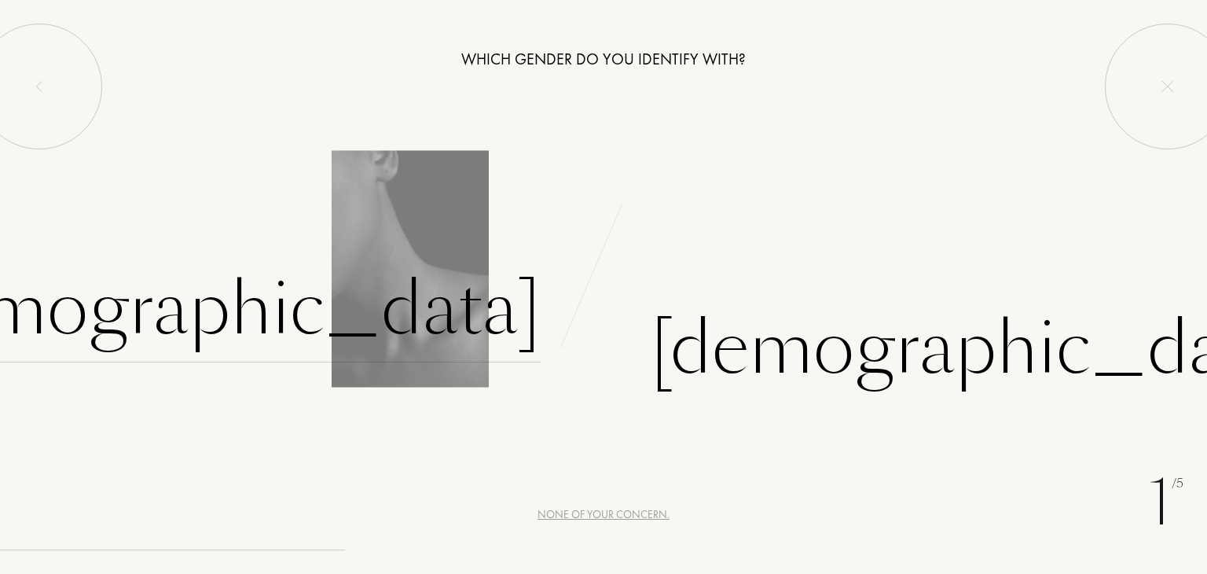
click at [475, 292] on div "Female" at bounding box center [212, 309] width 656 height 106
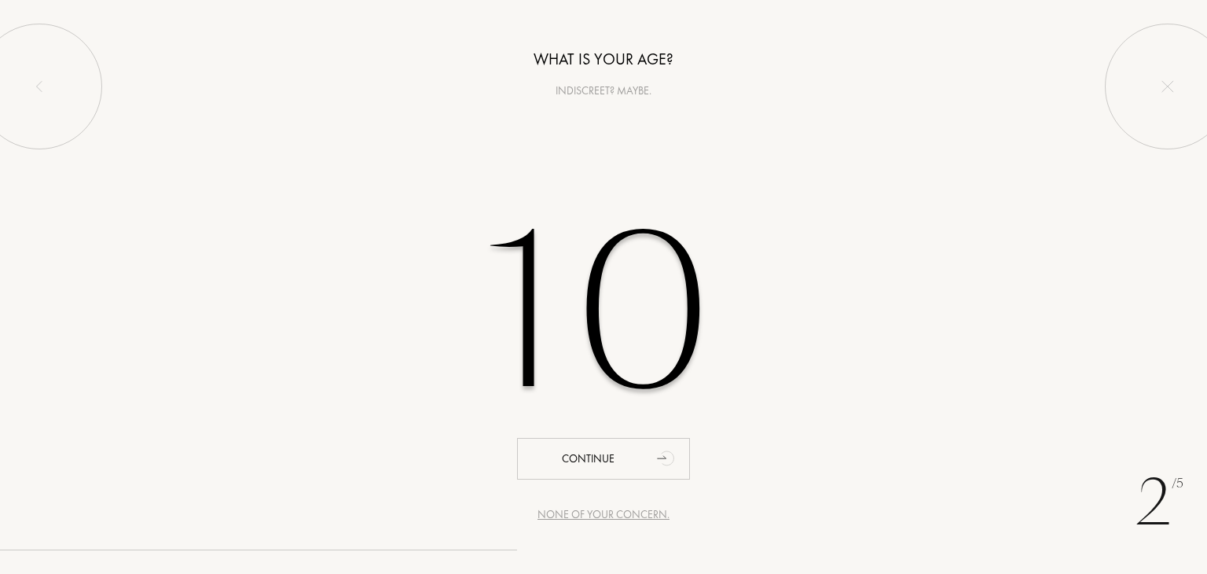
type input "1"
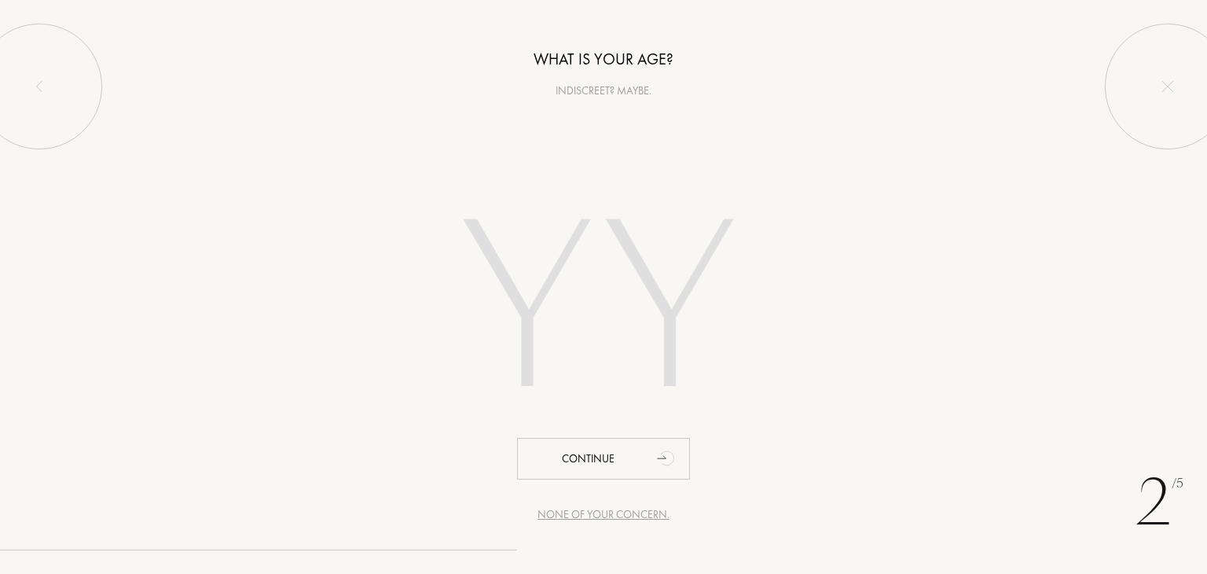
type input "3"
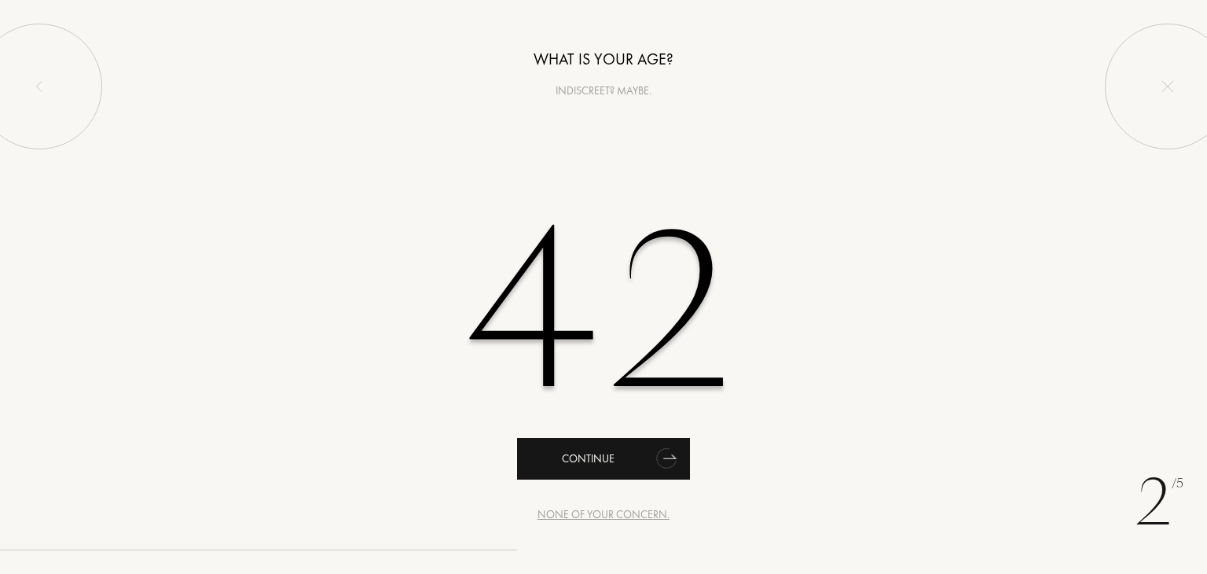
type input "42"
click at [622, 470] on div "Continue" at bounding box center [603, 459] width 173 height 42
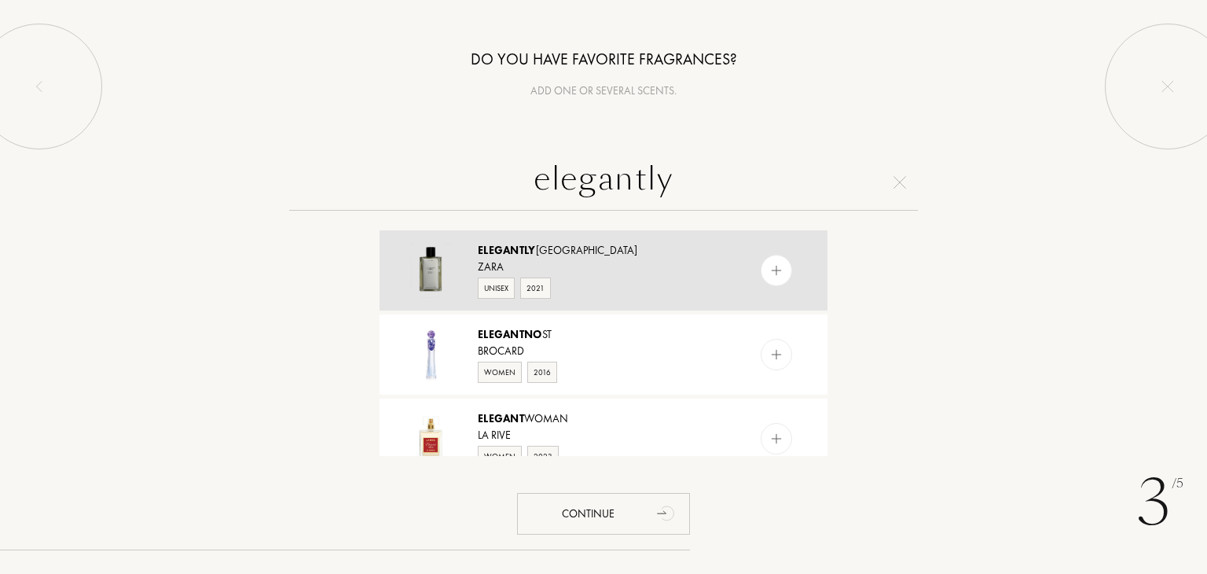
type input "elegantly"
click at [629, 271] on div "Zara" at bounding box center [603, 267] width 250 height 17
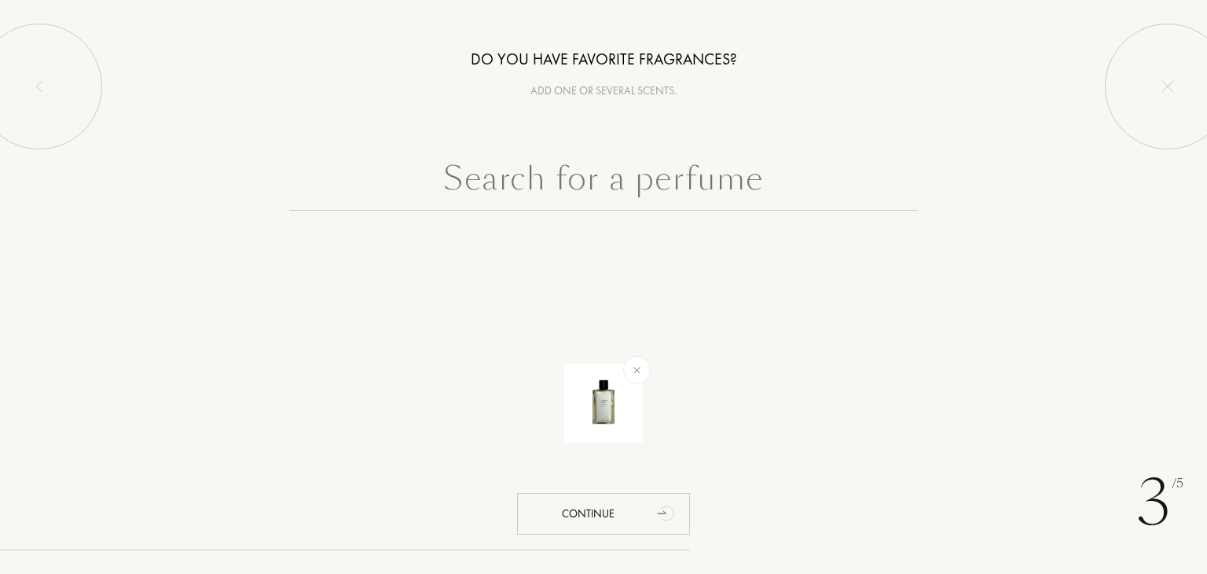
click at [643, 191] on input "text" at bounding box center [603, 182] width 629 height 57
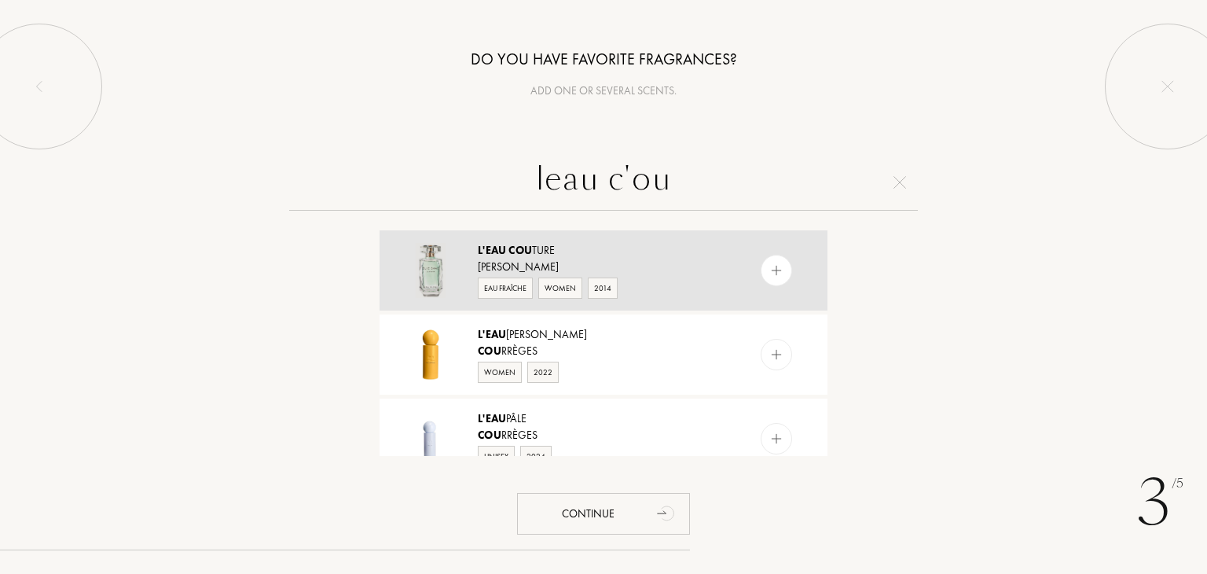
type input "leau c'ou"
click at [662, 255] on div "L'Eau Cou ture" at bounding box center [603, 250] width 250 height 17
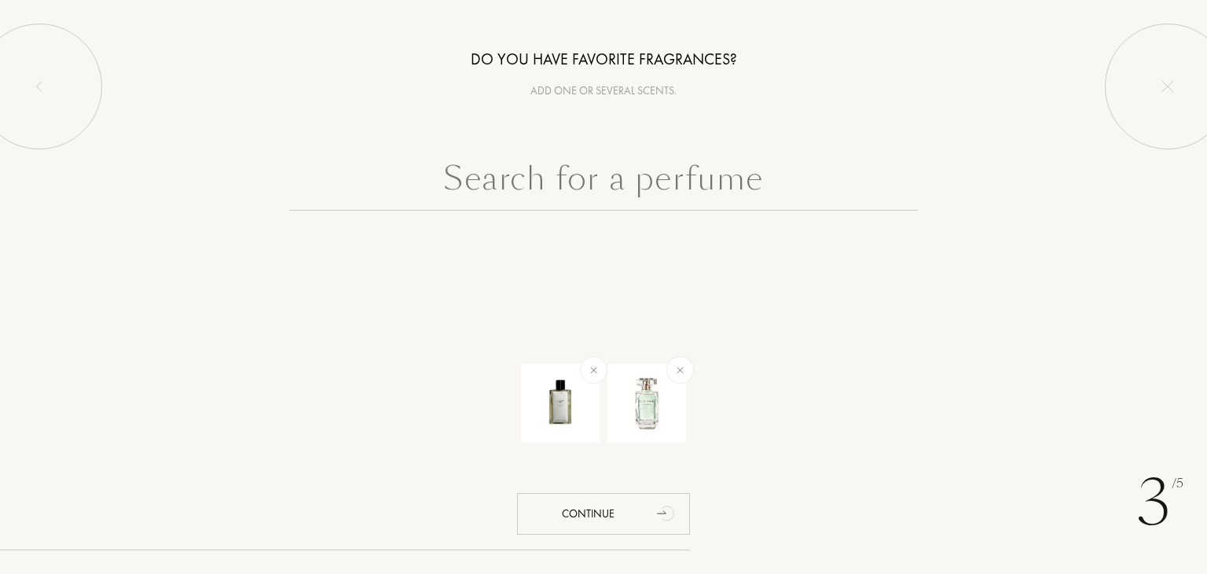
click at [634, 171] on input "text" at bounding box center [603, 182] width 629 height 57
paste input "Libre Eau De Toilette"
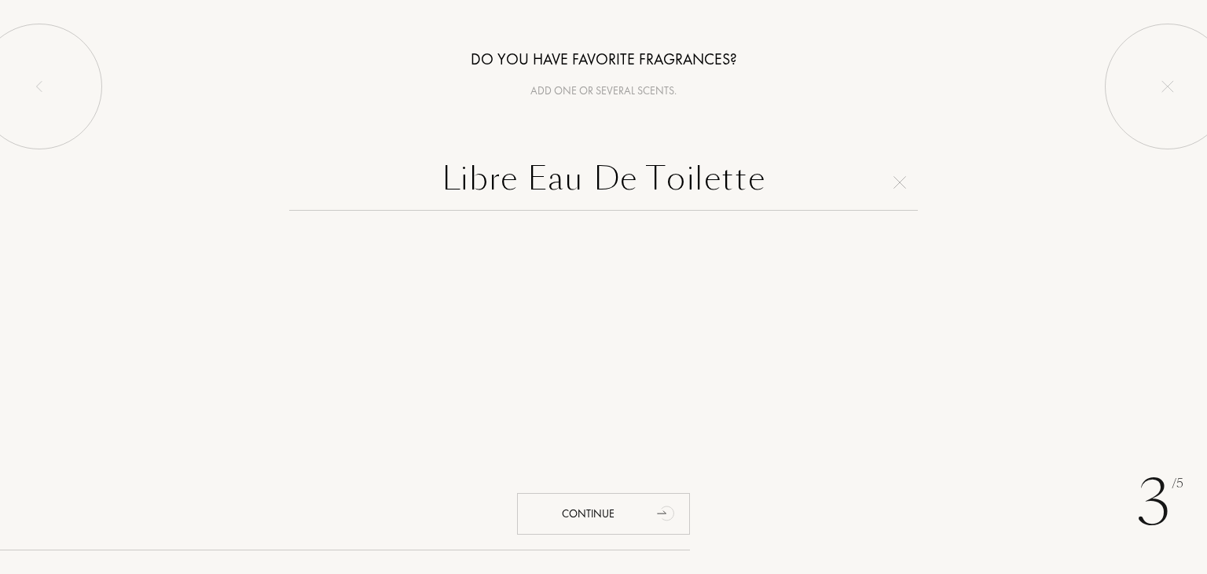
click at [765, 180] on input "Libre Eau De Toilette" at bounding box center [603, 182] width 629 height 57
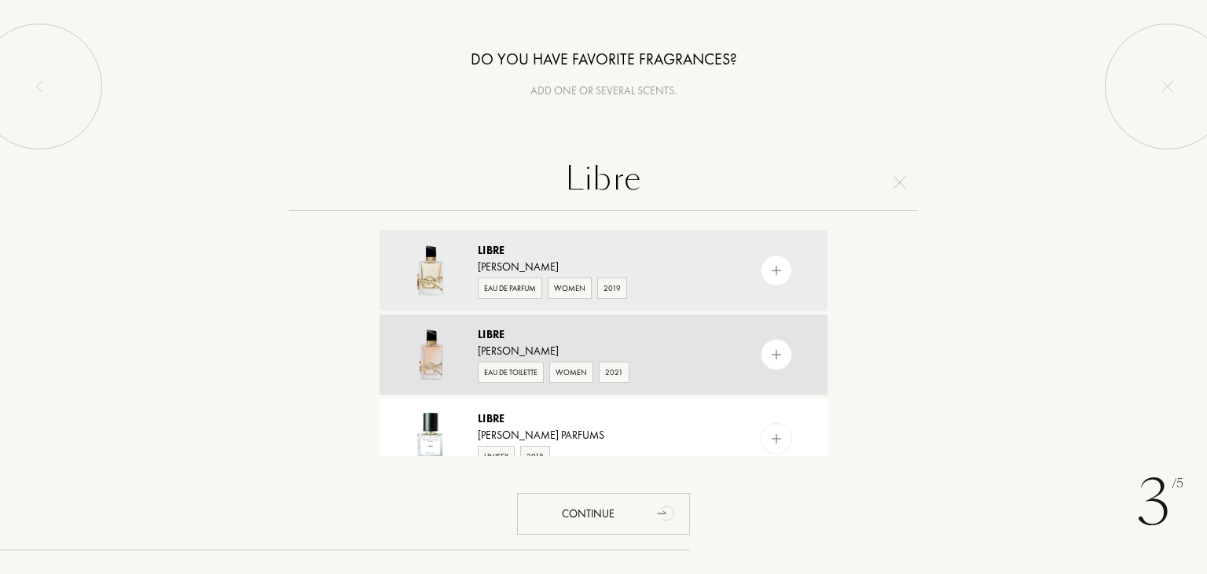
type input "Libre"
click at [594, 338] on div "Libre" at bounding box center [603, 334] width 250 height 17
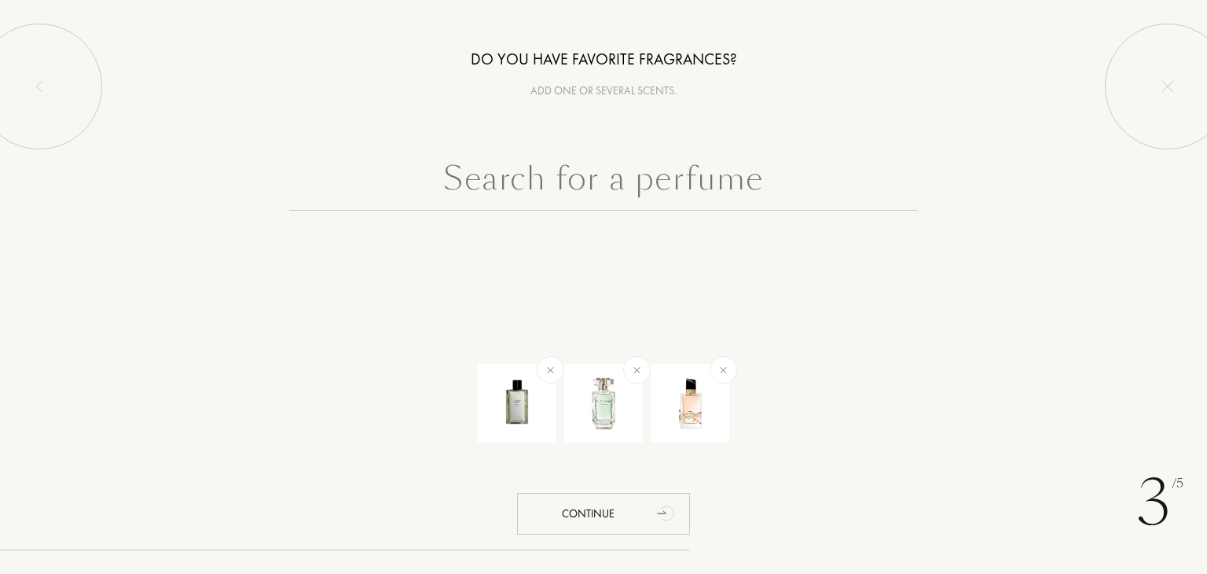
click at [613, 167] on input "text" at bounding box center [603, 182] width 629 height 57
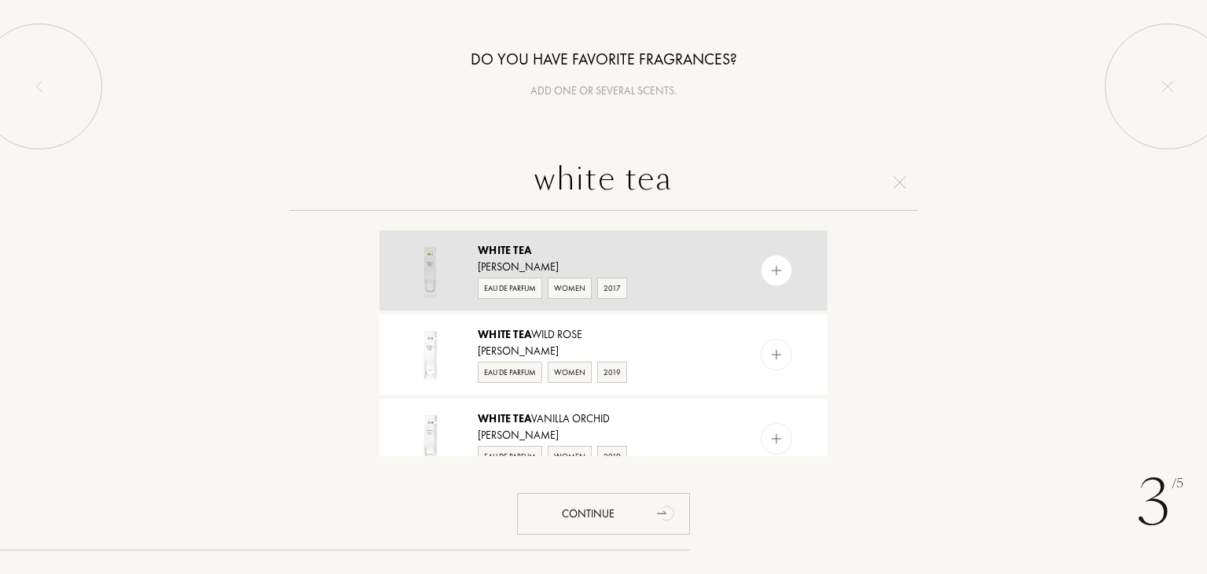
type input "white tea"
click at [655, 266] on div "Elizabeth Arden" at bounding box center [603, 267] width 250 height 17
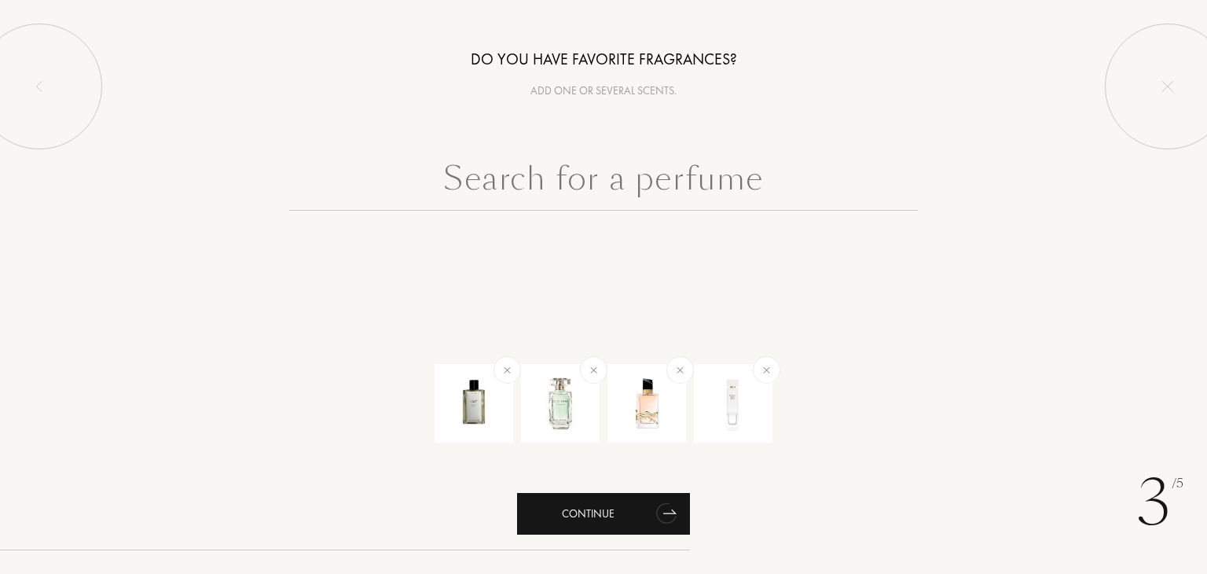
click at [602, 516] on div "Continue" at bounding box center [603, 514] width 173 height 42
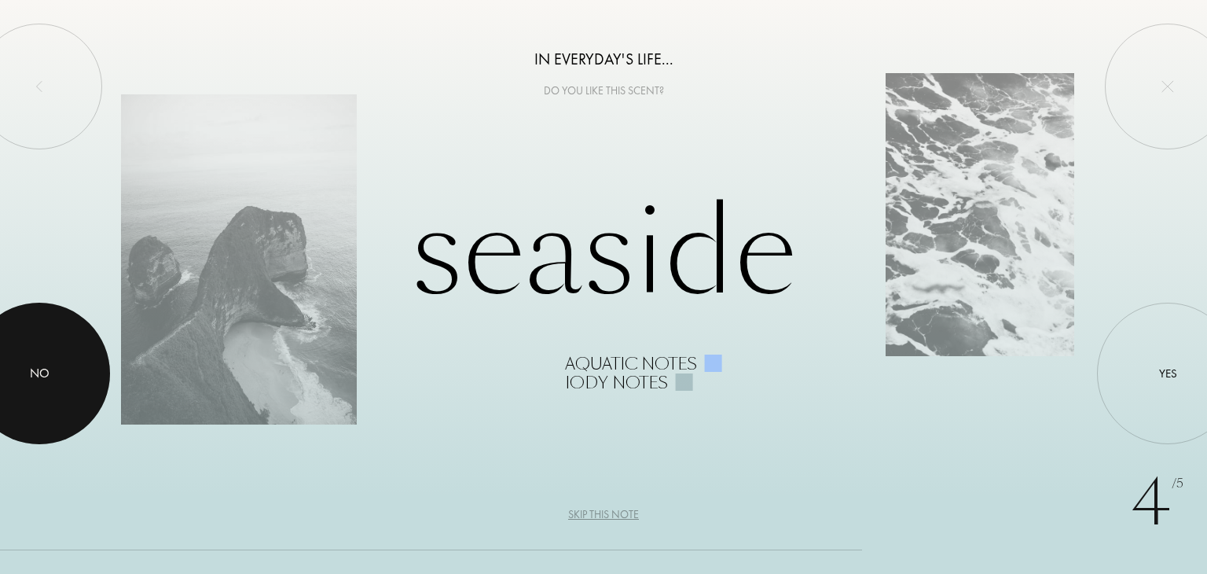
click at [12, 347] on div at bounding box center [39, 373] width 141 height 141
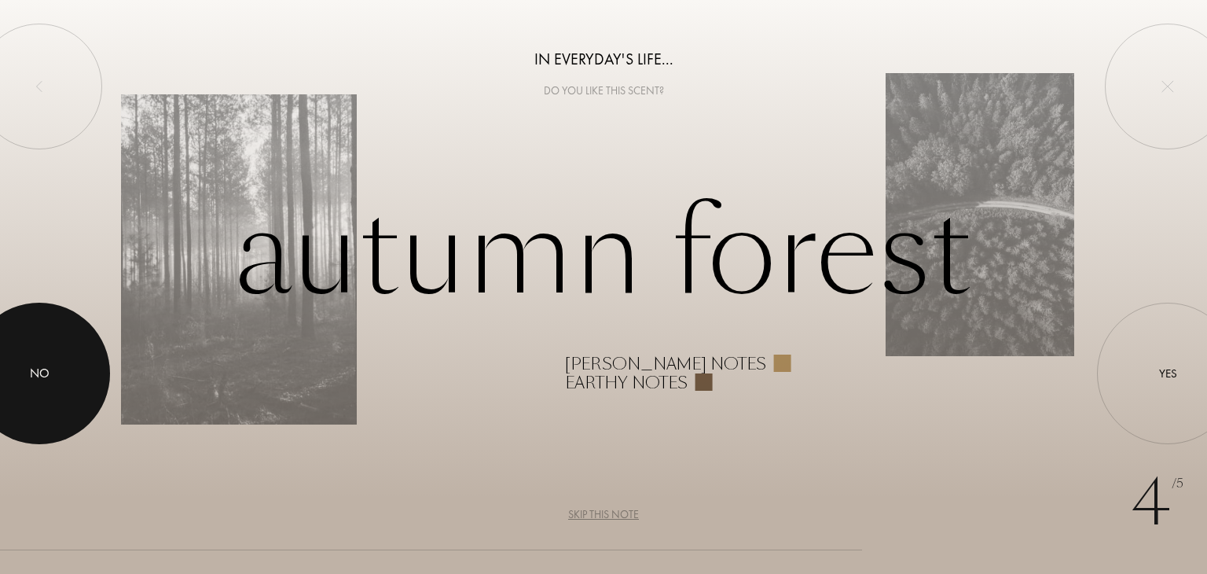
click at [35, 375] on div "No" at bounding box center [40, 373] width 20 height 19
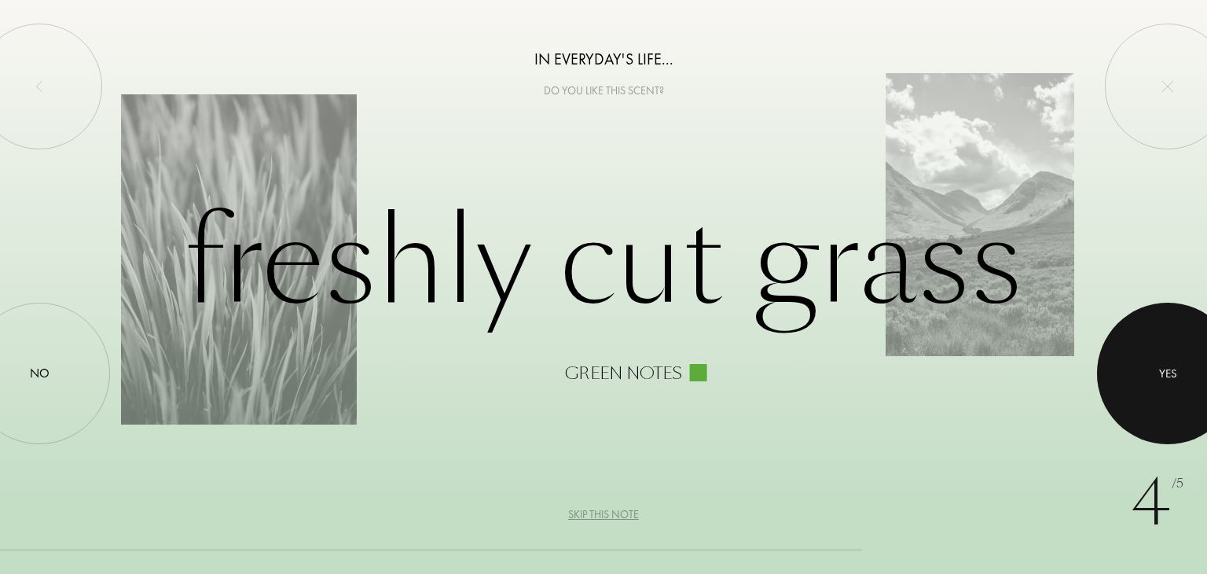
click at [1179, 374] on div at bounding box center [1167, 373] width 141 height 141
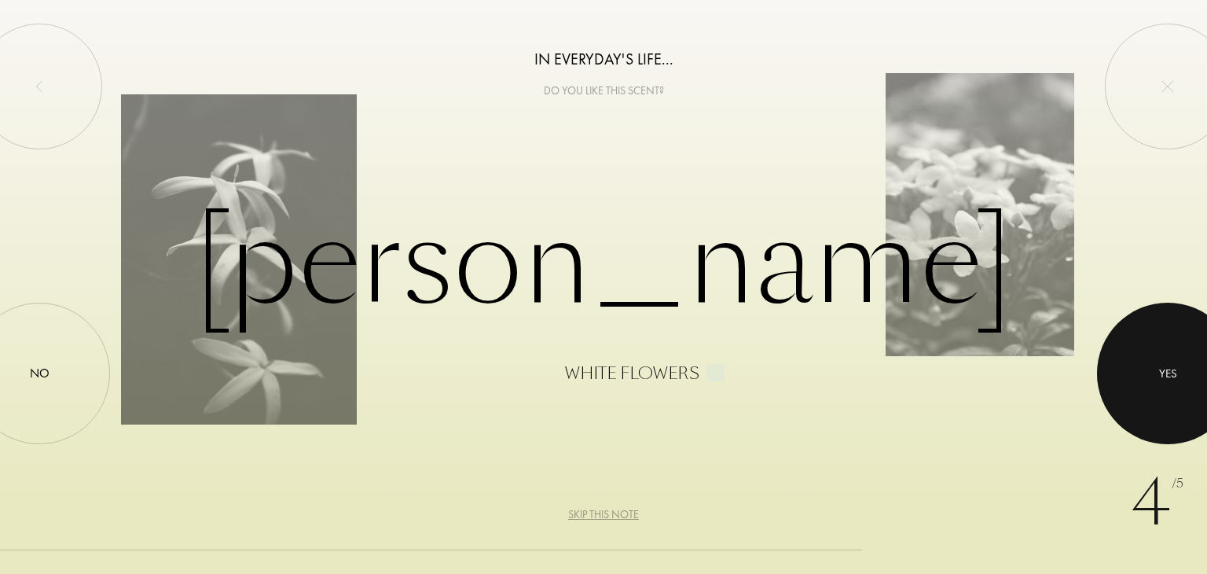
click at [1179, 374] on div at bounding box center [1167, 373] width 141 height 141
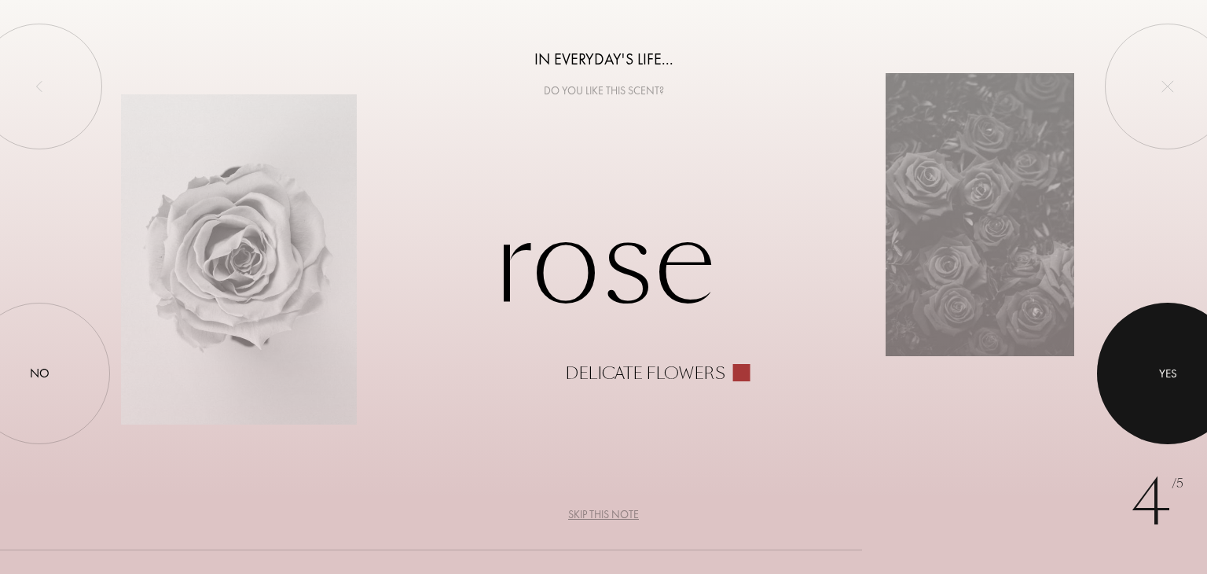
click at [1179, 374] on div at bounding box center [1167, 373] width 141 height 141
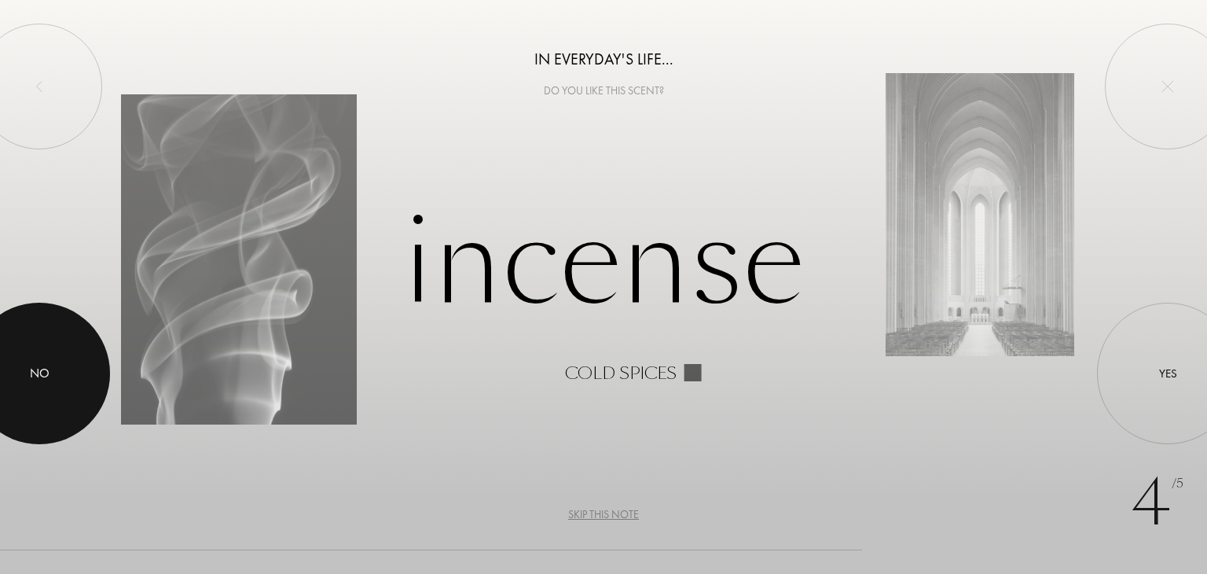
click at [43, 375] on div "No" at bounding box center [40, 373] width 20 height 19
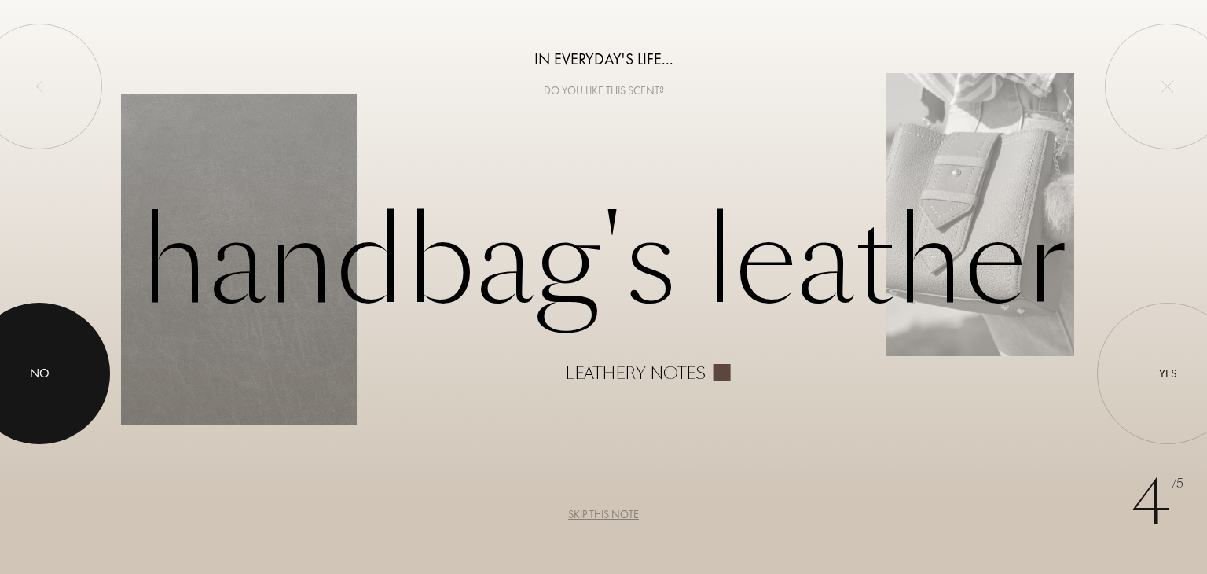
click at [43, 367] on div "No" at bounding box center [40, 373] width 20 height 19
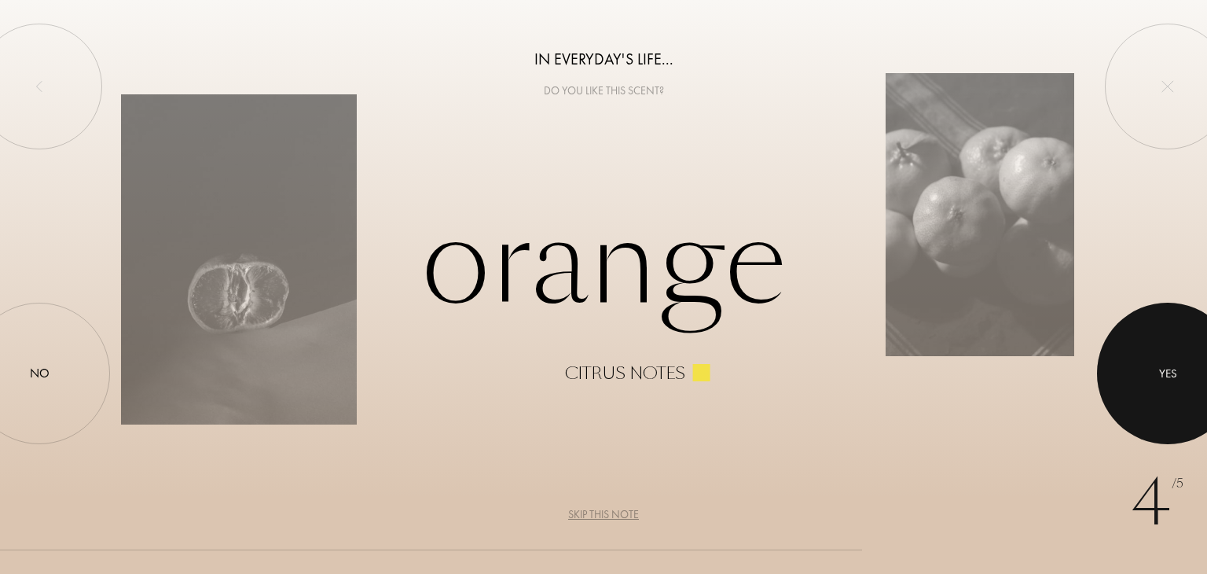
click at [1154, 361] on div at bounding box center [1167, 373] width 141 height 141
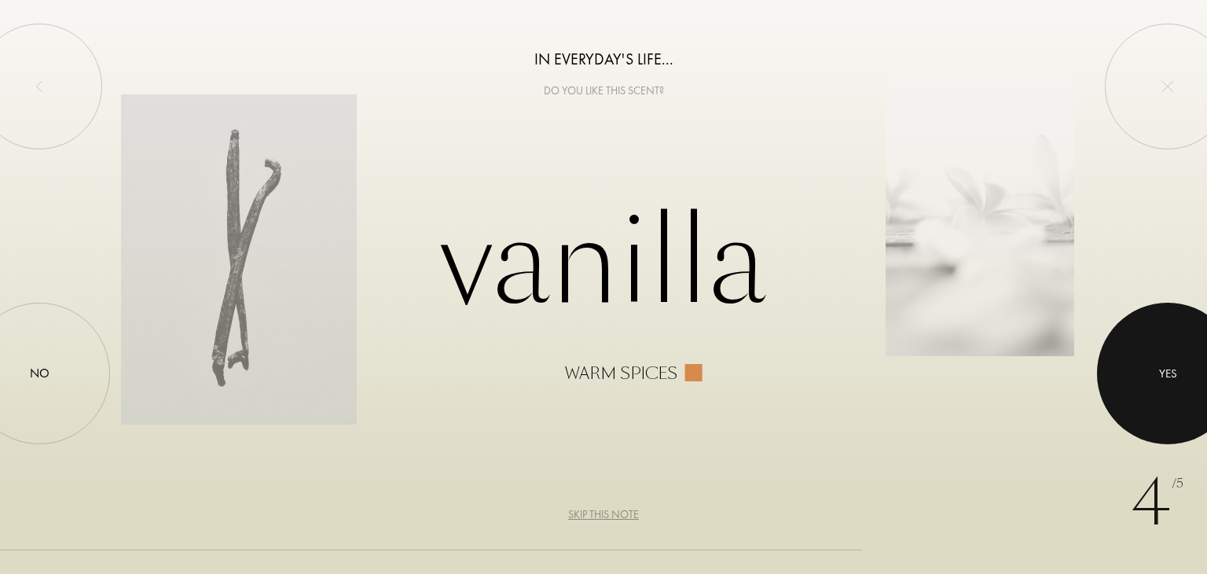
click at [1154, 361] on div at bounding box center [1167, 373] width 141 height 141
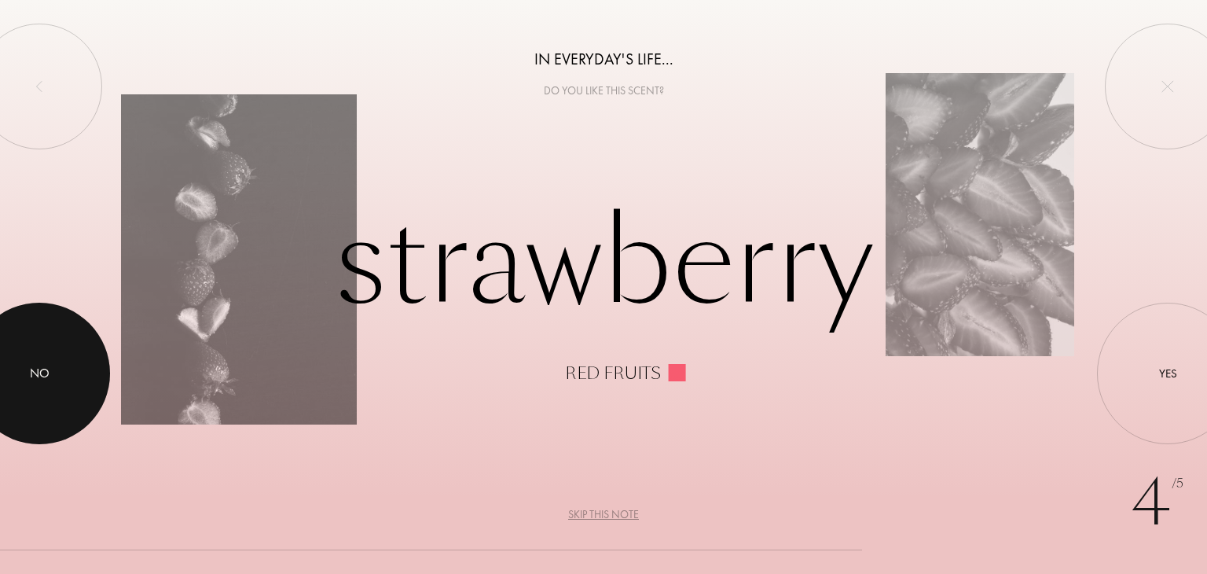
click at [52, 383] on div at bounding box center [39, 373] width 141 height 141
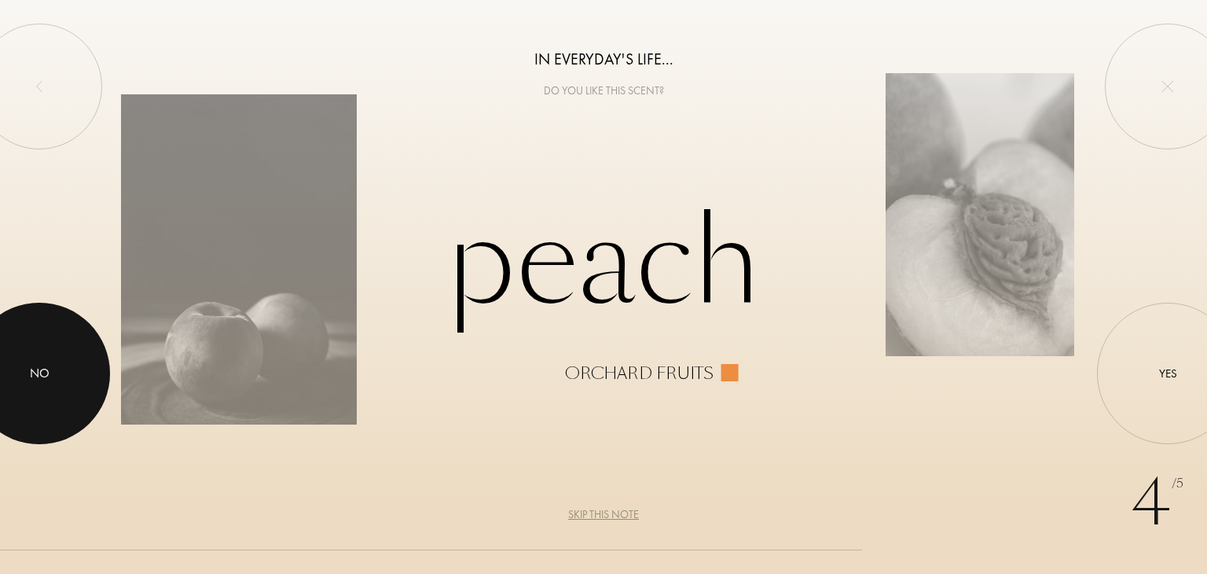
click at [79, 354] on div at bounding box center [39, 373] width 141 height 141
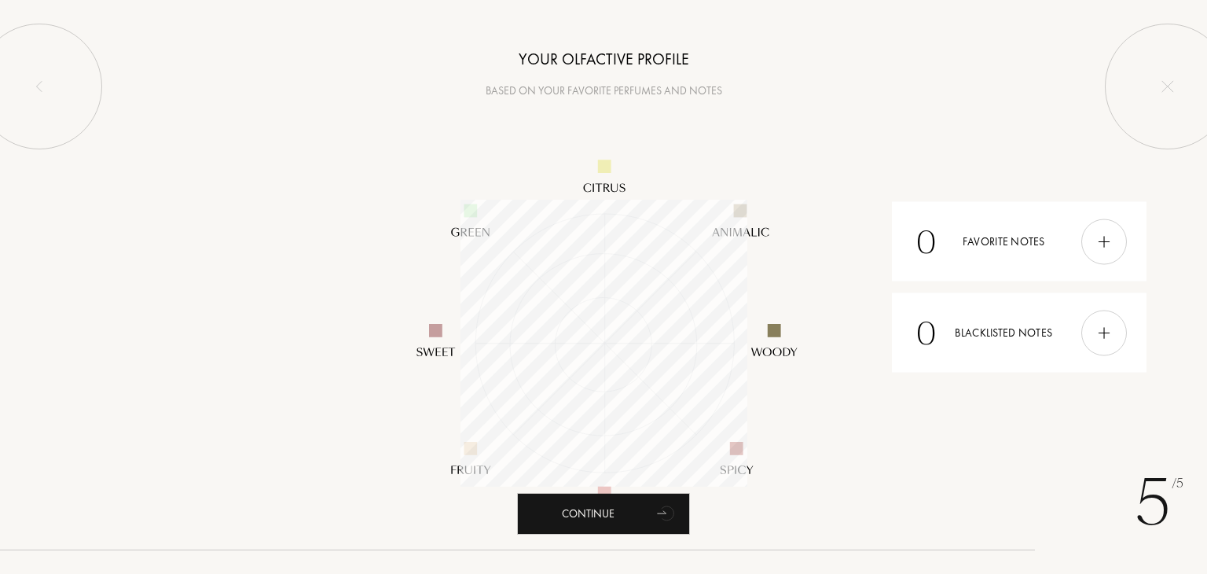
scroll to position [287, 287]
click at [1101, 336] on img at bounding box center [1103, 332] width 17 height 17
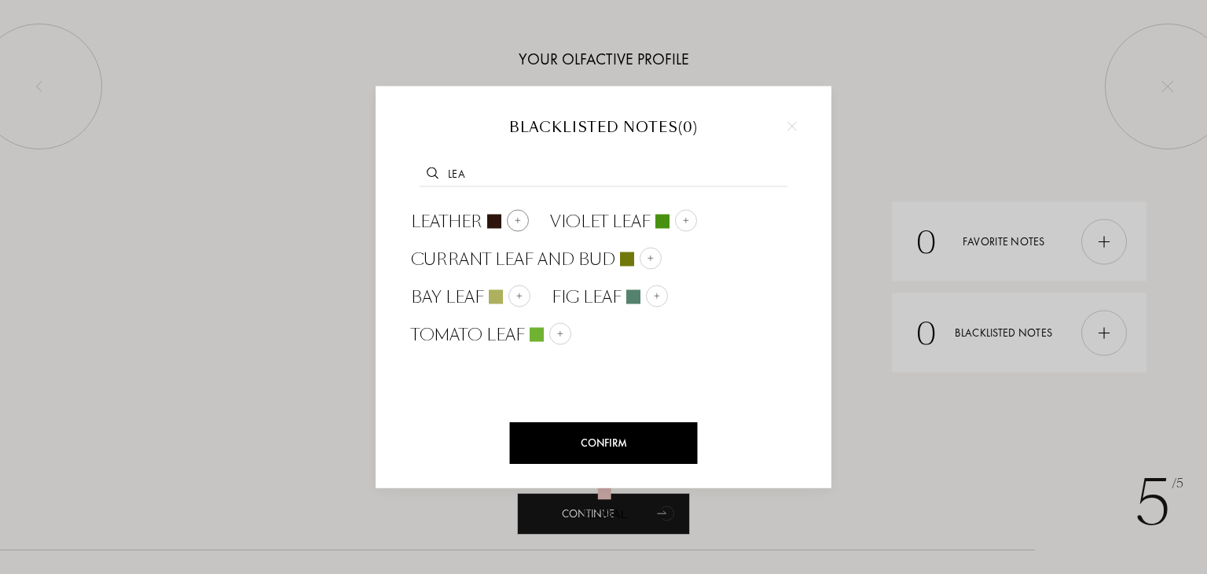
type input "lea"
click at [443, 210] on span "Leather" at bounding box center [447, 221] width 72 height 24
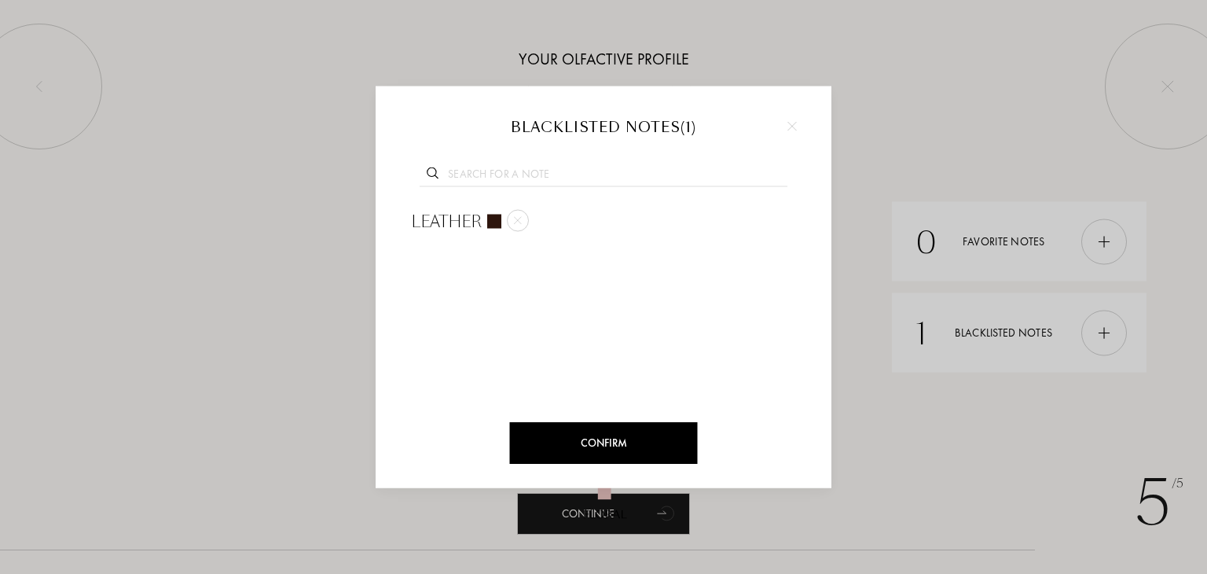
click at [493, 172] on input "text" at bounding box center [604, 175] width 368 height 21
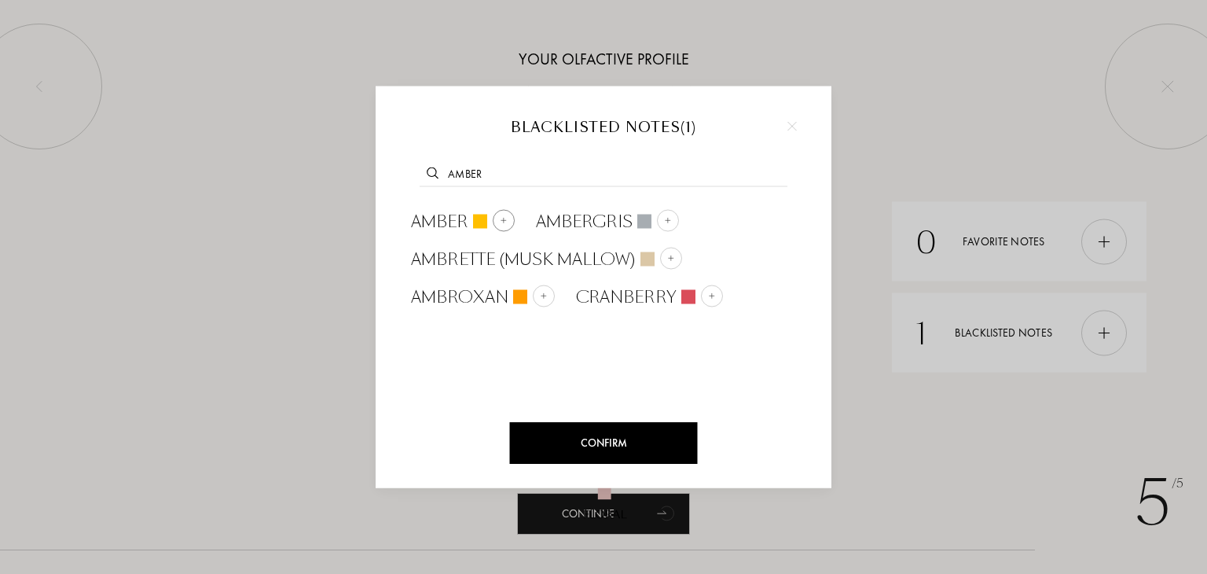
type input "amber"
click at [447, 215] on span "Amber" at bounding box center [439, 221] width 57 height 24
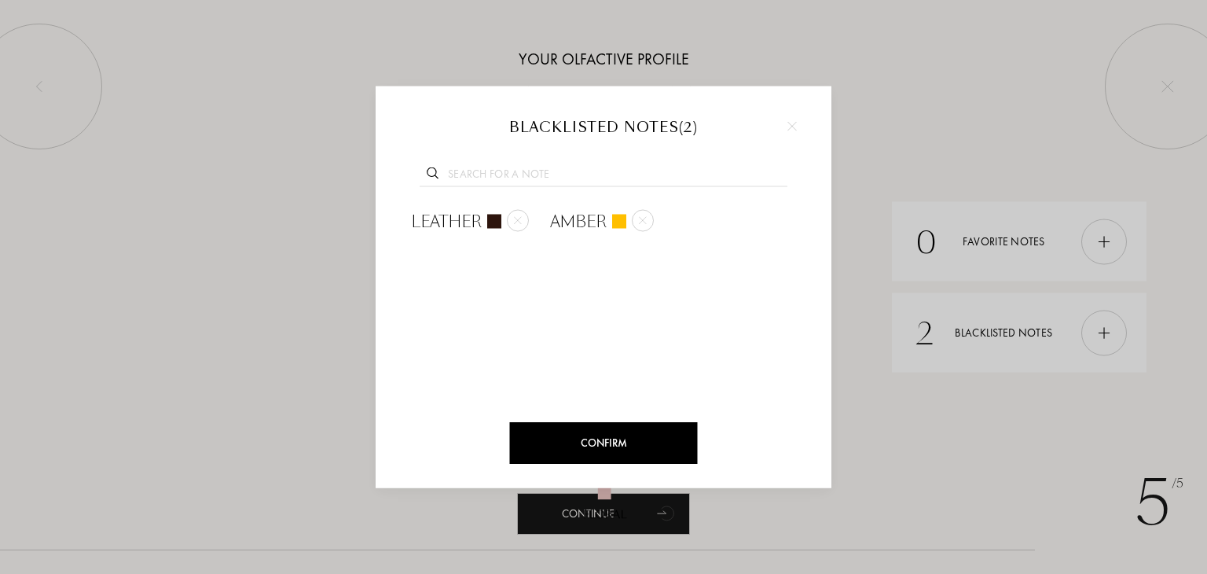
click at [588, 438] on div "Confirm" at bounding box center [604, 443] width 188 height 42
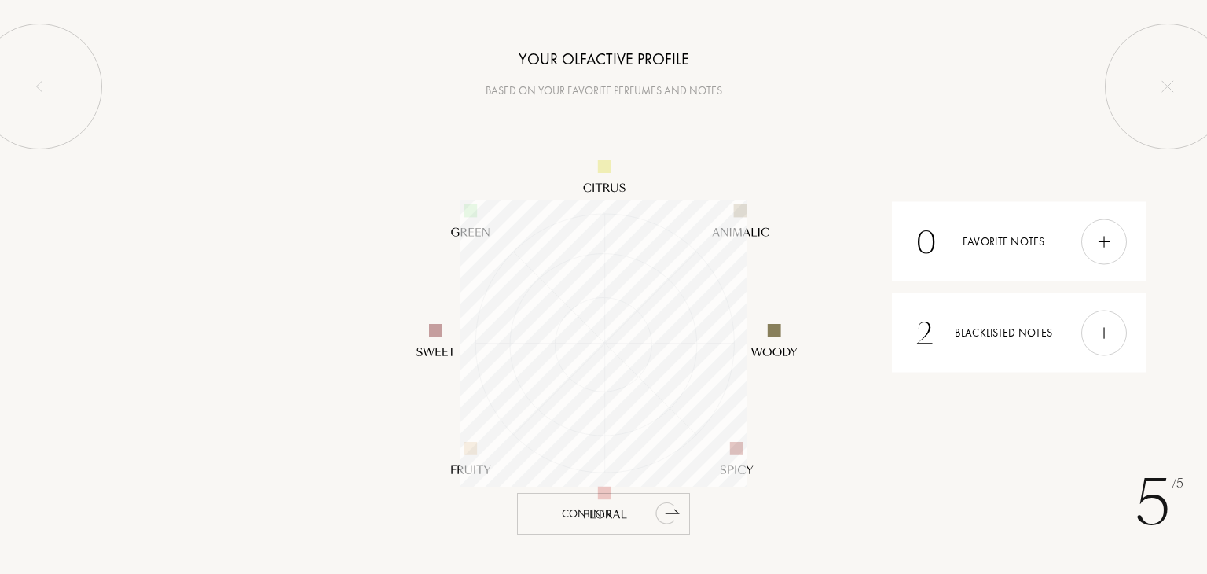
click at [544, 509] on div "Continue" at bounding box center [603, 514] width 173 height 42
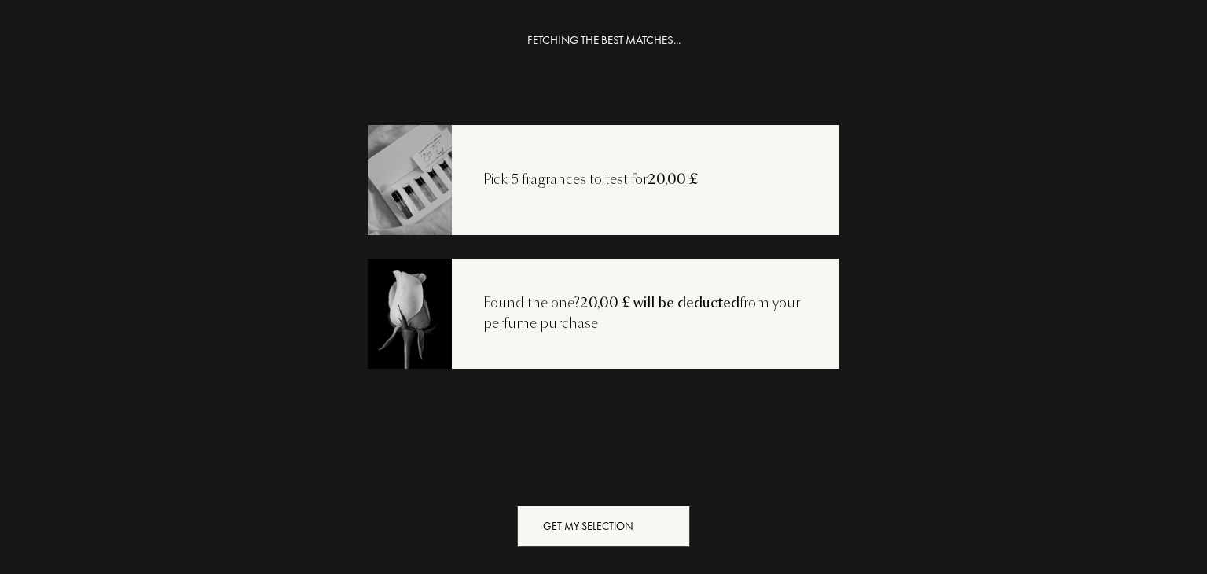
click at [608, 523] on div "Get my selection" at bounding box center [603, 526] width 173 height 42
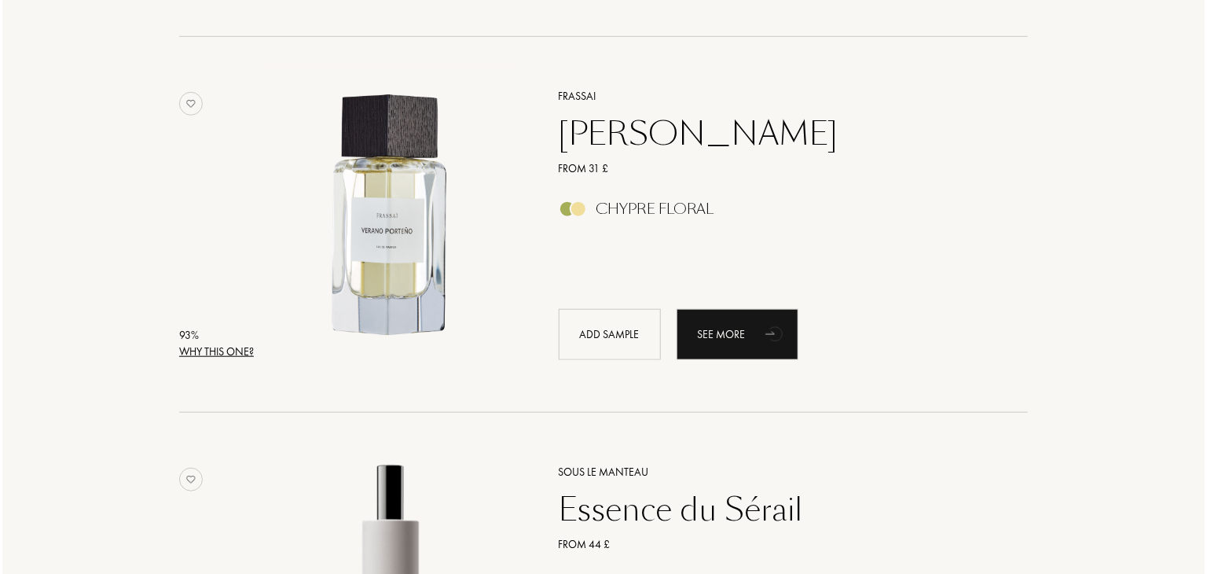
scroll to position [471, 0]
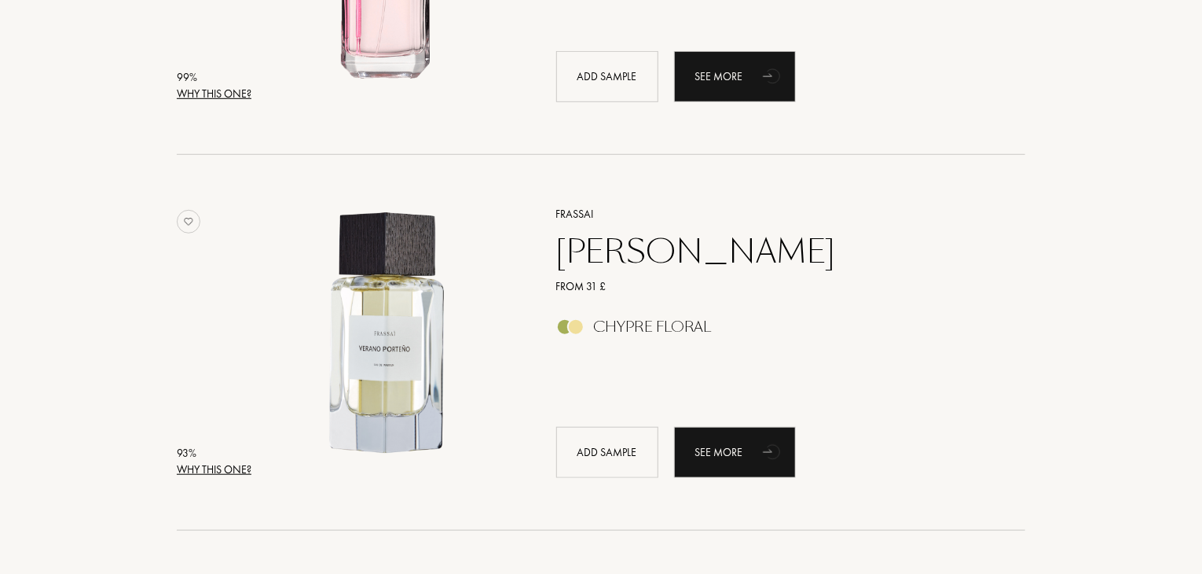
click at [208, 94] on div "Why this one?" at bounding box center [214, 94] width 75 height 17
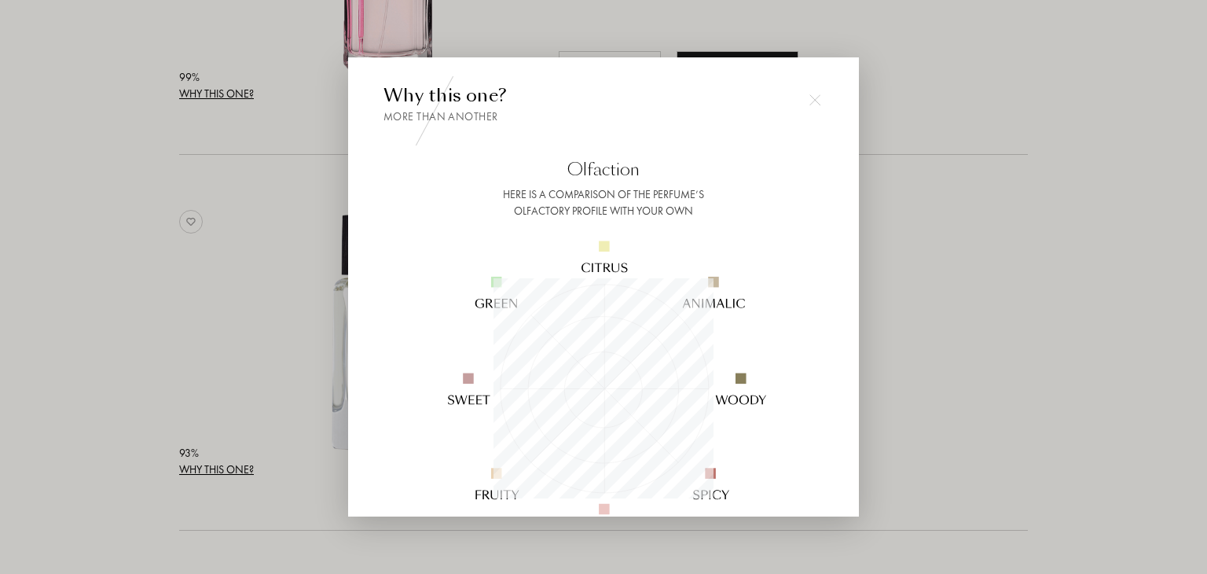
scroll to position [220, 220]
click at [877, 243] on div at bounding box center [603, 287] width 1207 height 574
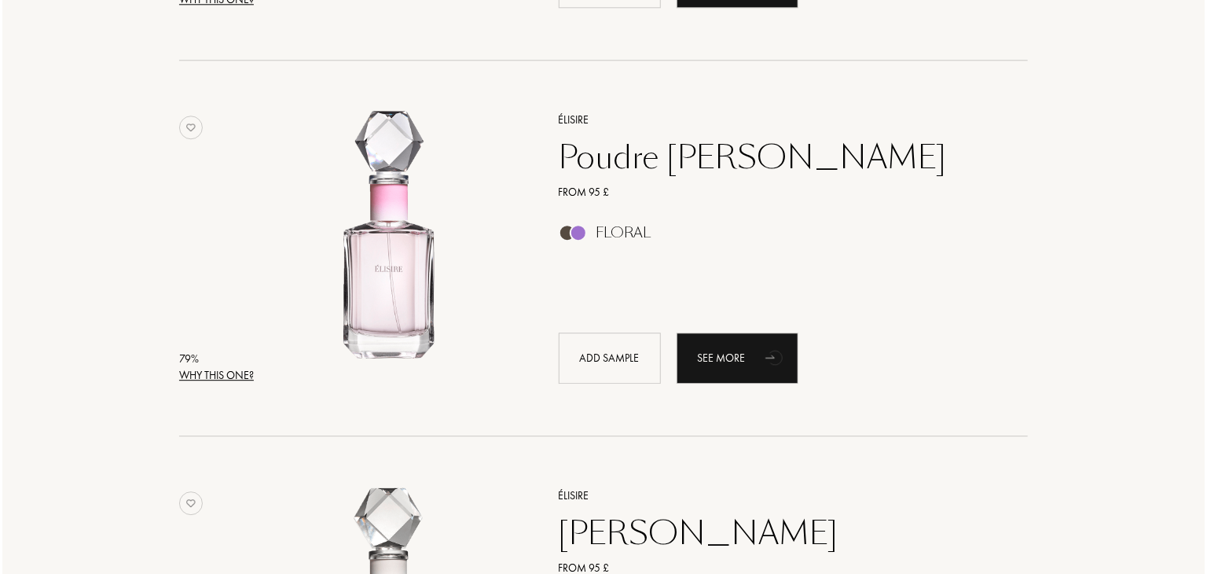
scroll to position [2087, 0]
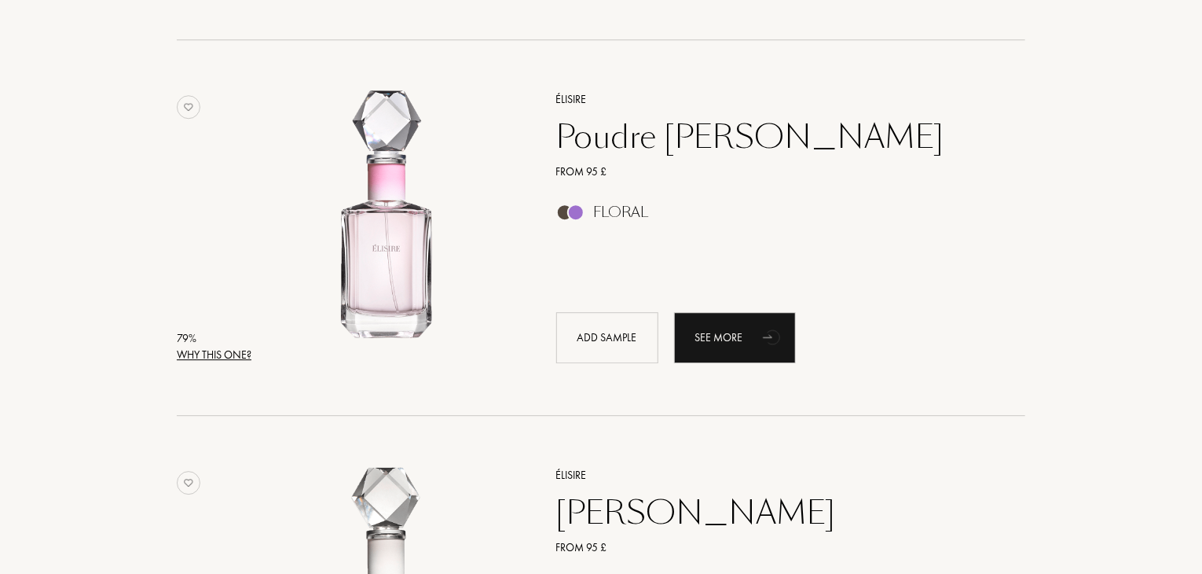
click at [215, 354] on div "Why this one?" at bounding box center [214, 355] width 75 height 17
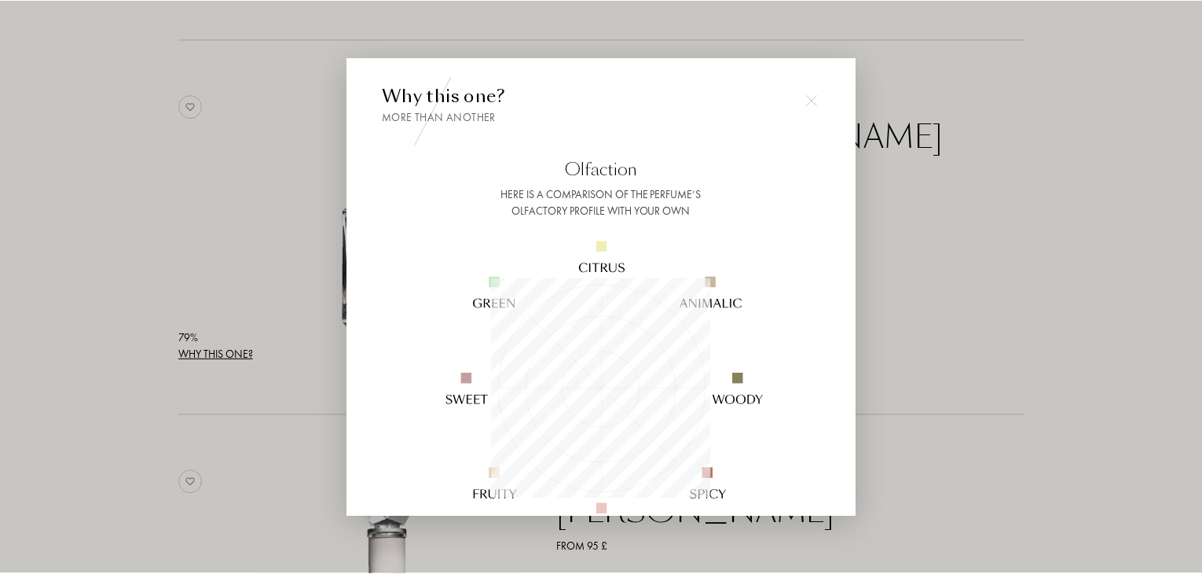
scroll to position [220, 220]
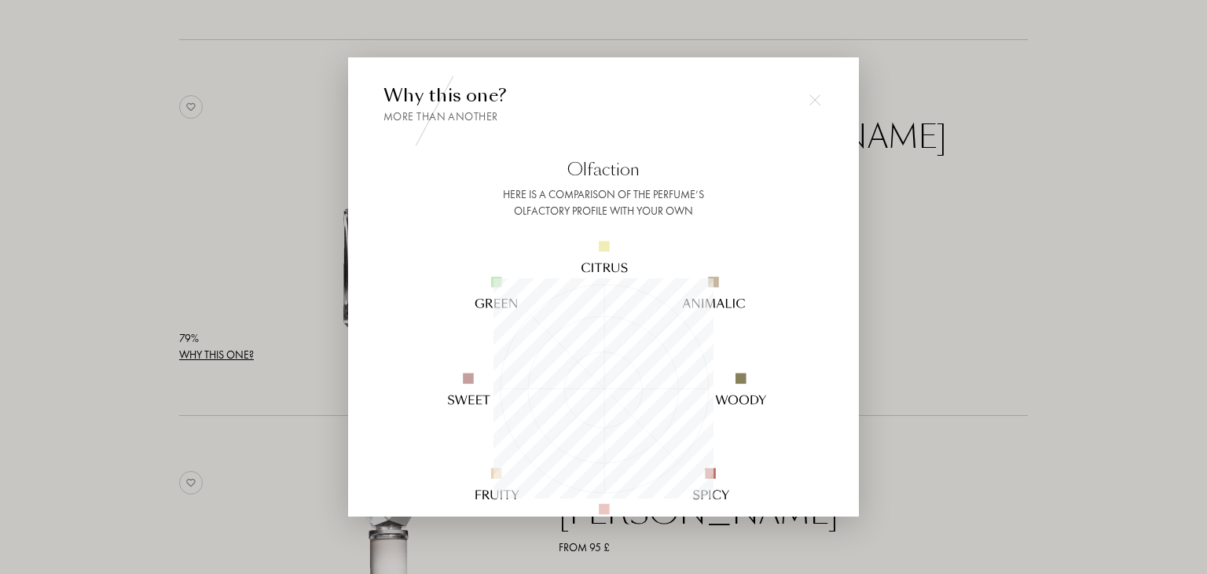
click at [1000, 265] on div at bounding box center [603, 287] width 1207 height 574
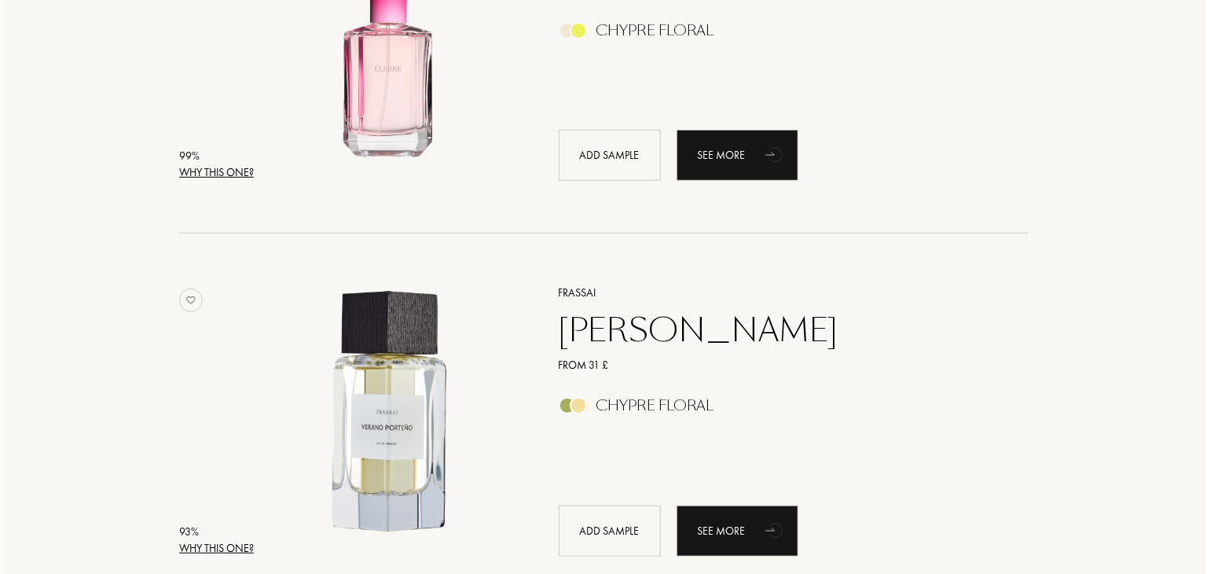
scroll to position [629, 0]
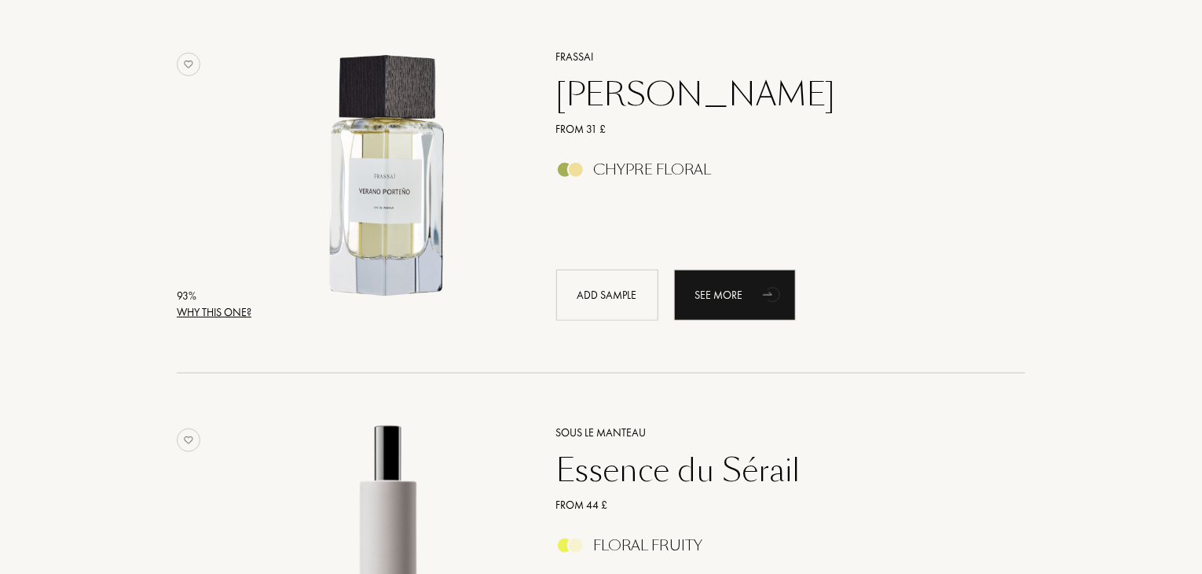
click at [219, 317] on div "Why this one?" at bounding box center [214, 312] width 75 height 17
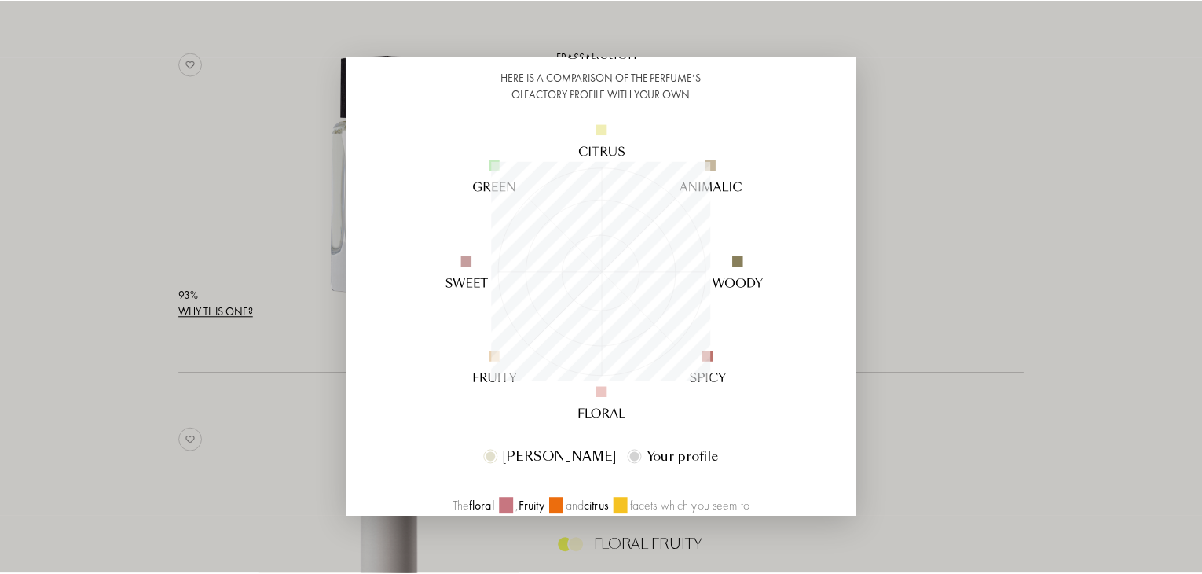
scroll to position [157, 0]
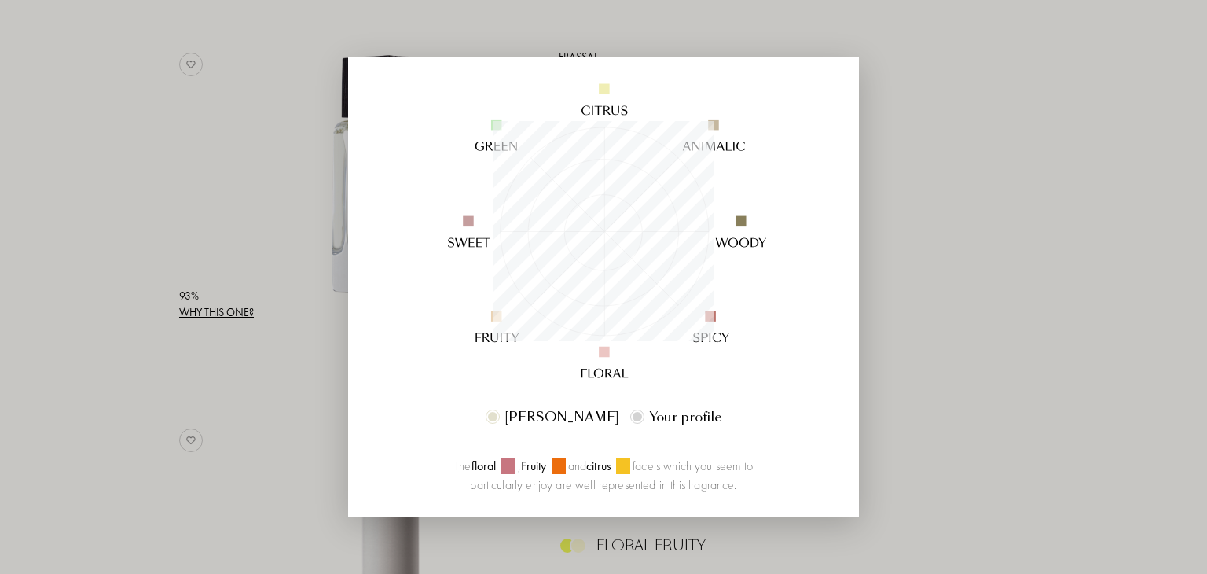
click at [1077, 277] on div at bounding box center [603, 287] width 1207 height 574
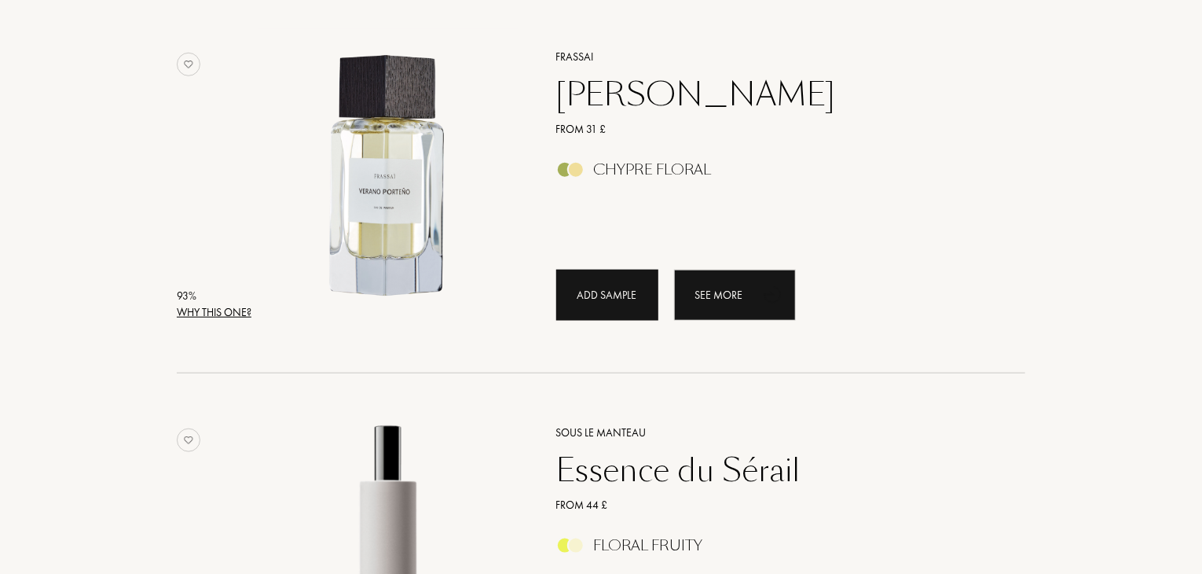
click at [603, 305] on div "Add sample" at bounding box center [607, 295] width 102 height 51
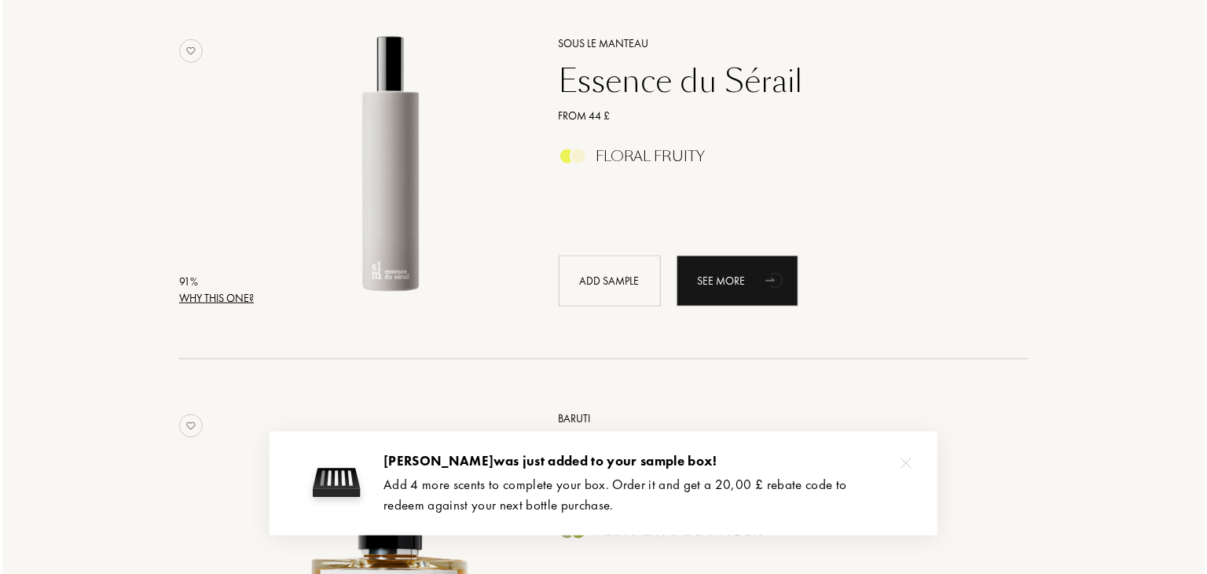
scroll to position [1022, 0]
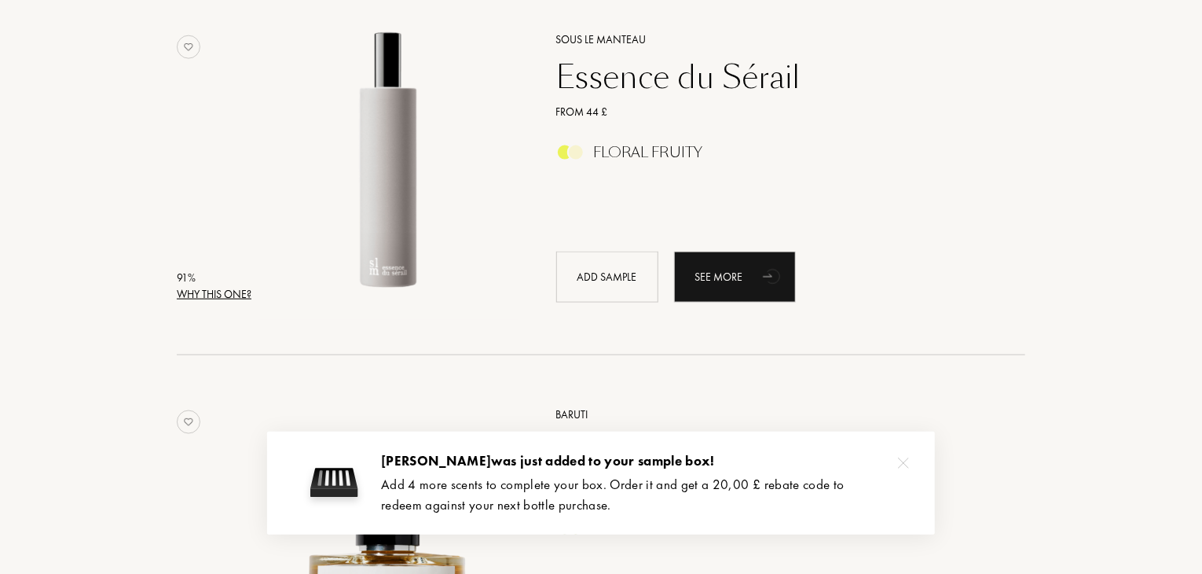
click at [225, 295] on div "Why this one?" at bounding box center [214, 294] width 75 height 17
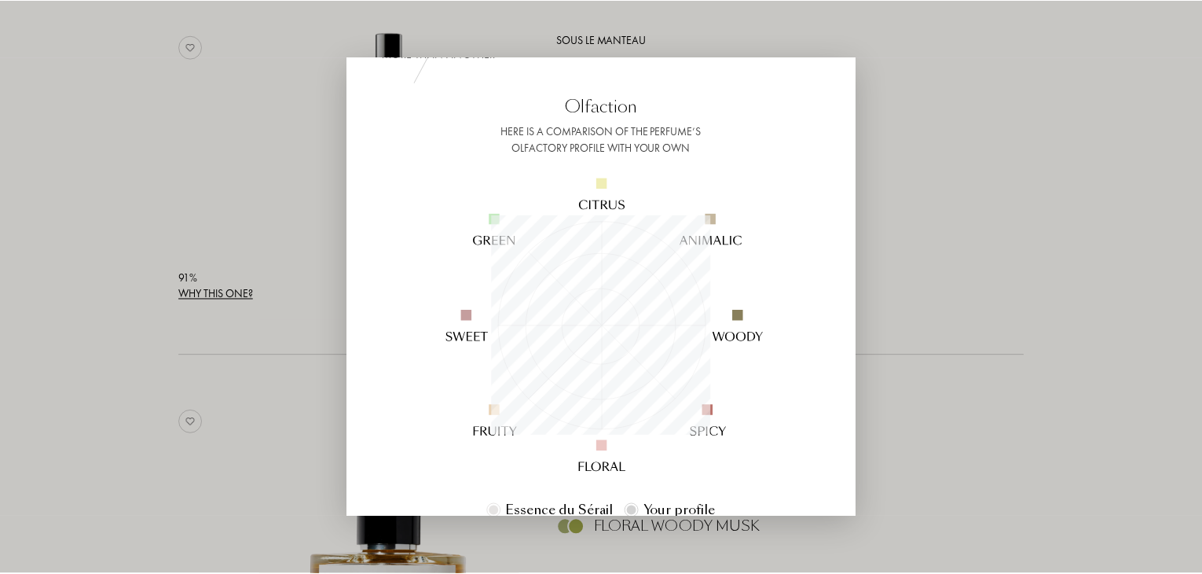
scroll to position [79, 0]
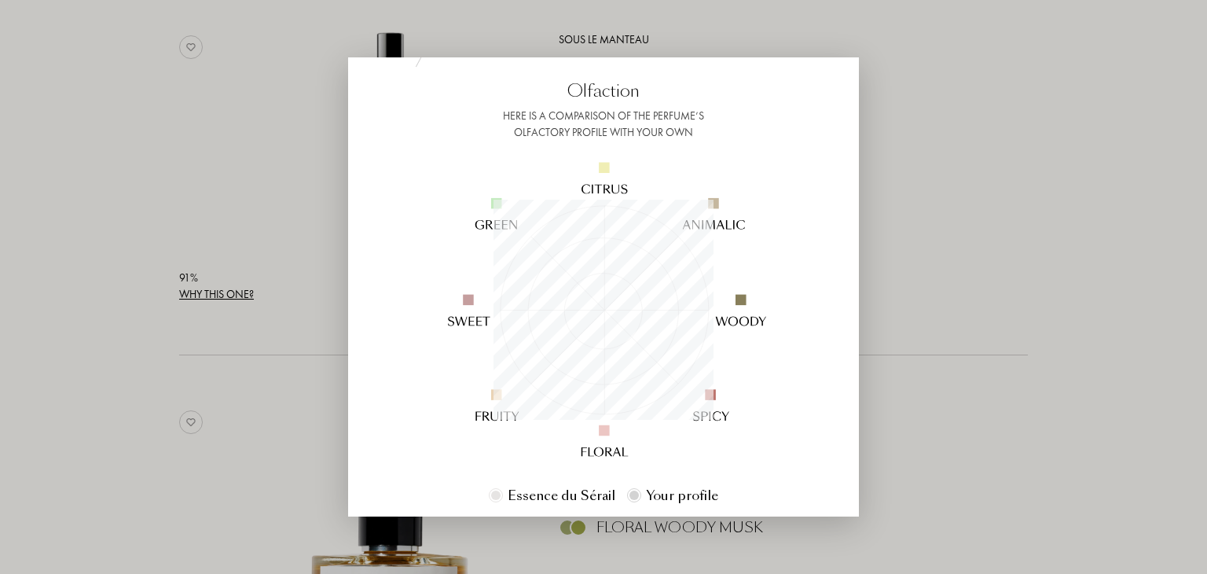
click at [933, 281] on div at bounding box center [603, 287] width 1207 height 574
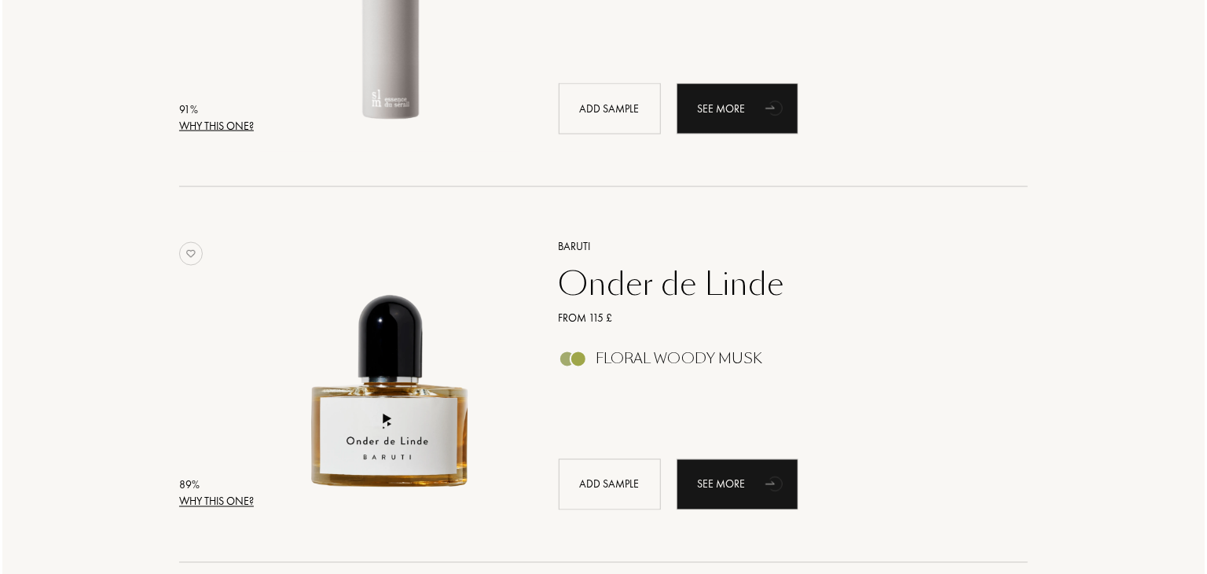
scroll to position [1336, 0]
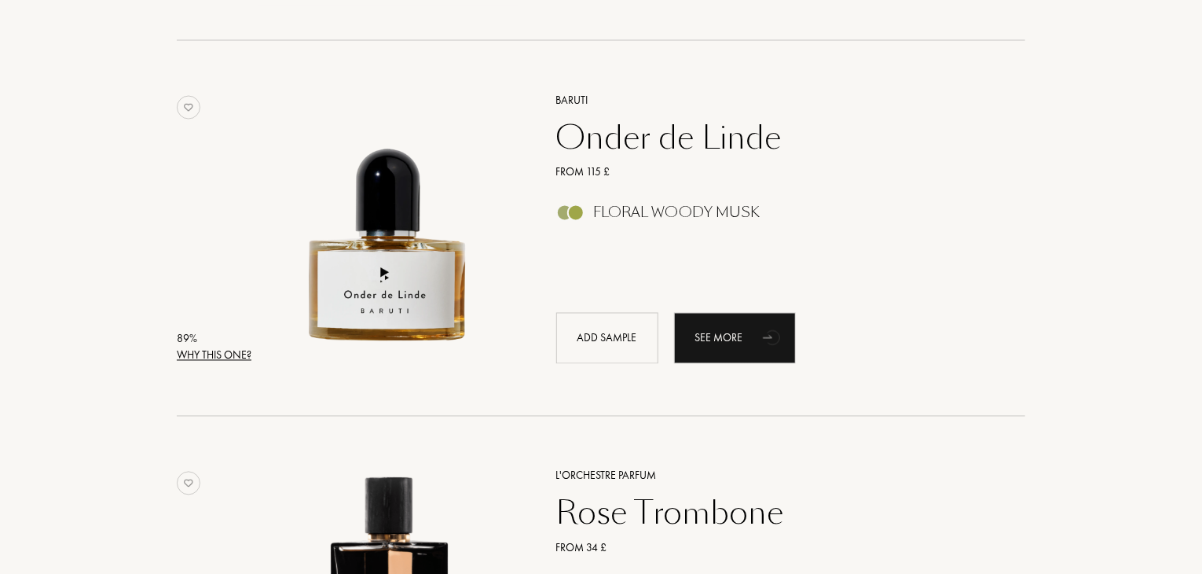
click at [199, 353] on div "Why this one?" at bounding box center [214, 355] width 75 height 17
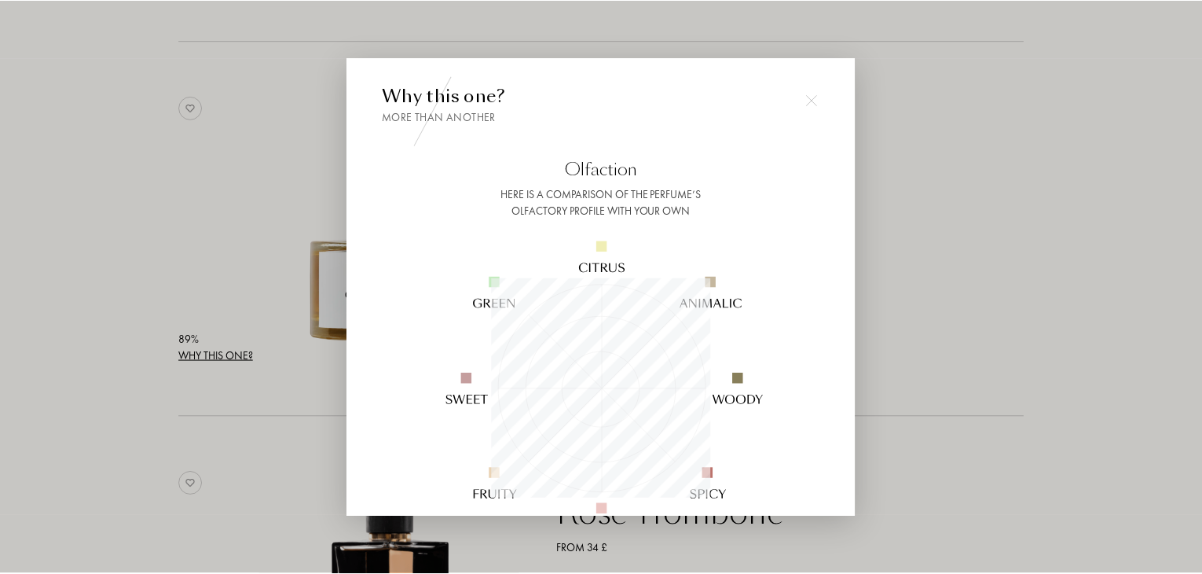
scroll to position [79, 0]
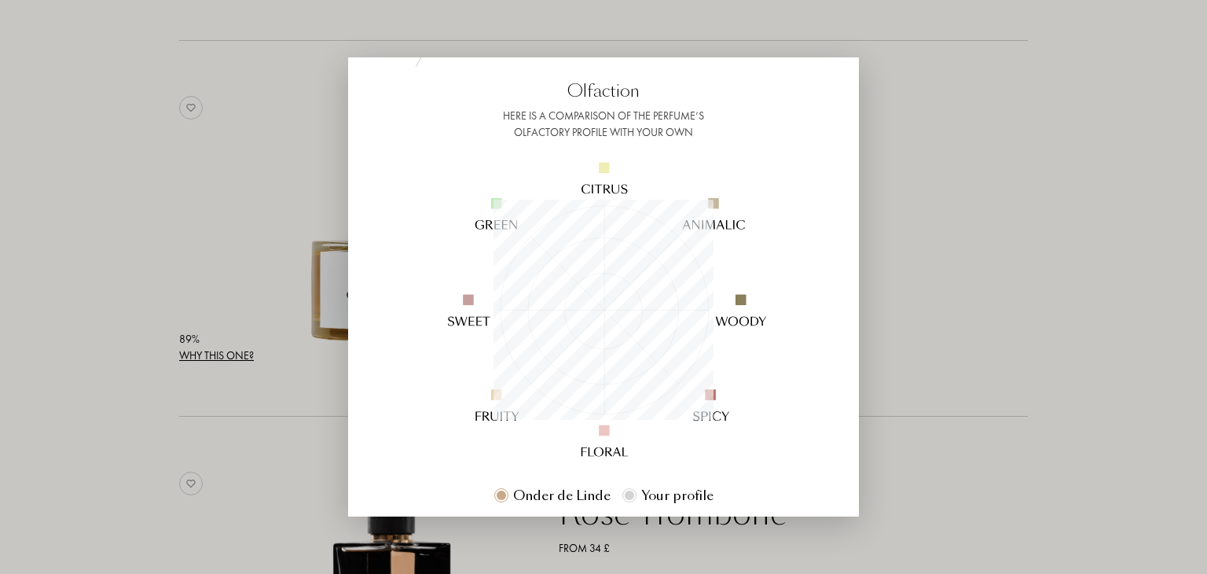
click at [1021, 296] on div at bounding box center [603, 287] width 1207 height 574
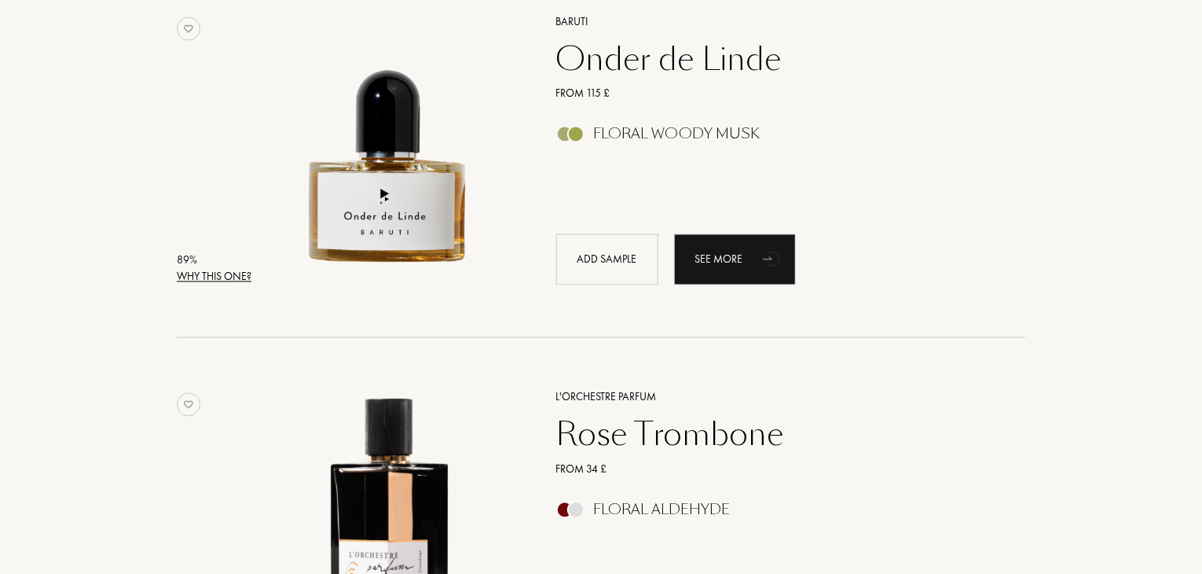
scroll to position [1493, 0]
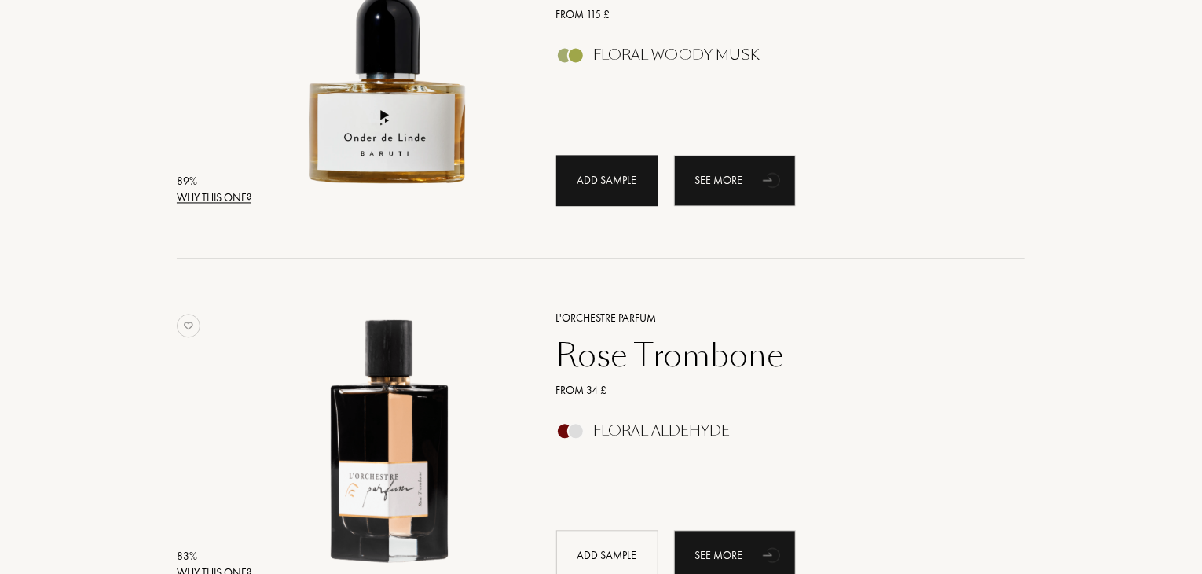
click at [597, 183] on div "Add sample" at bounding box center [607, 181] width 102 height 51
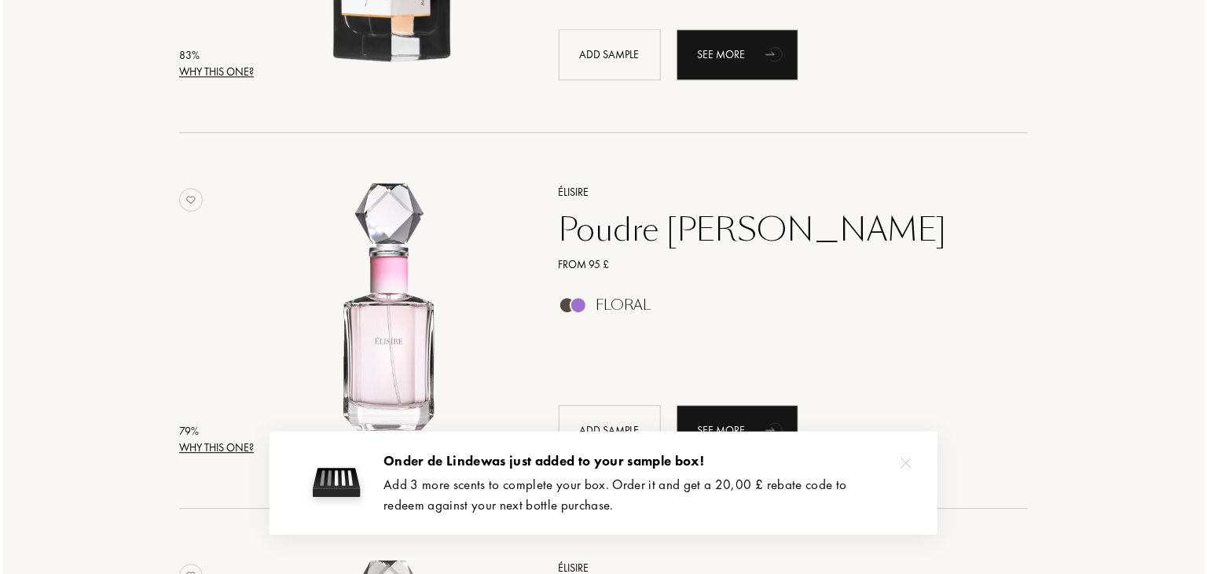
scroll to position [2122, 0]
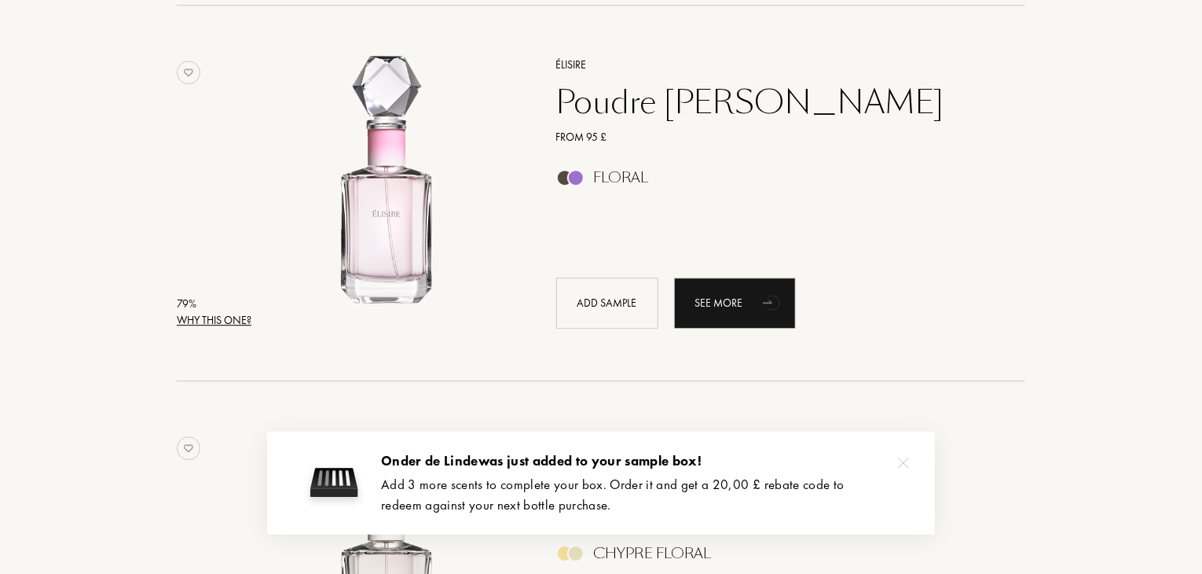
click at [221, 318] on div "Why this one?" at bounding box center [214, 320] width 75 height 17
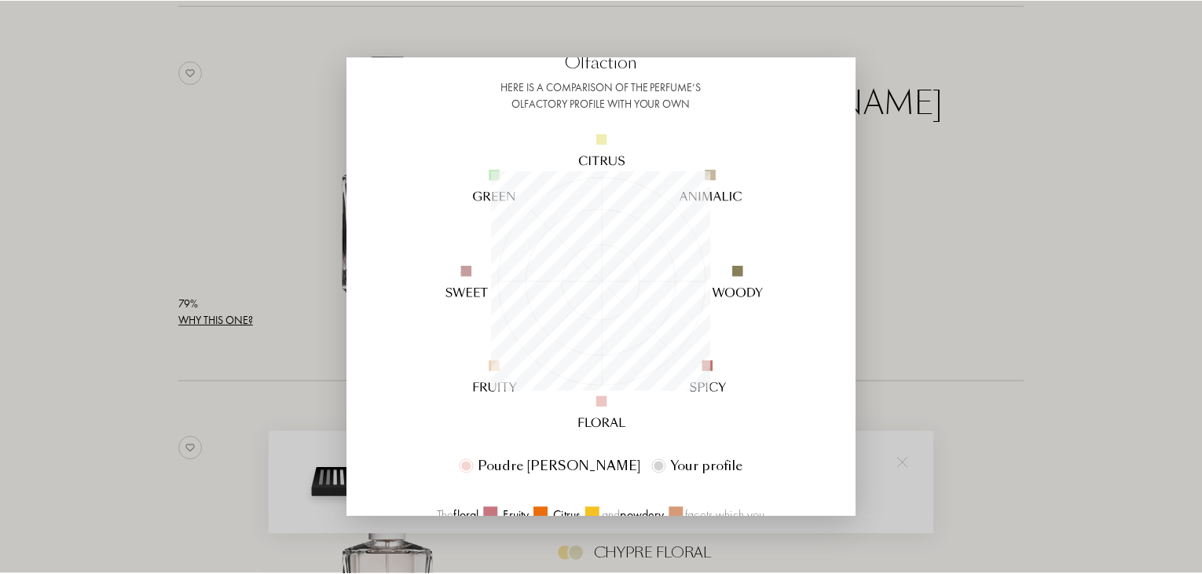
scroll to position [236, 0]
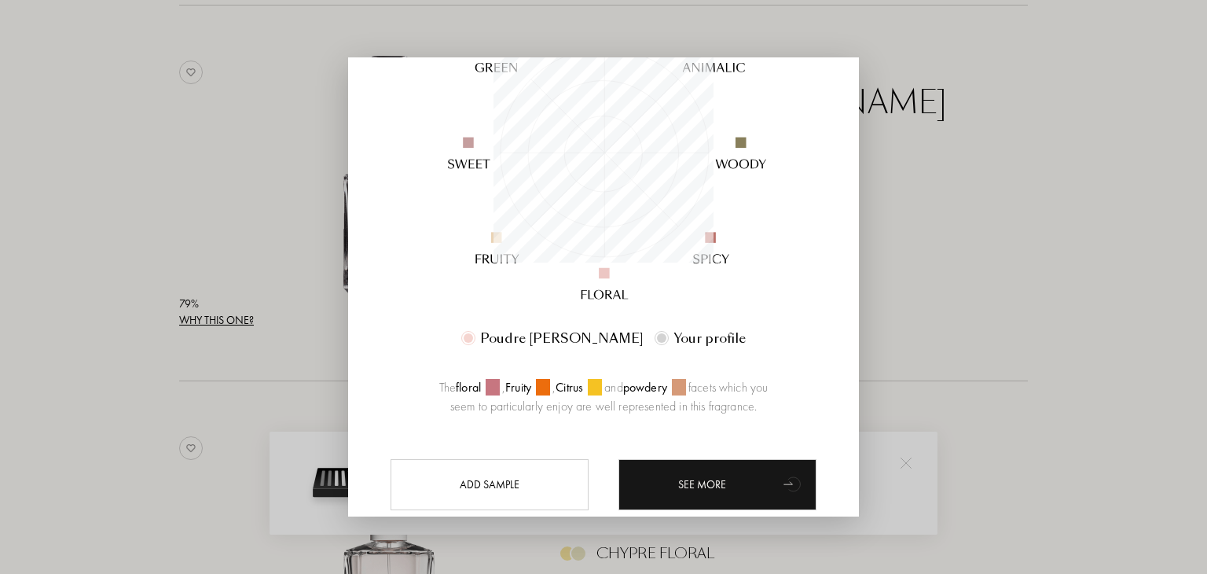
click at [1026, 256] on div at bounding box center [603, 287] width 1207 height 574
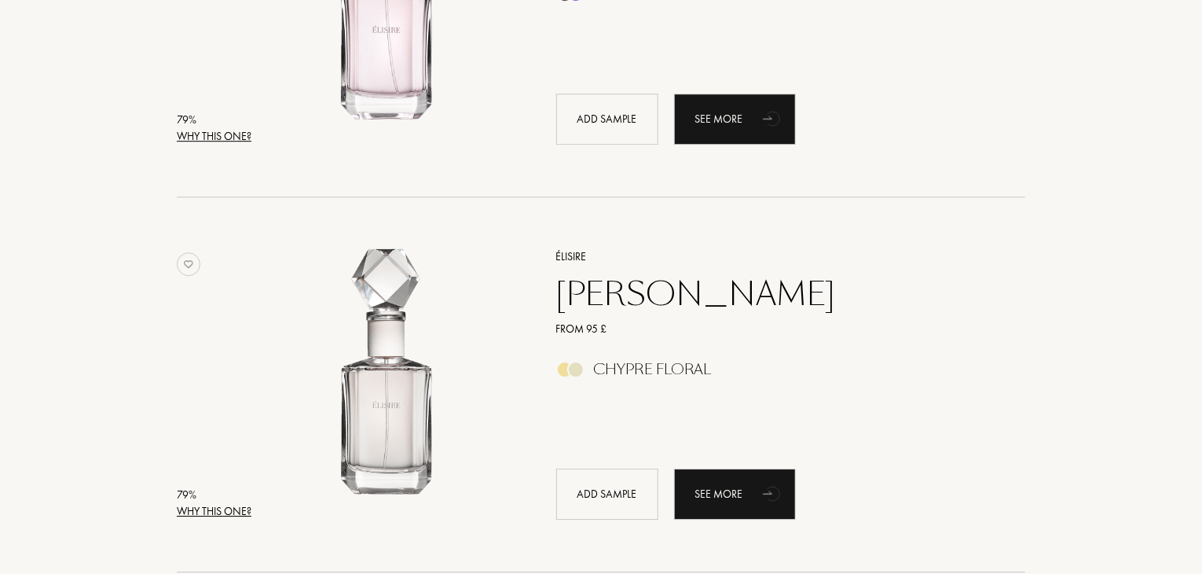
scroll to position [2436, 0]
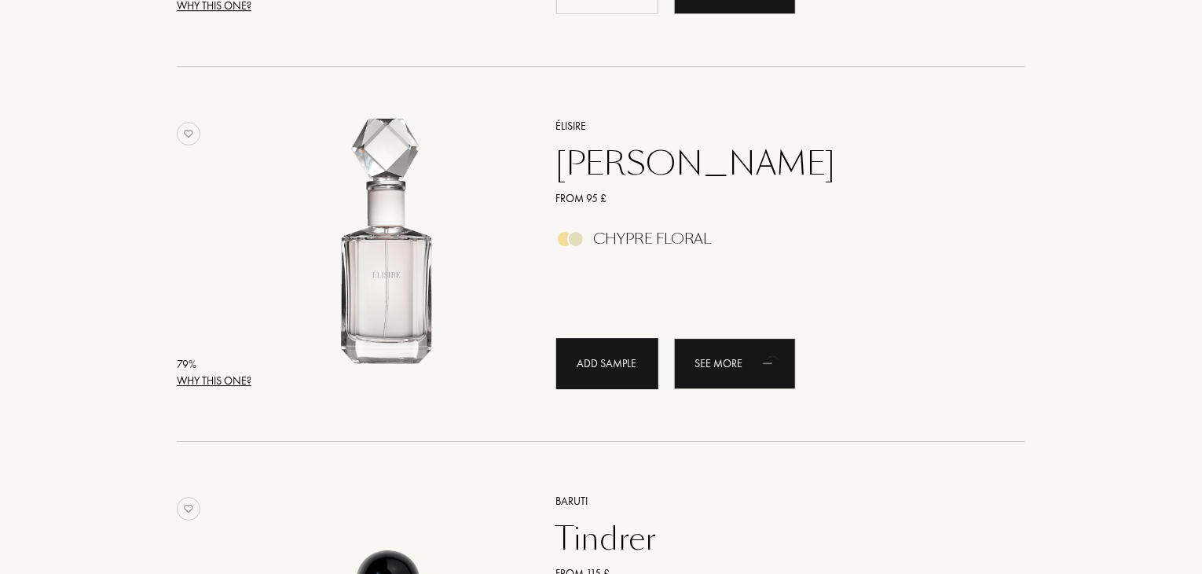
click at [613, 369] on div "Add sample" at bounding box center [607, 363] width 102 height 51
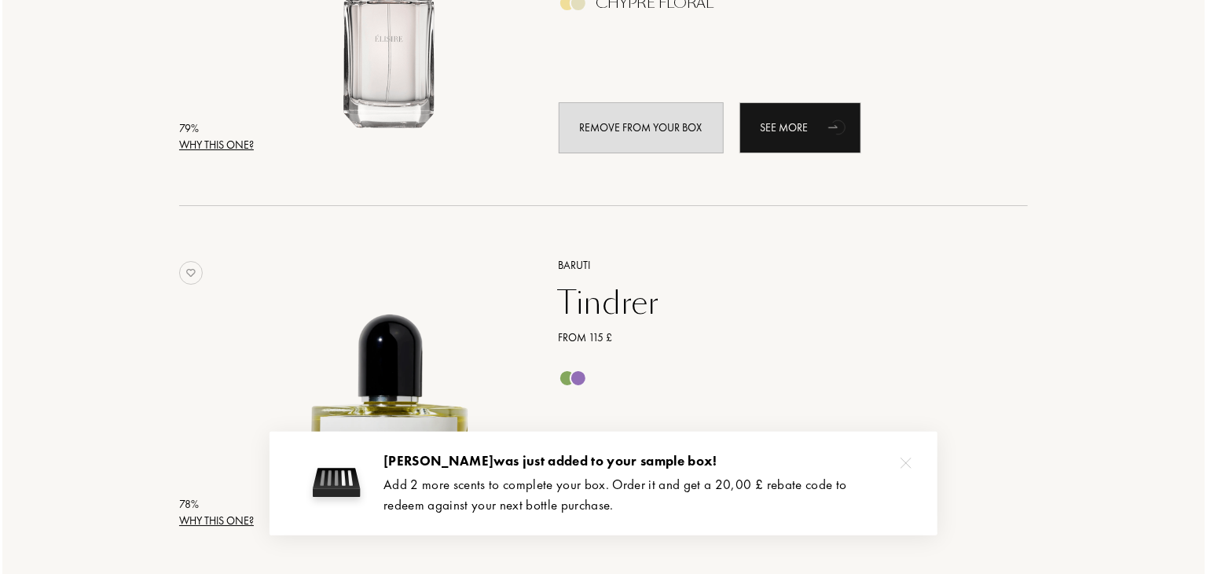
scroll to position [2907, 0]
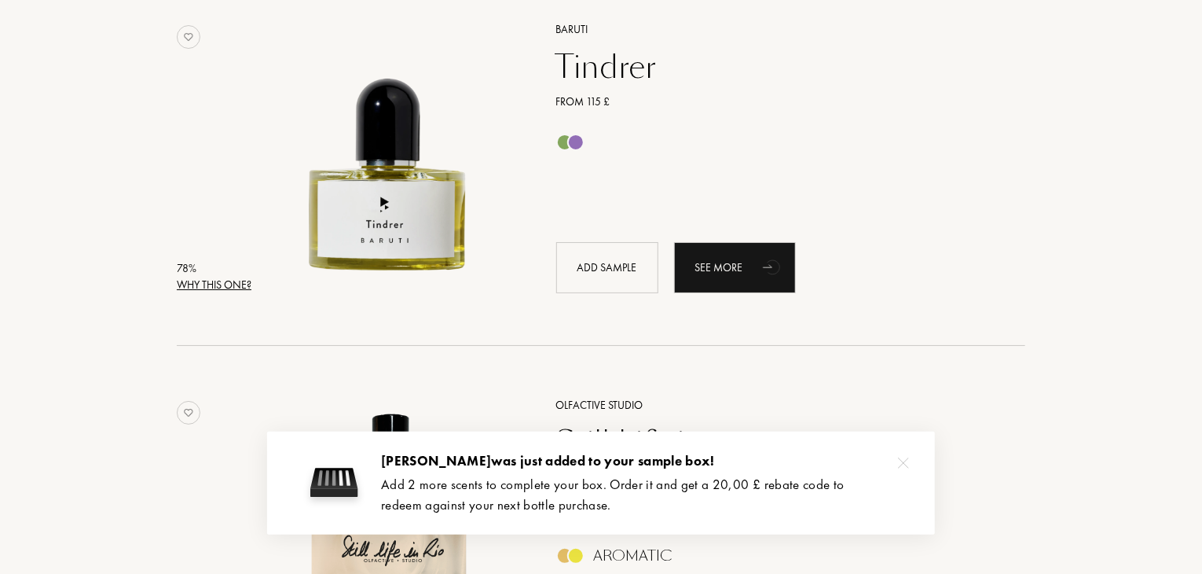
click at [232, 290] on div "Why this one?" at bounding box center [214, 285] width 75 height 17
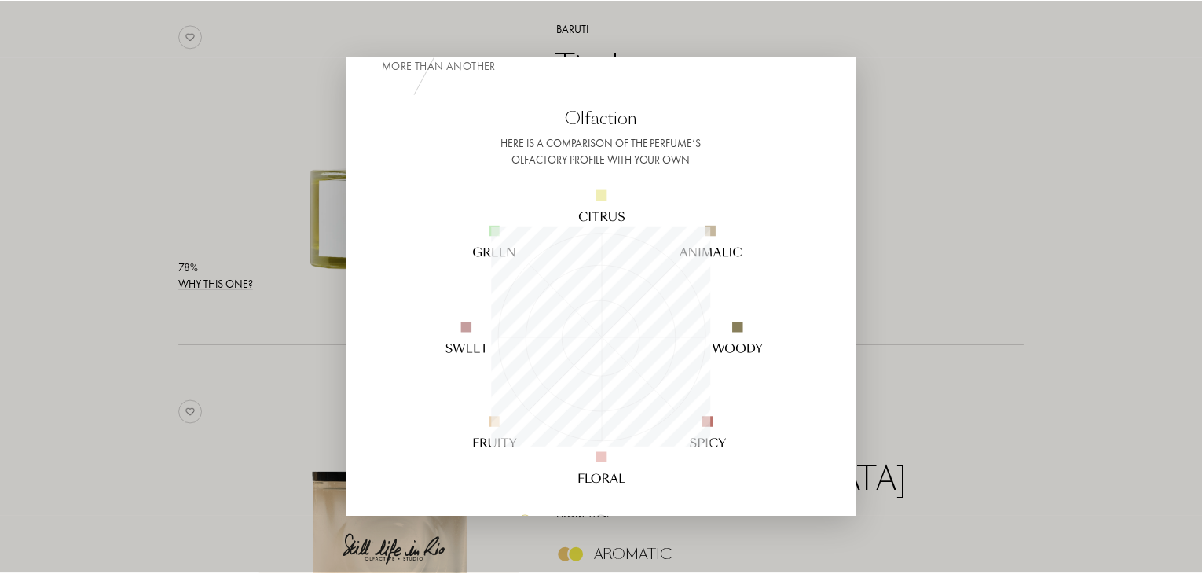
scroll to position [79, 0]
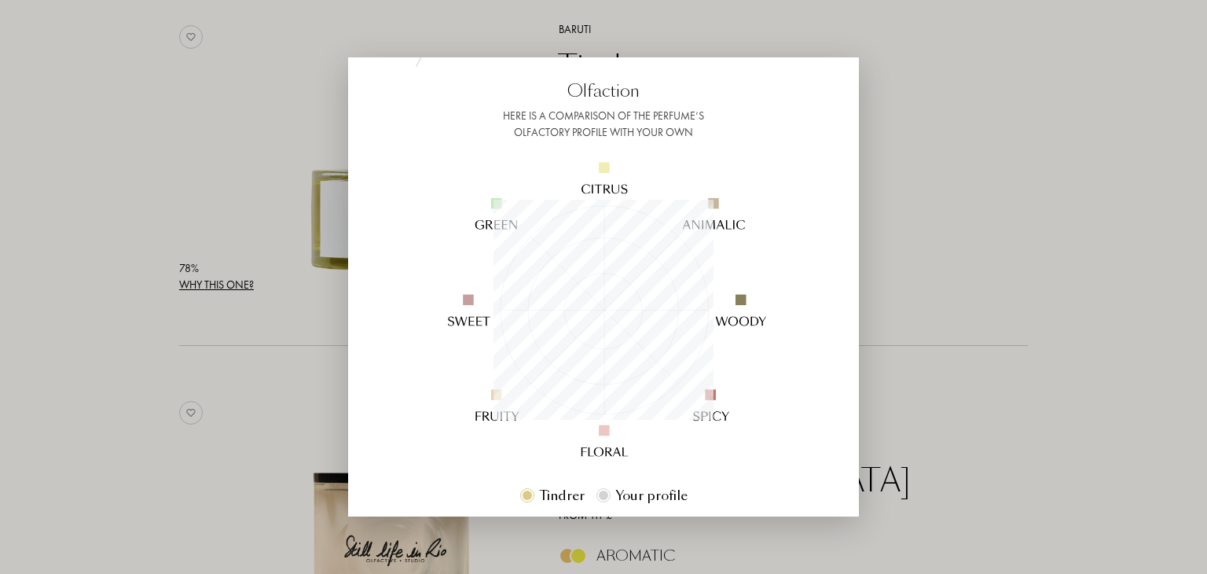
click at [1024, 230] on div at bounding box center [603, 287] width 1207 height 574
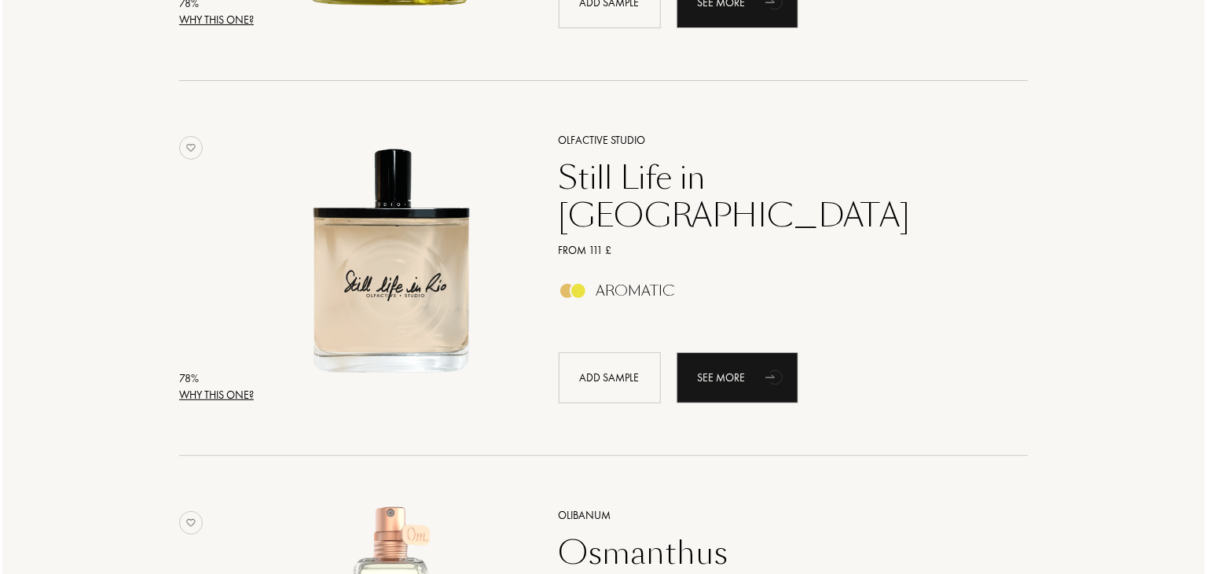
scroll to position [3222, 0]
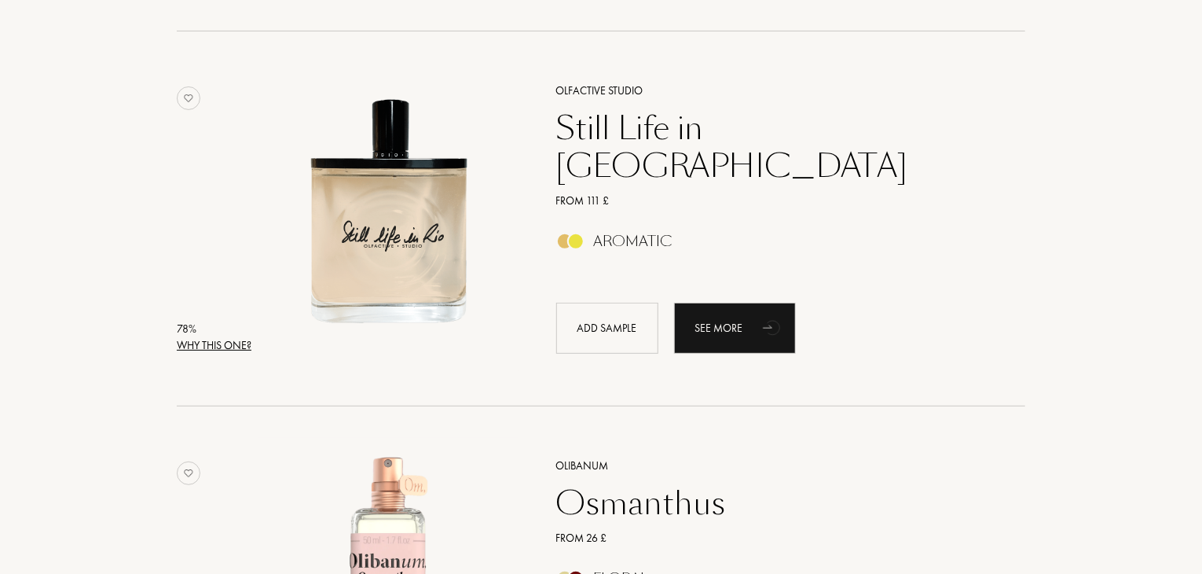
click at [229, 343] on div "Why this one?" at bounding box center [214, 345] width 75 height 17
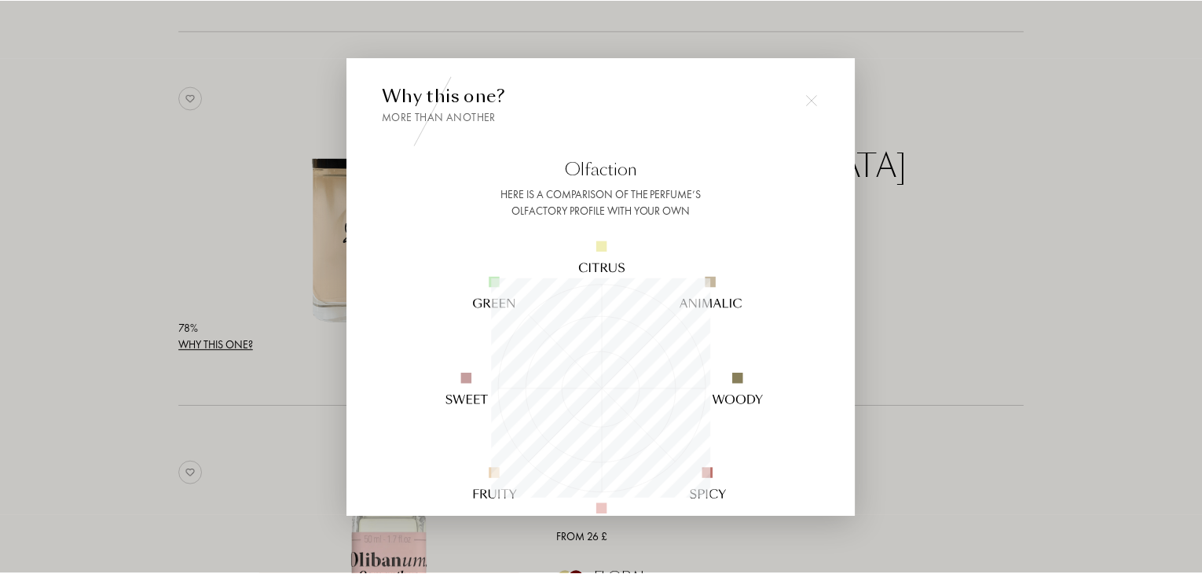
scroll to position [220, 220]
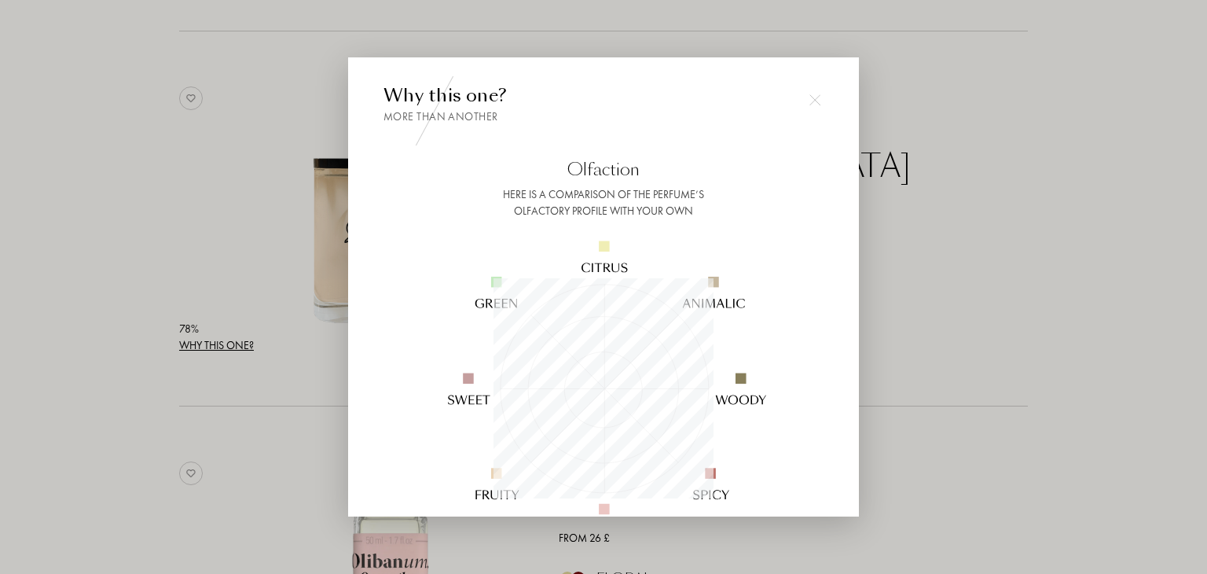
click at [1002, 240] on div at bounding box center [603, 287] width 1207 height 574
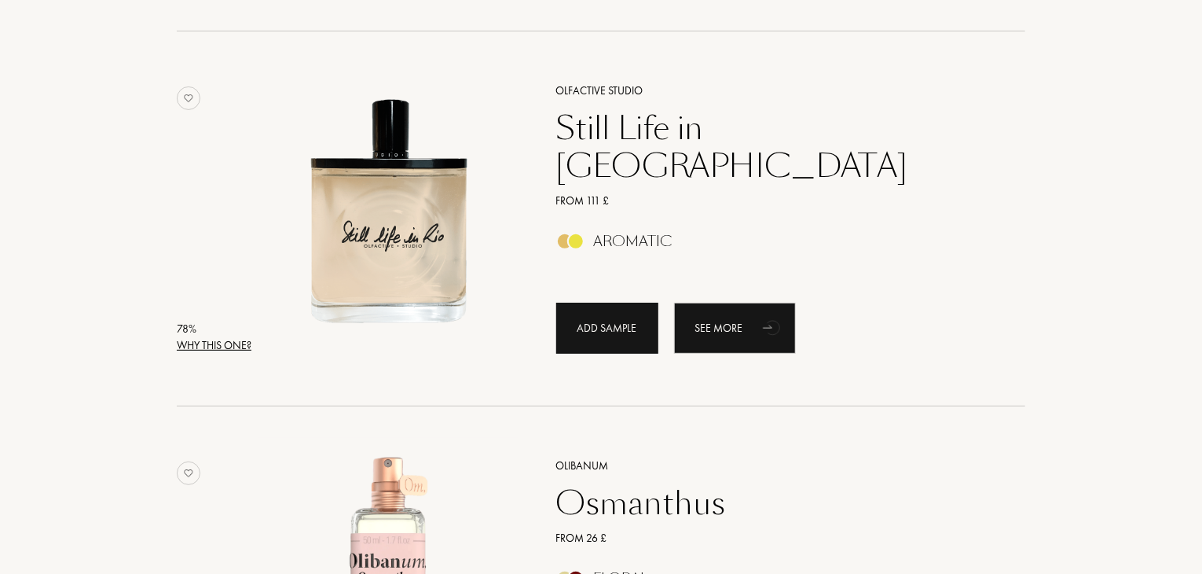
click at [603, 323] on div "Add sample" at bounding box center [607, 328] width 102 height 51
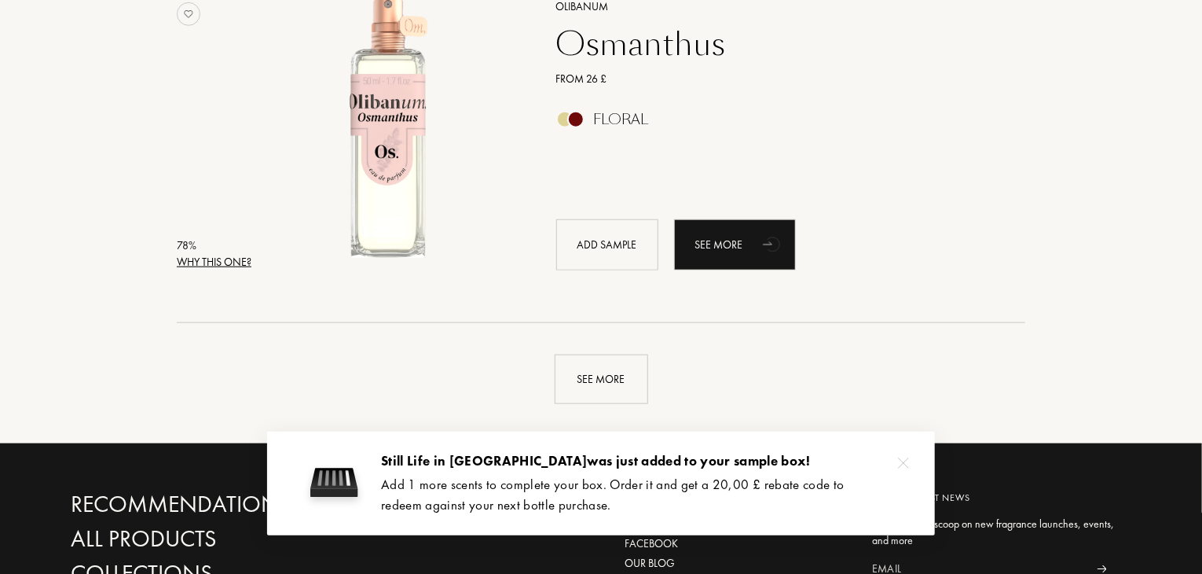
scroll to position [3772, 0]
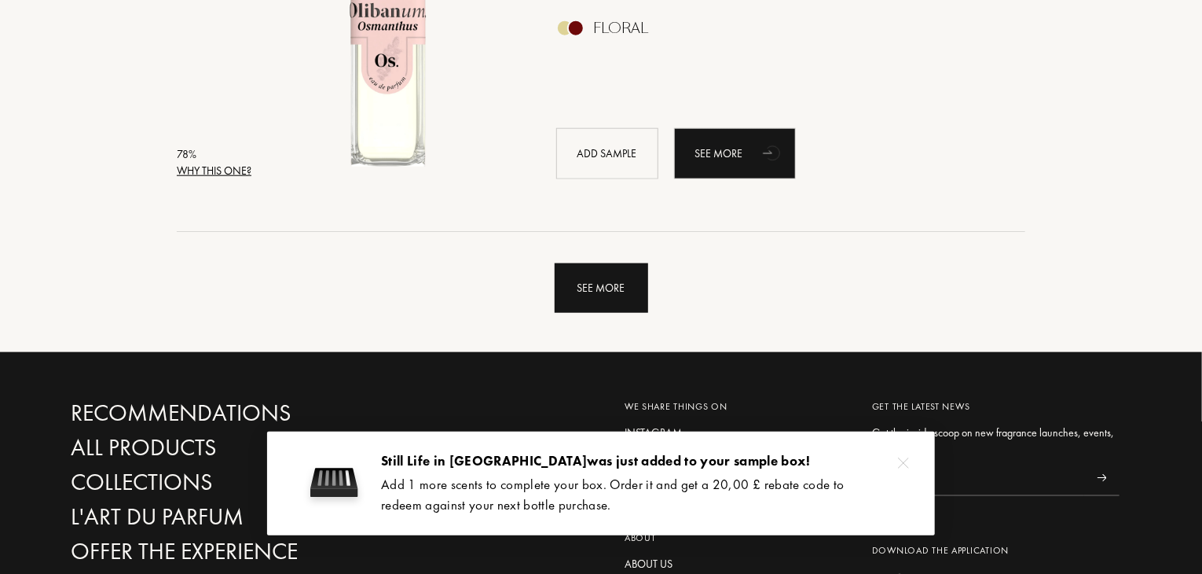
click at [586, 298] on div "See more" at bounding box center [602, 288] width 94 height 50
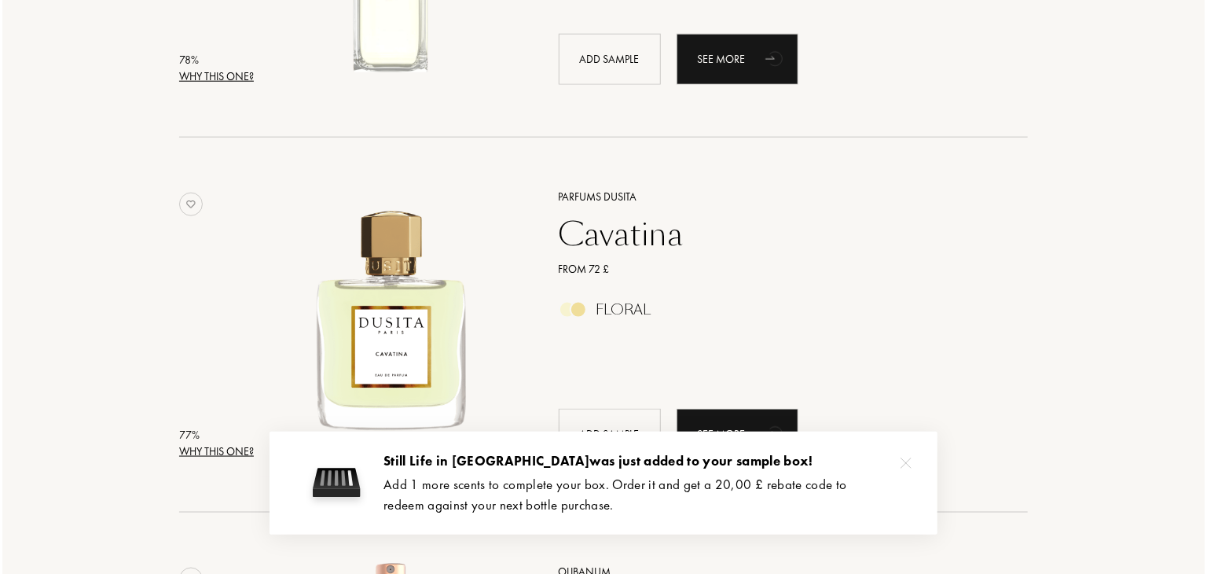
scroll to position [3929, 0]
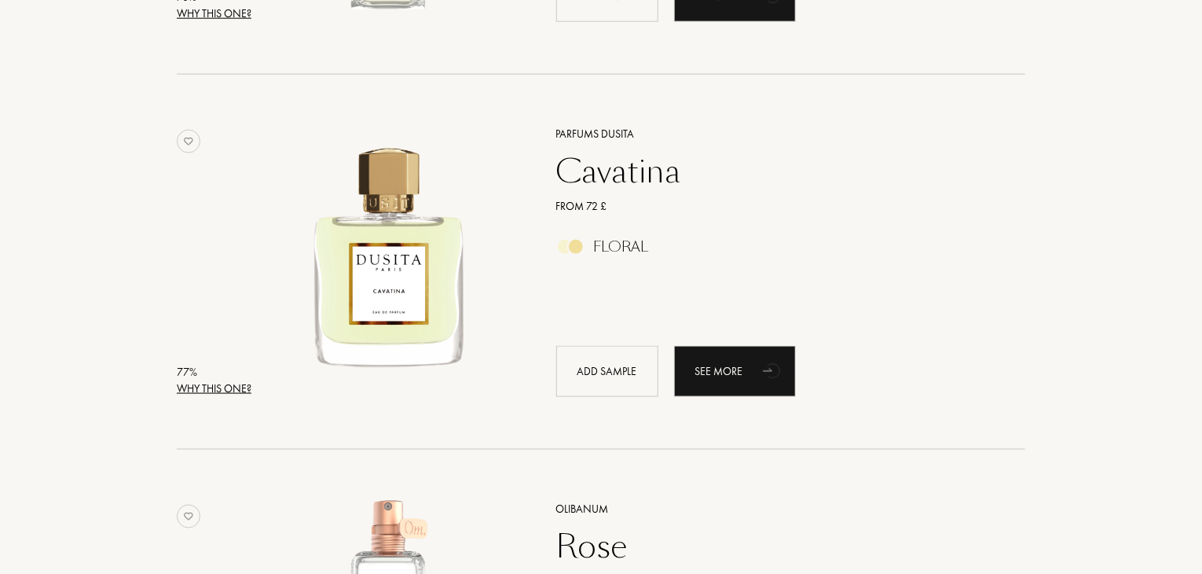
click at [222, 387] on div "Why this one?" at bounding box center [214, 388] width 75 height 17
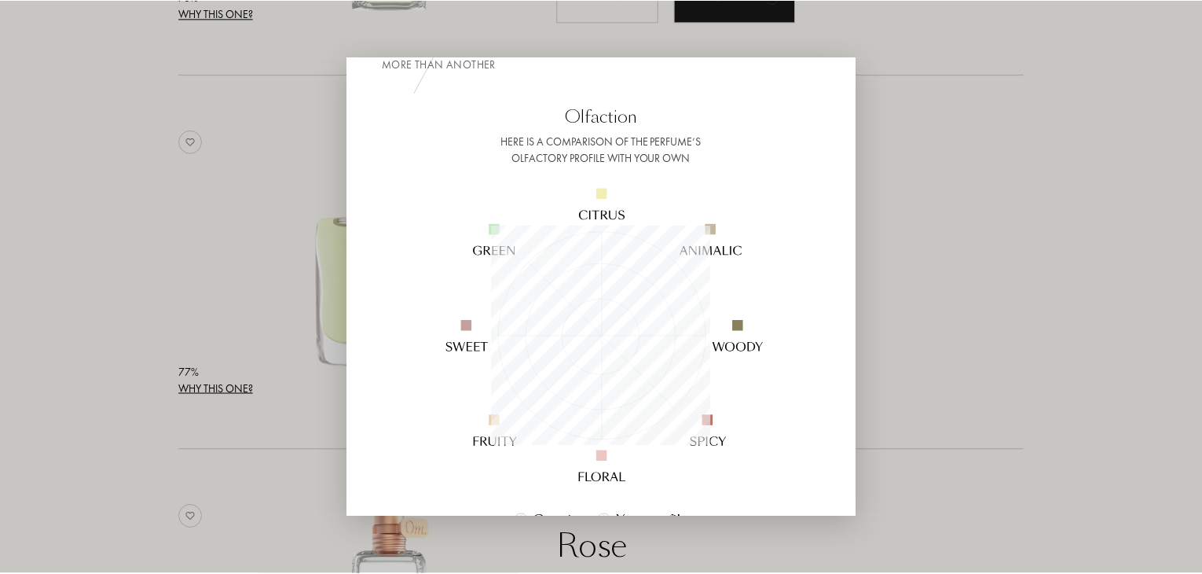
scroll to position [0, 0]
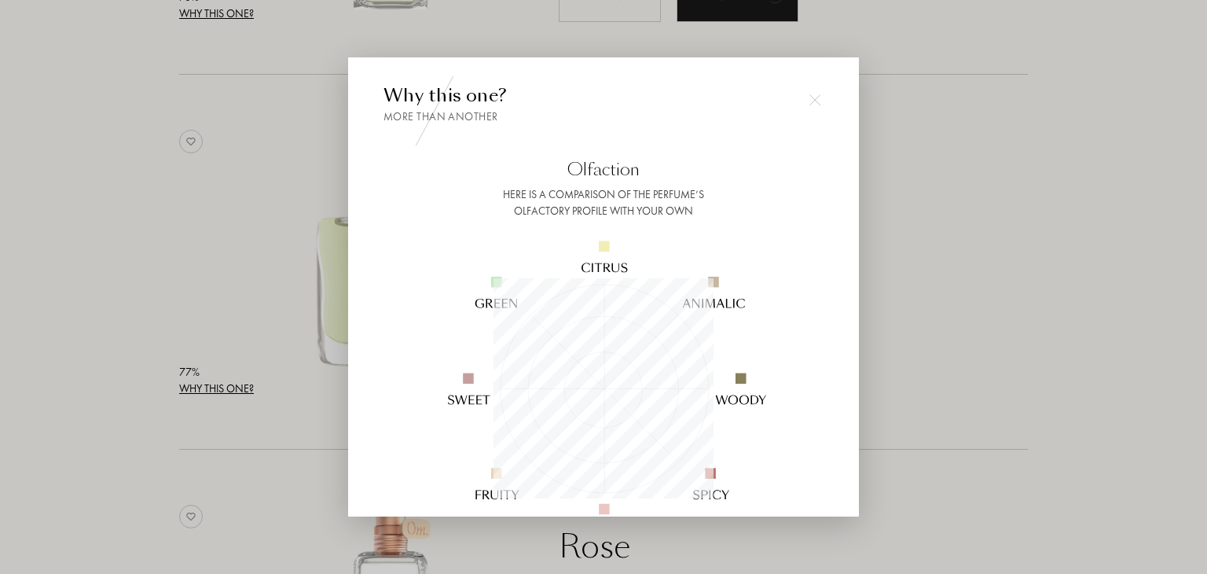
click at [1023, 327] on div at bounding box center [603, 287] width 1207 height 574
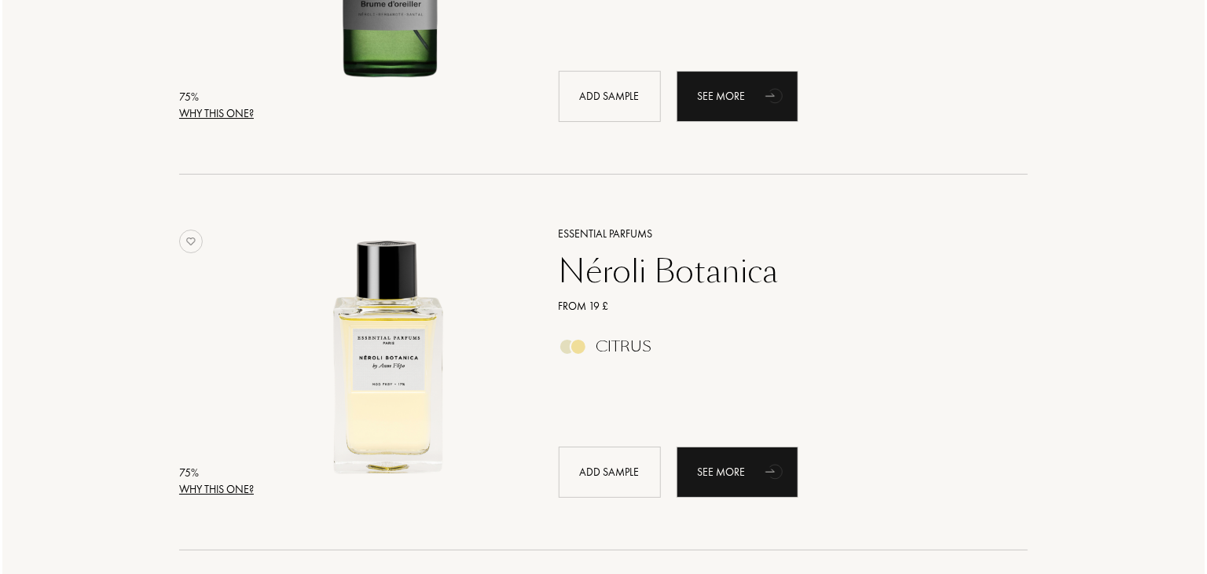
scroll to position [5894, 0]
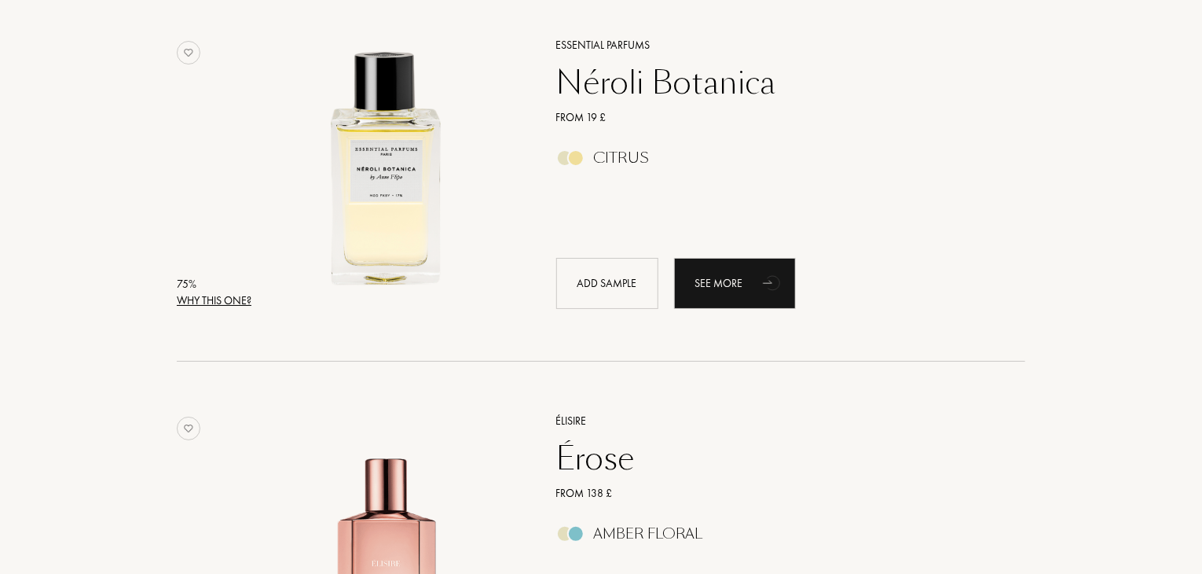
click at [217, 303] on div "Why this one?" at bounding box center [214, 300] width 75 height 17
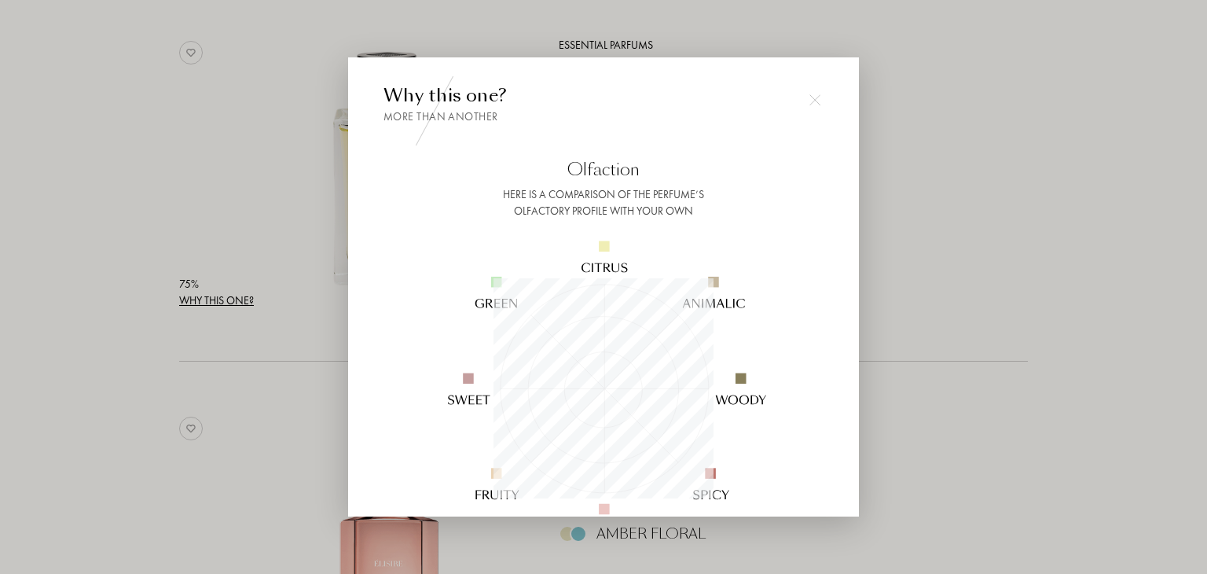
scroll to position [220, 220]
click at [911, 266] on div at bounding box center [603, 287] width 1207 height 574
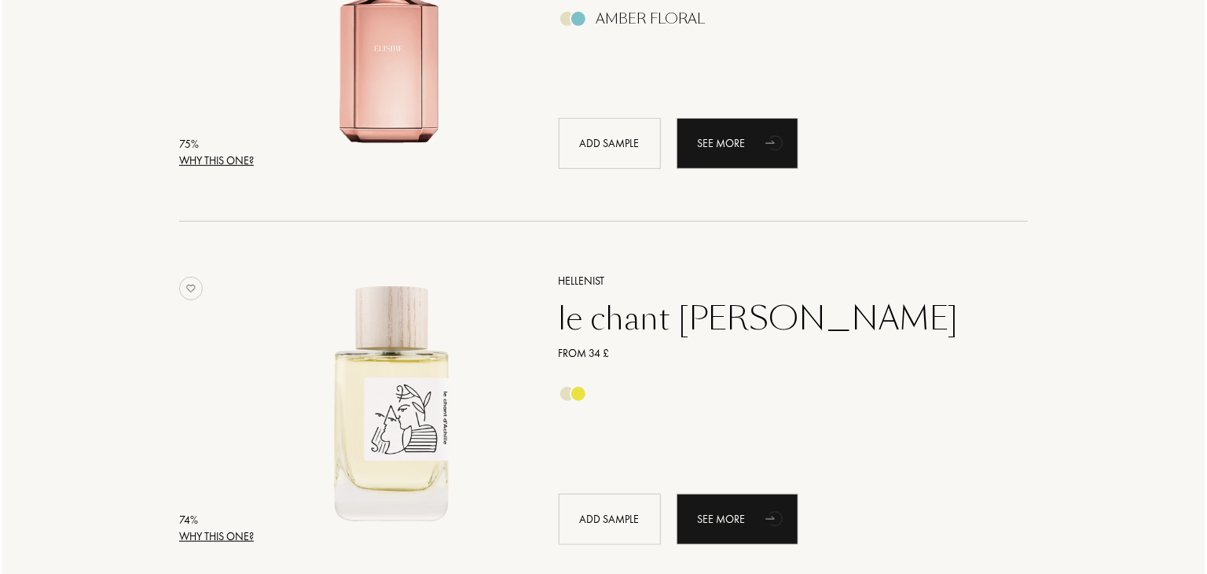
scroll to position [6522, 0]
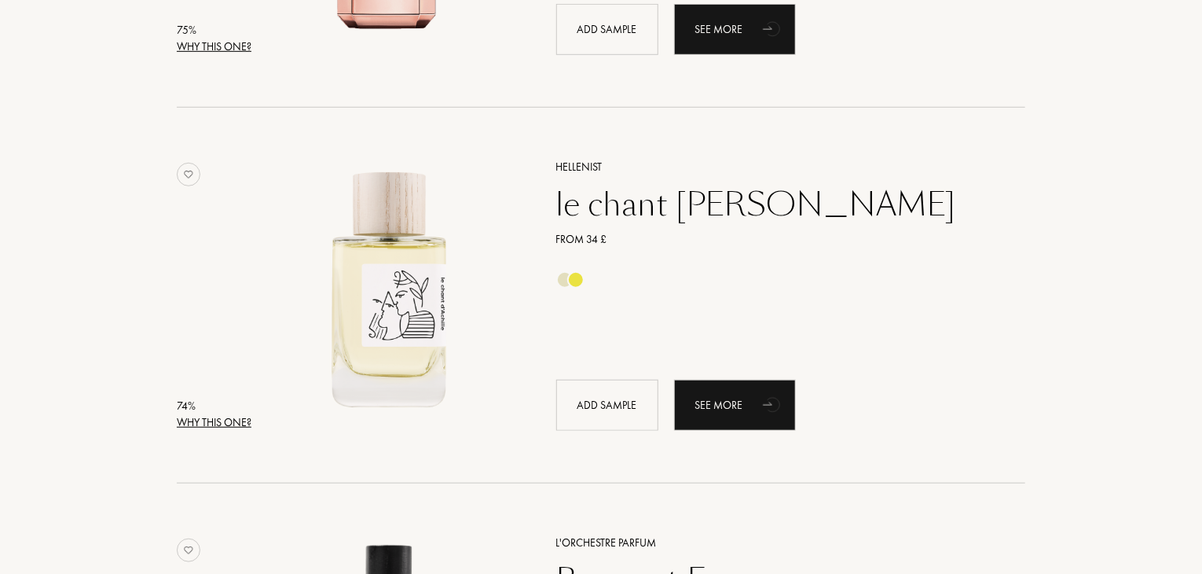
click at [229, 409] on div "74 %" at bounding box center [214, 406] width 75 height 17
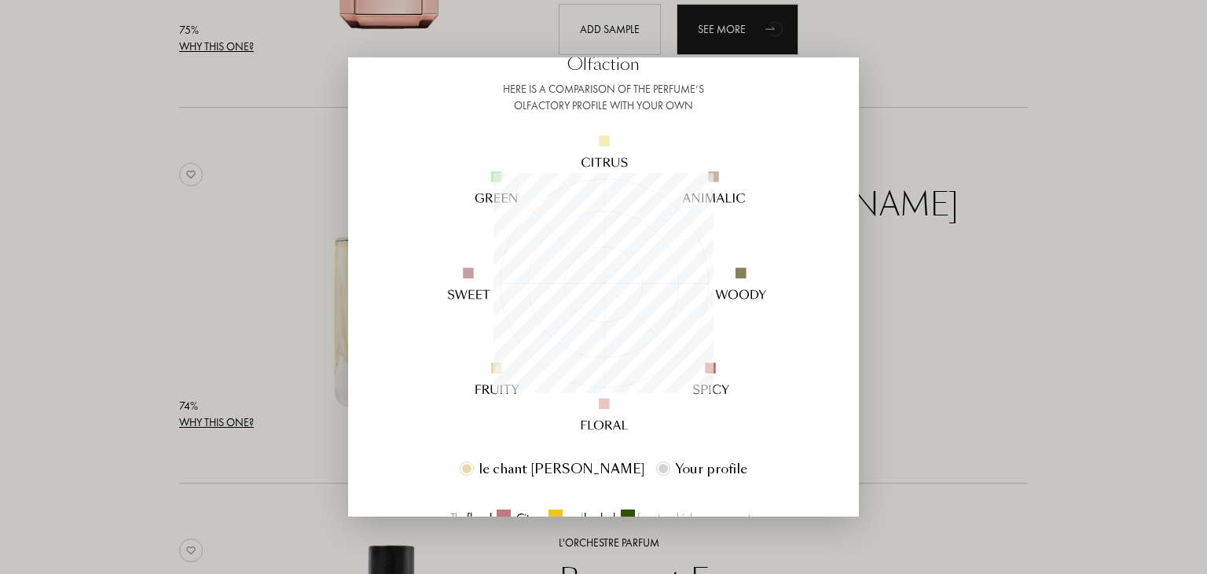
scroll to position [0, 0]
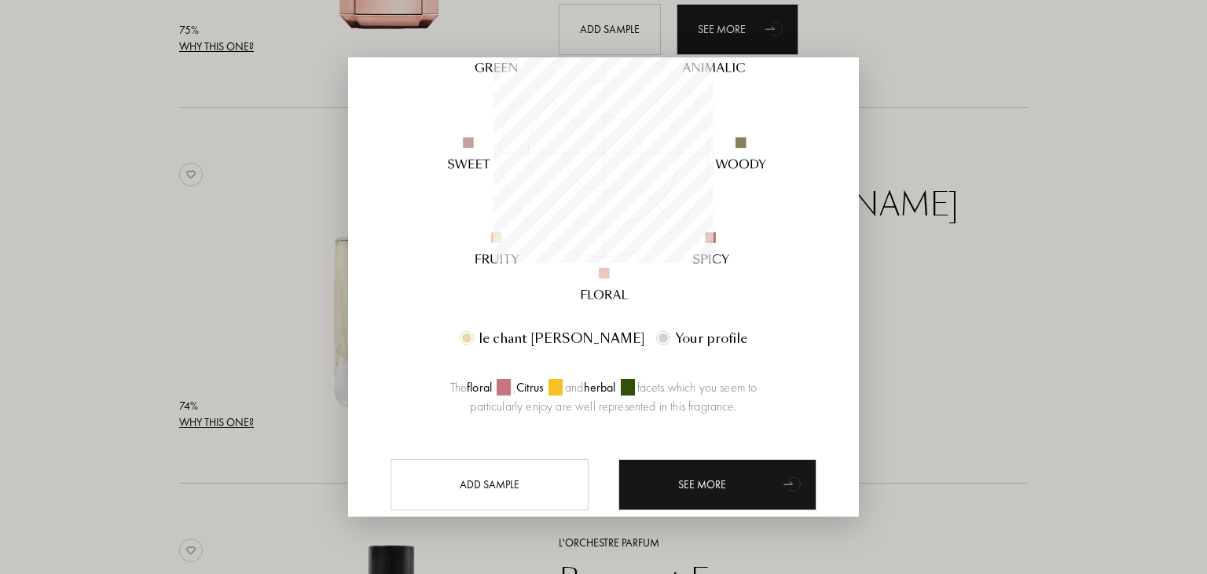
click at [1009, 249] on div at bounding box center [603, 287] width 1207 height 574
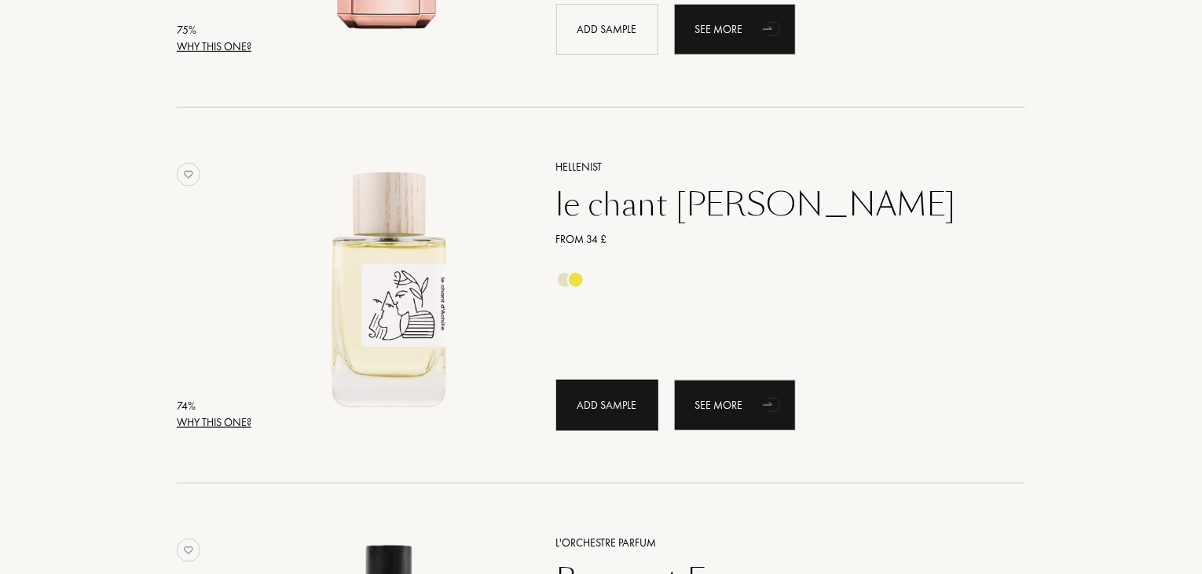
click at [592, 407] on div "Add sample" at bounding box center [607, 405] width 102 height 51
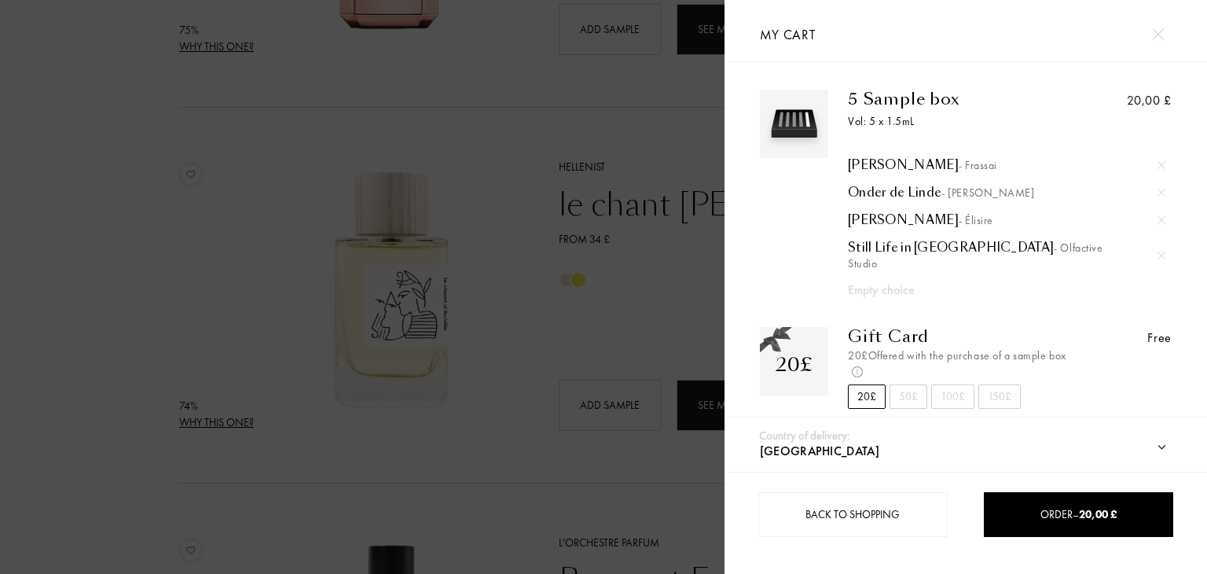
click at [647, 126] on div at bounding box center [362, 287] width 725 height 574
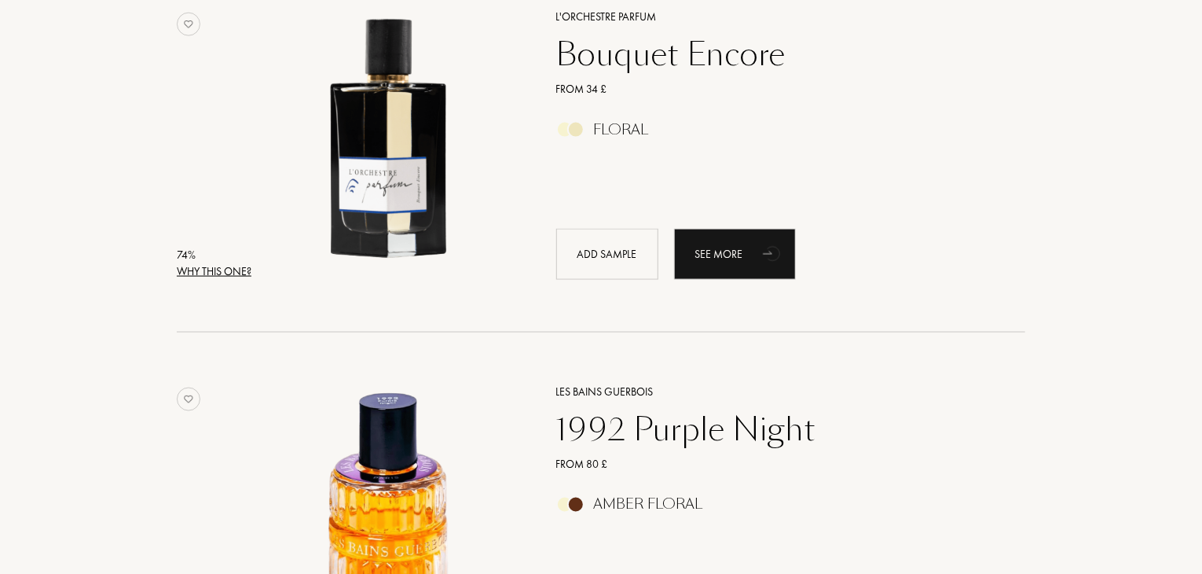
scroll to position [7072, 0]
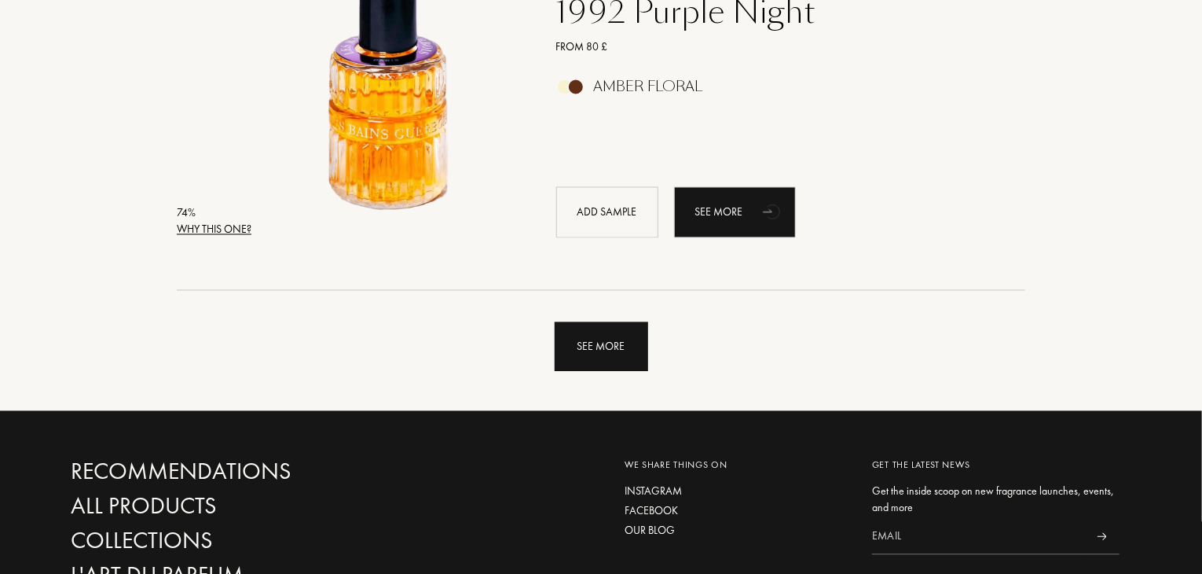
click at [586, 357] on div "See more" at bounding box center [602, 347] width 94 height 50
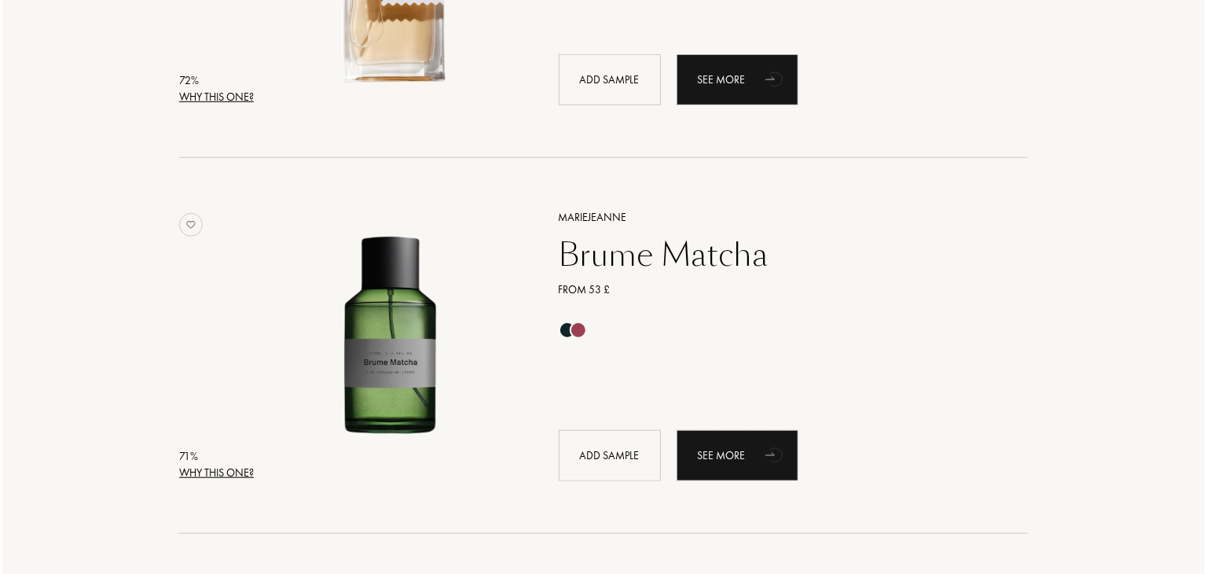
scroll to position [9665, 0]
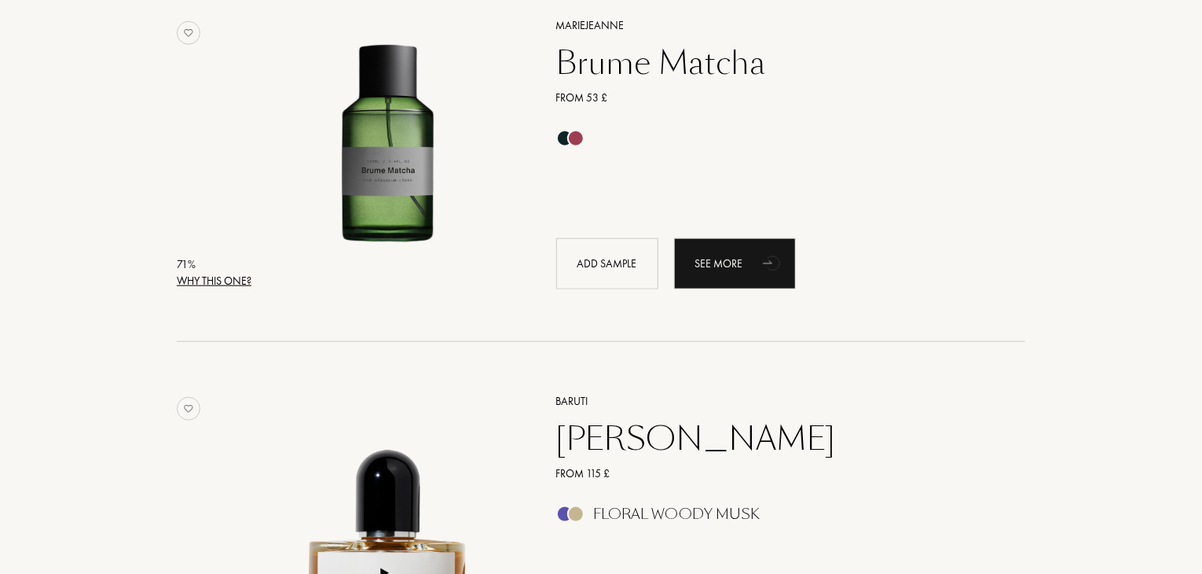
click at [215, 277] on div "Why this one?" at bounding box center [214, 281] width 75 height 17
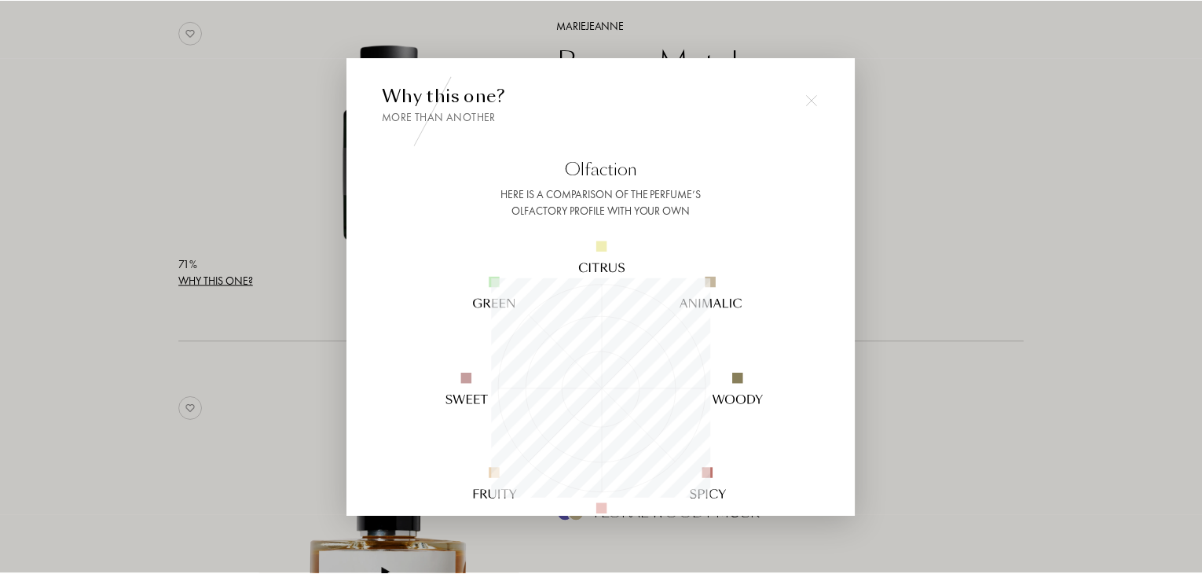
scroll to position [220, 220]
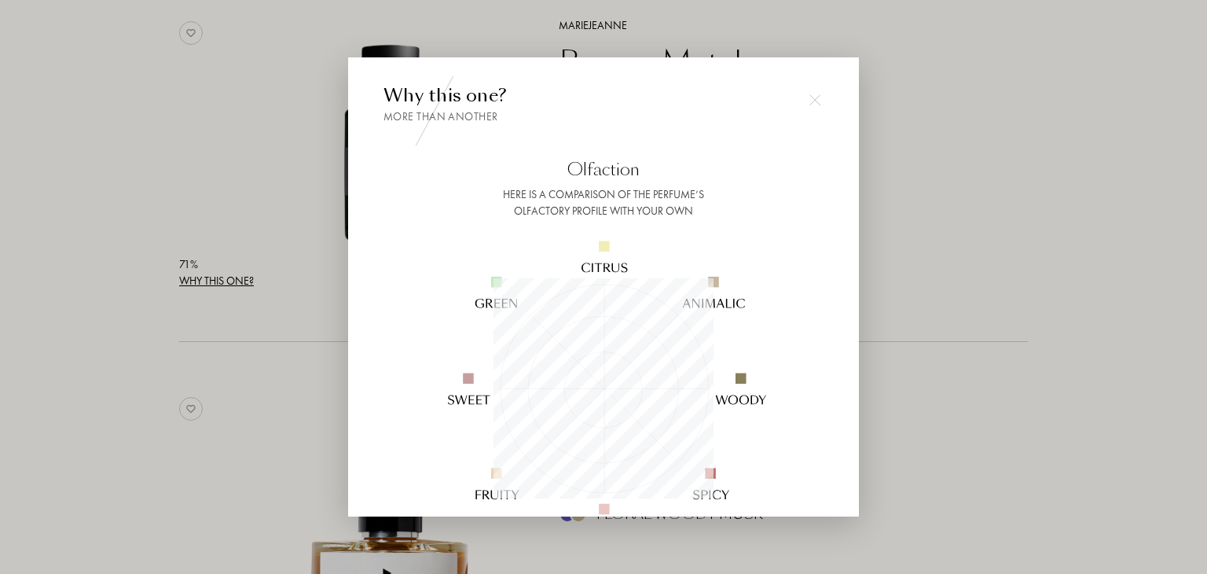
click at [951, 223] on div at bounding box center [603, 287] width 1207 height 574
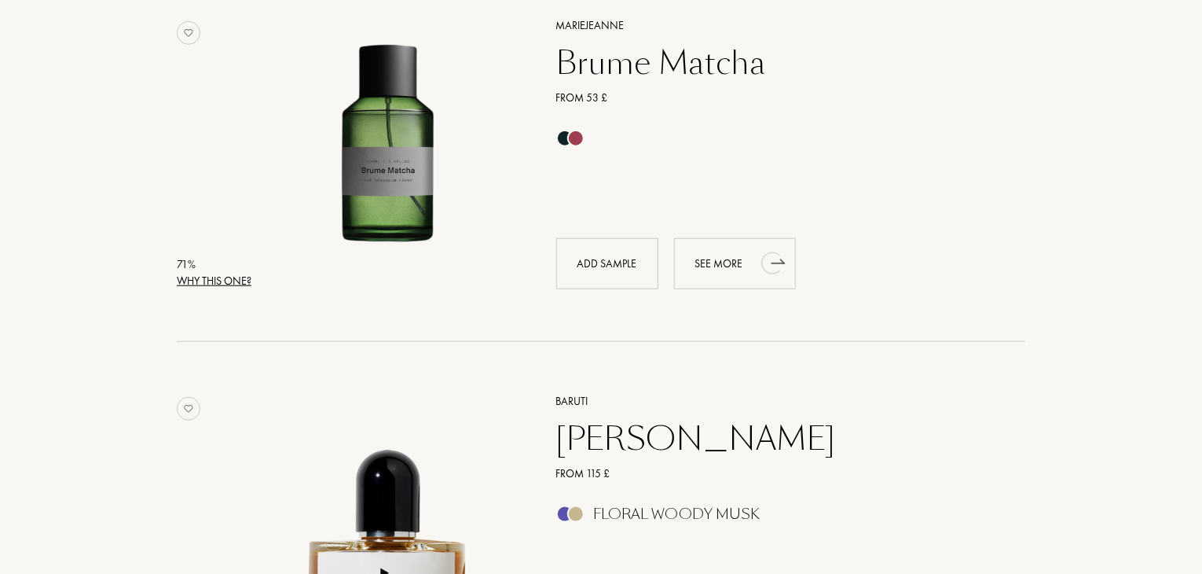
click at [717, 265] on div "See more" at bounding box center [735, 263] width 122 height 51
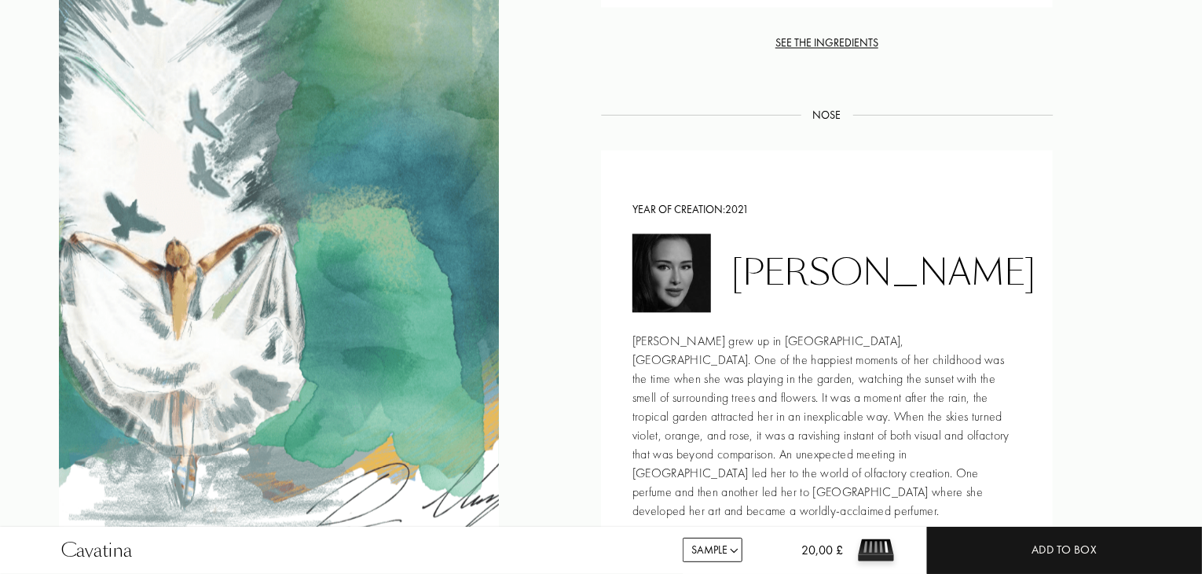
scroll to position [1650, 0]
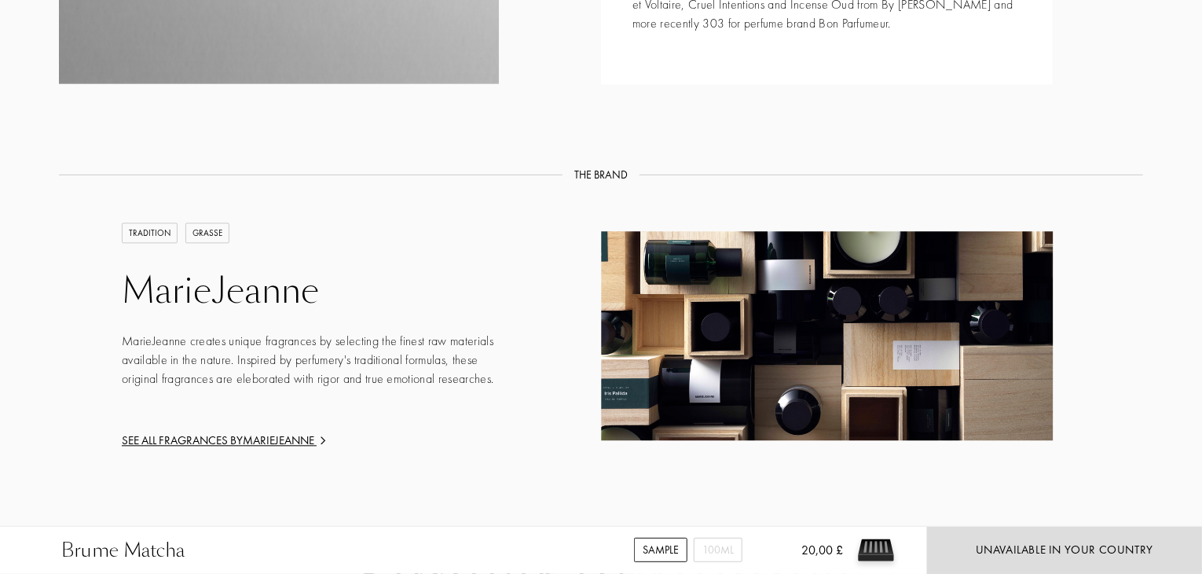
scroll to position [1807, 0]
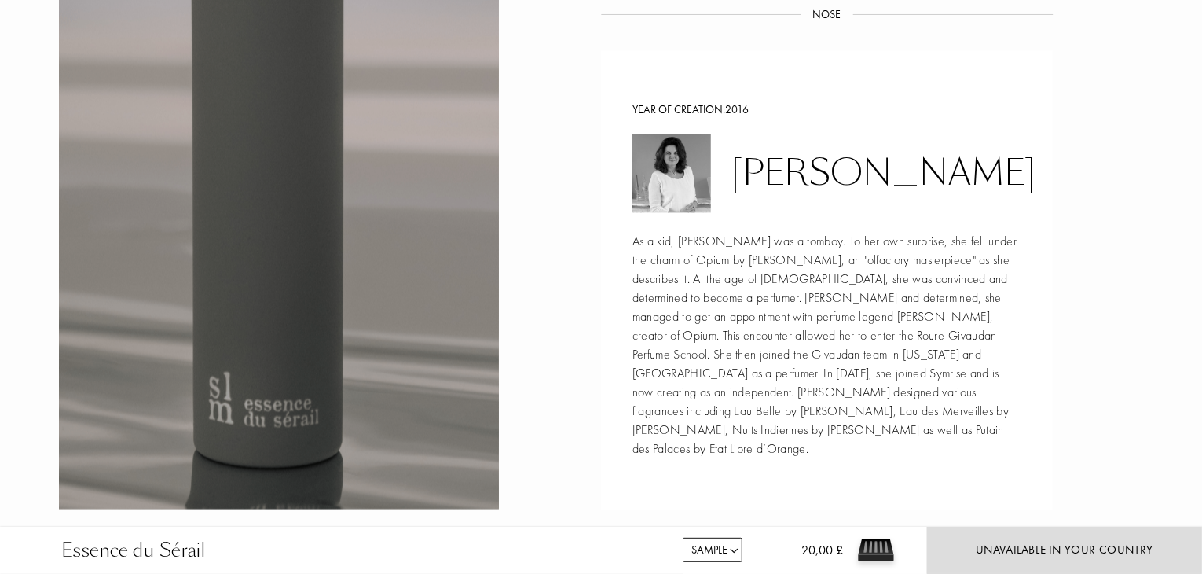
scroll to position [1650, 0]
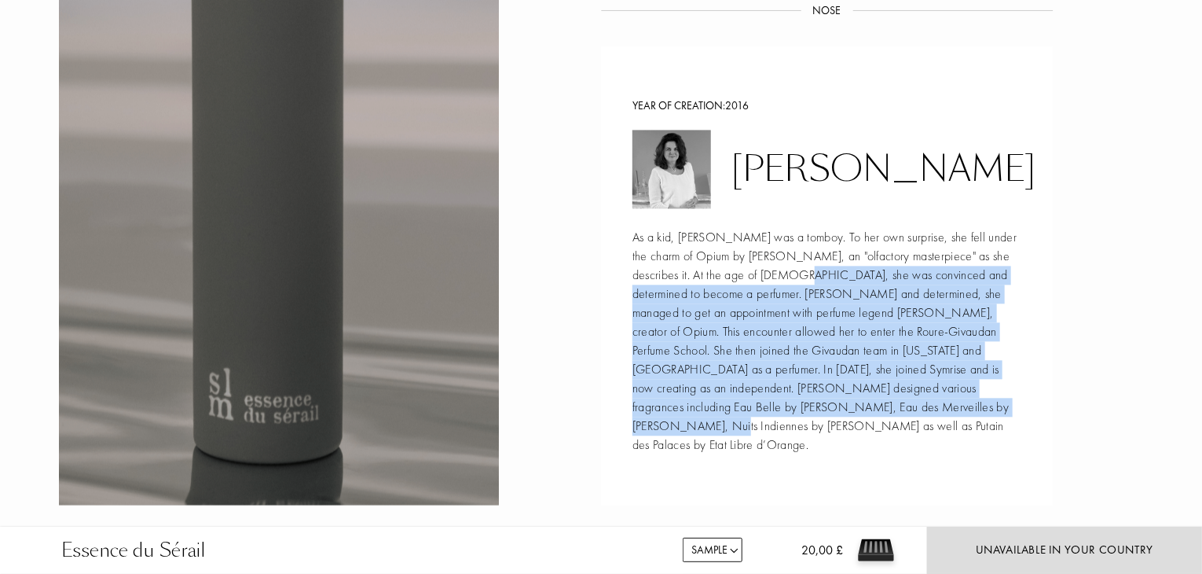
drag, startPoint x: 743, startPoint y: 277, endPoint x: 841, endPoint y: 418, distance: 171.1
click at [841, 418] on div "As a kid, Nathalie Feisthauer was a tomboy. To her own surprise, she fell under…" at bounding box center [827, 341] width 389 height 226
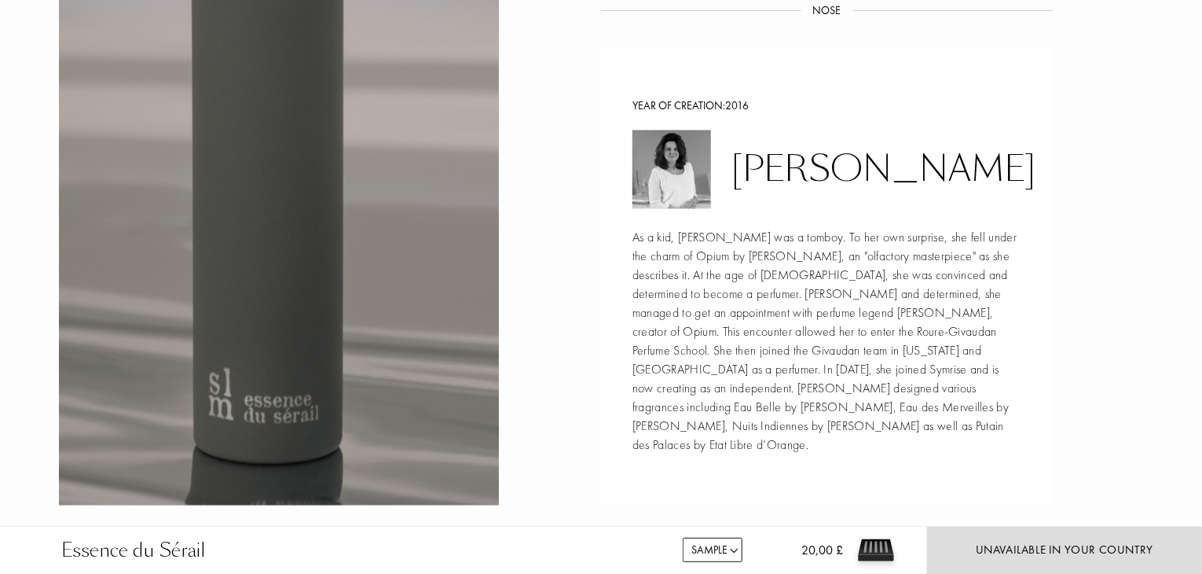
click at [838, 420] on div "As a kid, Nathalie Feisthauer was a tomboy. To her own surprise, she fell under…" at bounding box center [827, 341] width 389 height 226
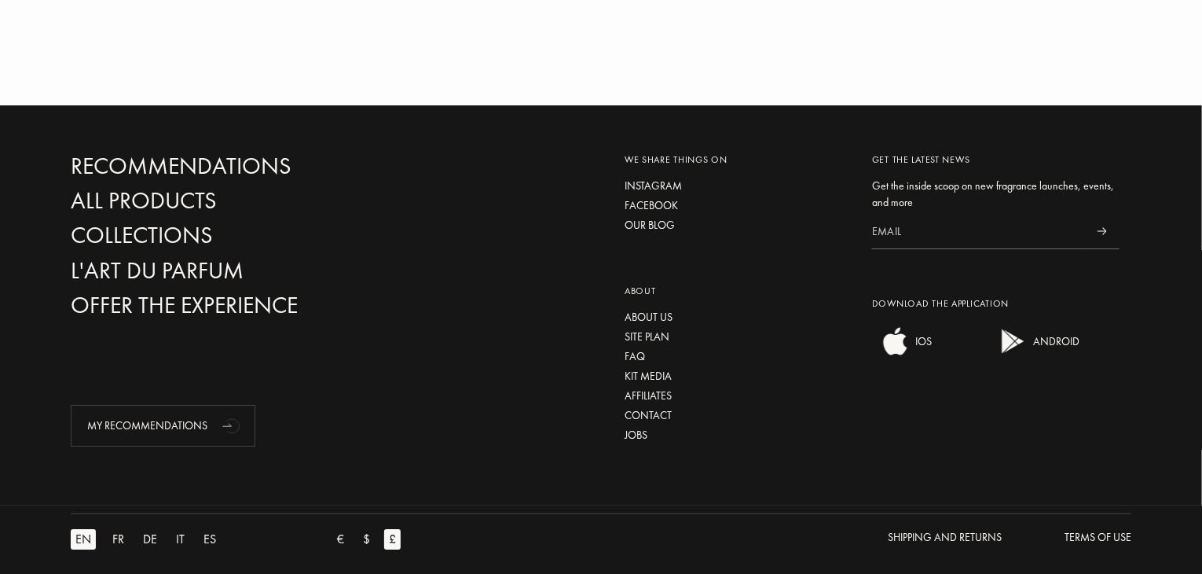
scroll to position [2353, 0]
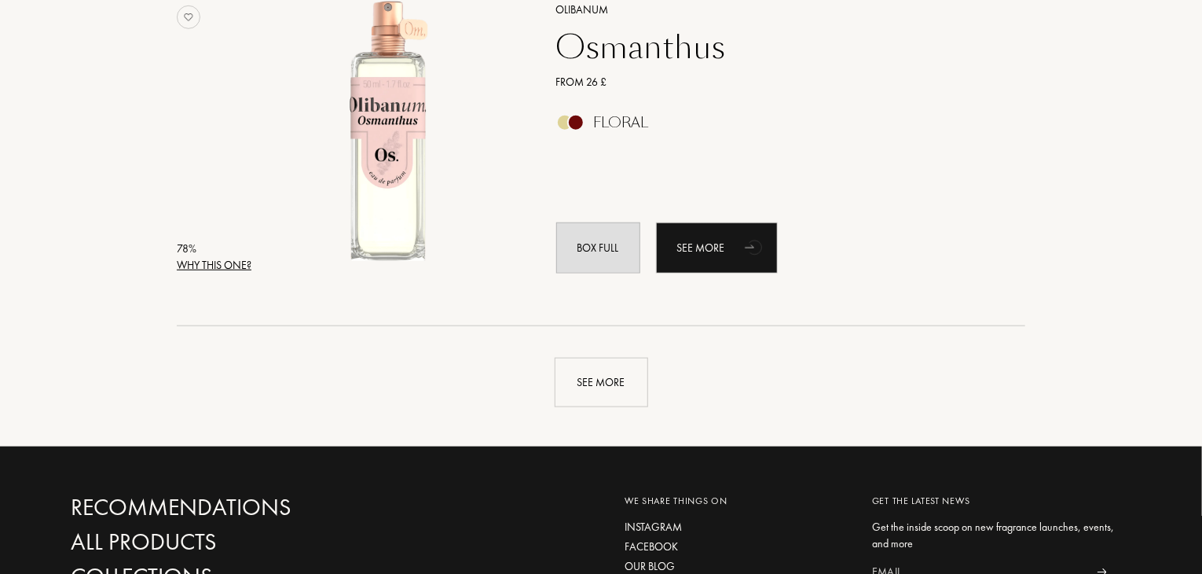
scroll to position [3858, 0]
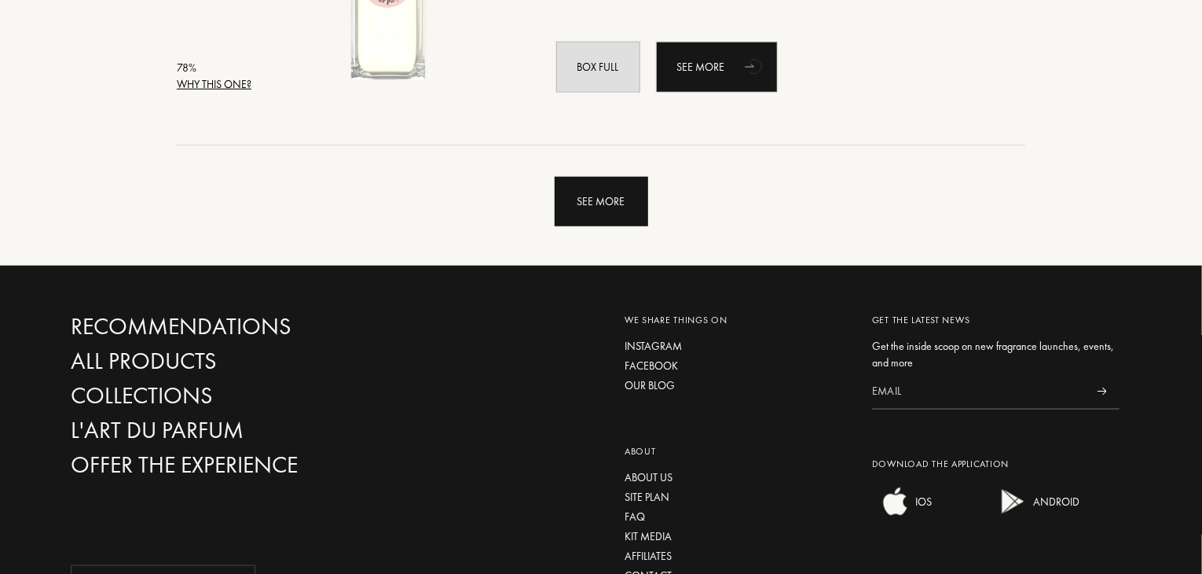
click at [620, 208] on div "See more" at bounding box center [602, 202] width 94 height 50
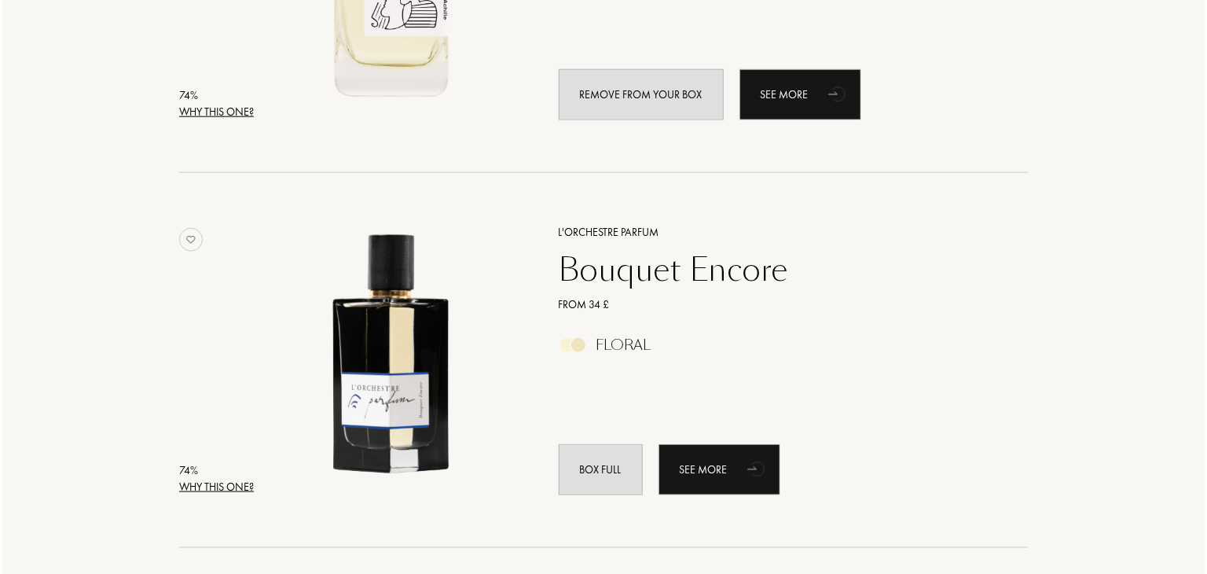
scroll to position [6923, 0]
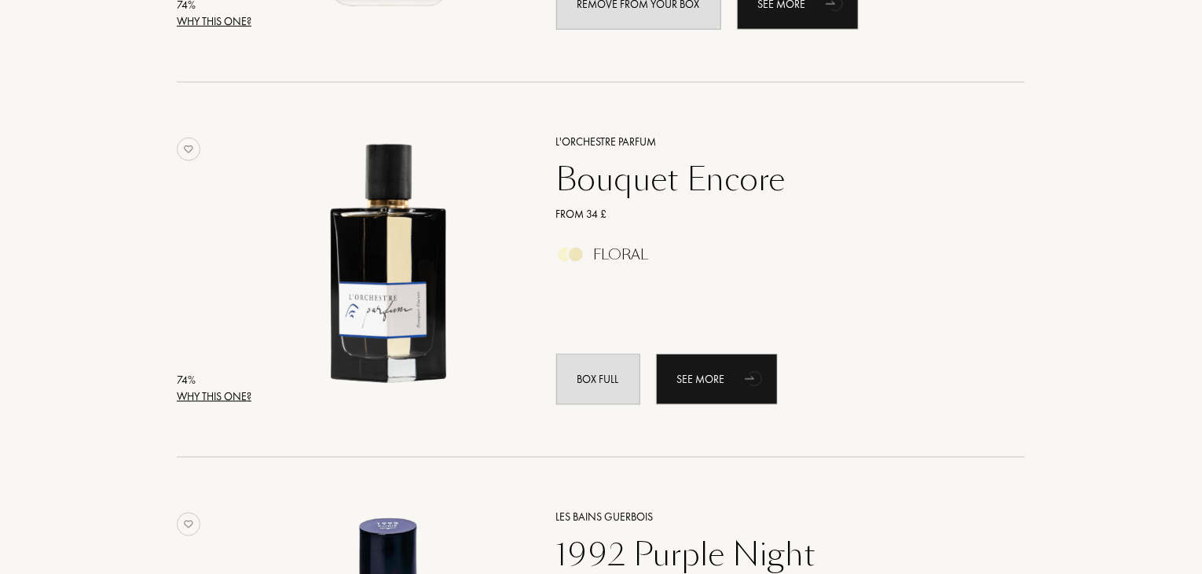
click at [200, 398] on div "Why this one?" at bounding box center [214, 396] width 75 height 17
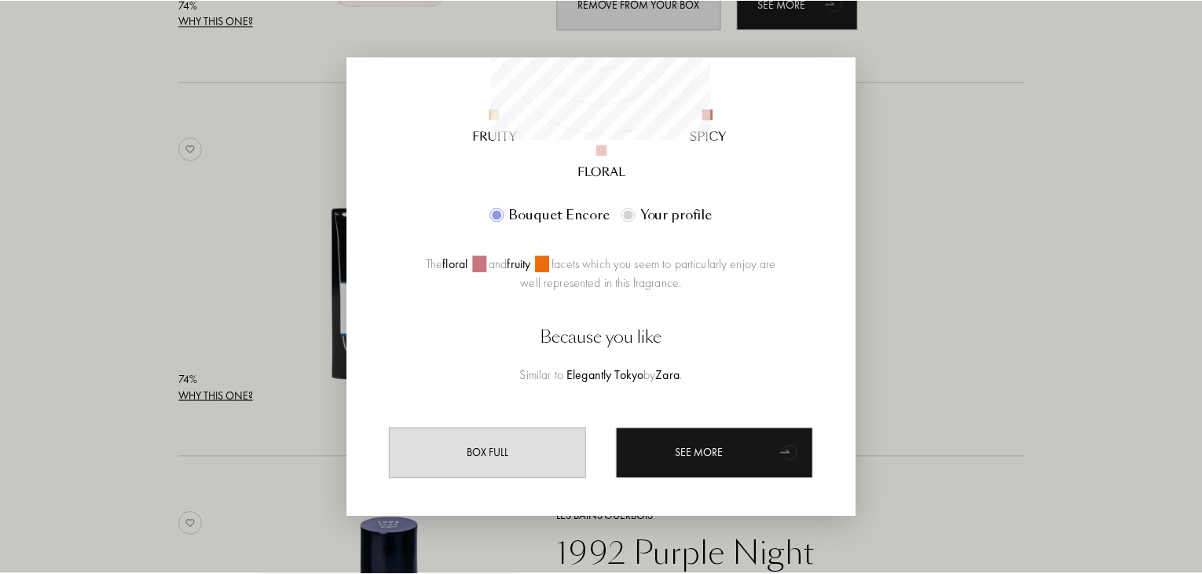
scroll to position [371, 0]
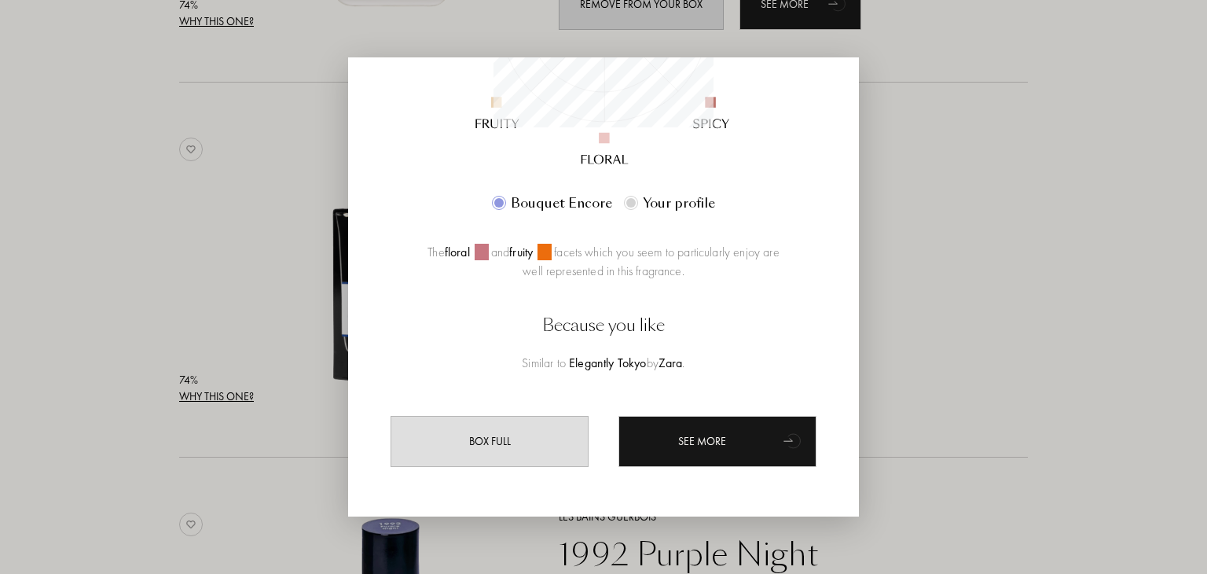
click at [915, 287] on div at bounding box center [603, 287] width 1207 height 574
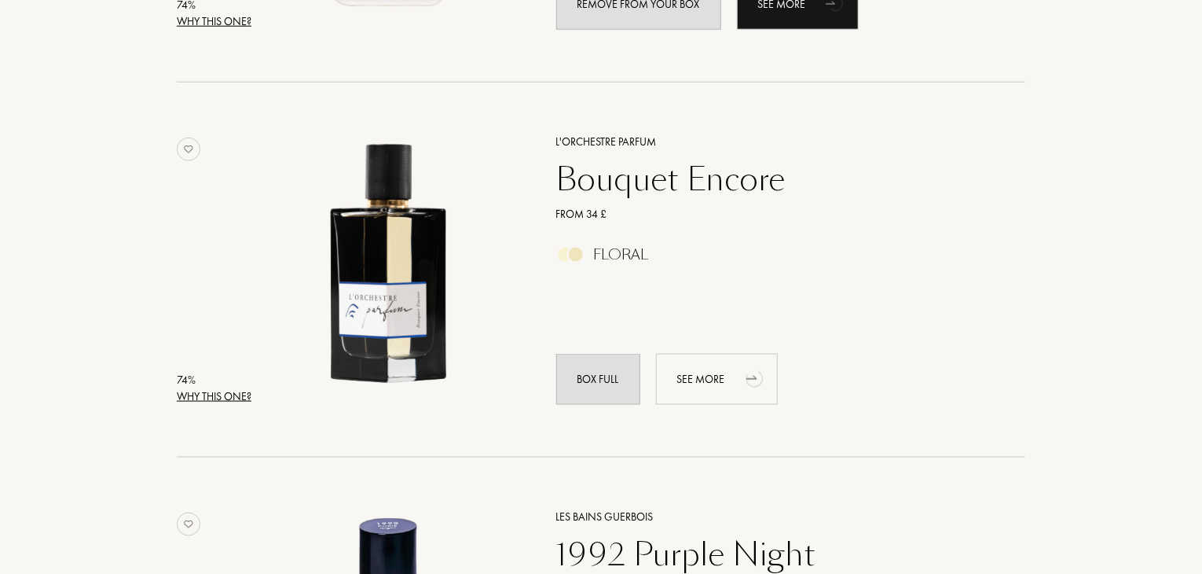
click at [710, 380] on div "See more" at bounding box center [717, 379] width 122 height 51
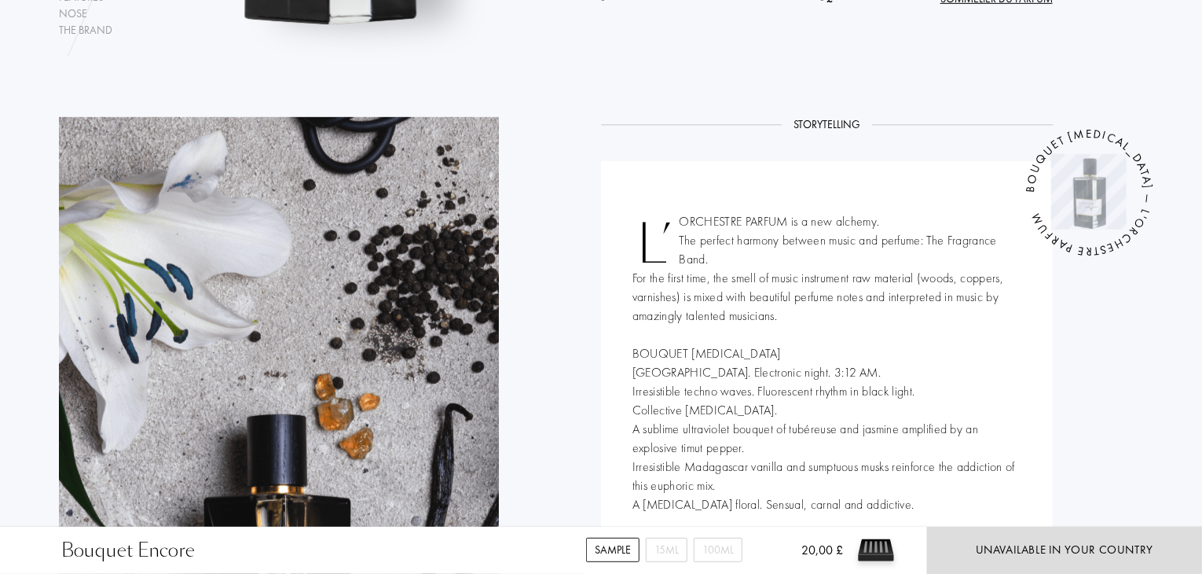
scroll to position [786, 0]
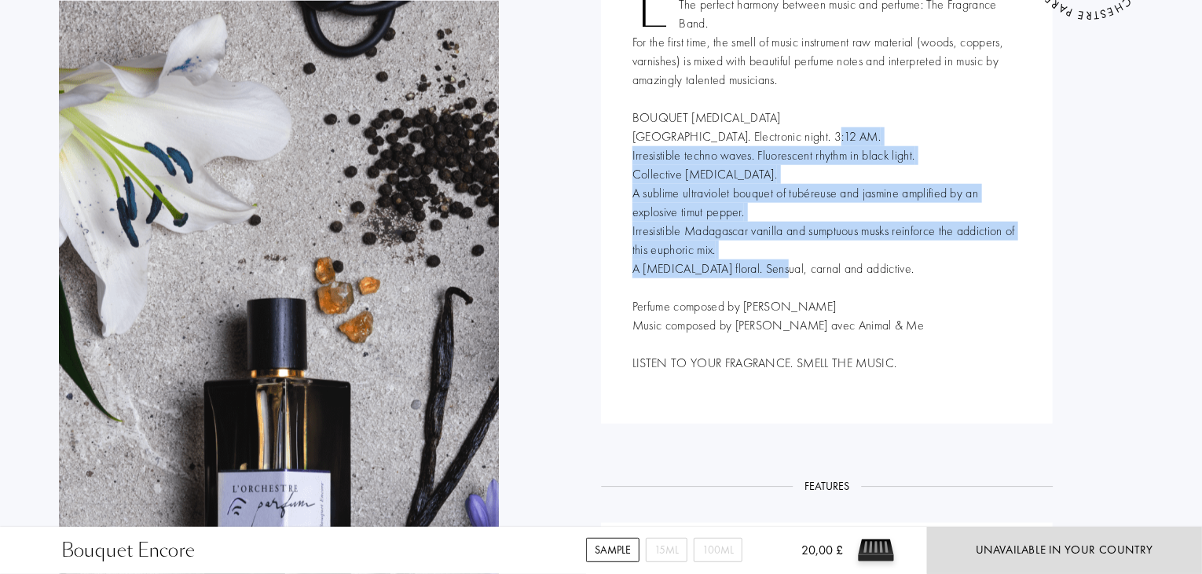
drag, startPoint x: 663, startPoint y: 157, endPoint x: 890, endPoint y: 279, distance: 257.0
click at [888, 277] on div "L’ORCHESTRE PARFUM is a new alchemy. The perfect harmony between music and perf…" at bounding box center [827, 174] width 452 height 498
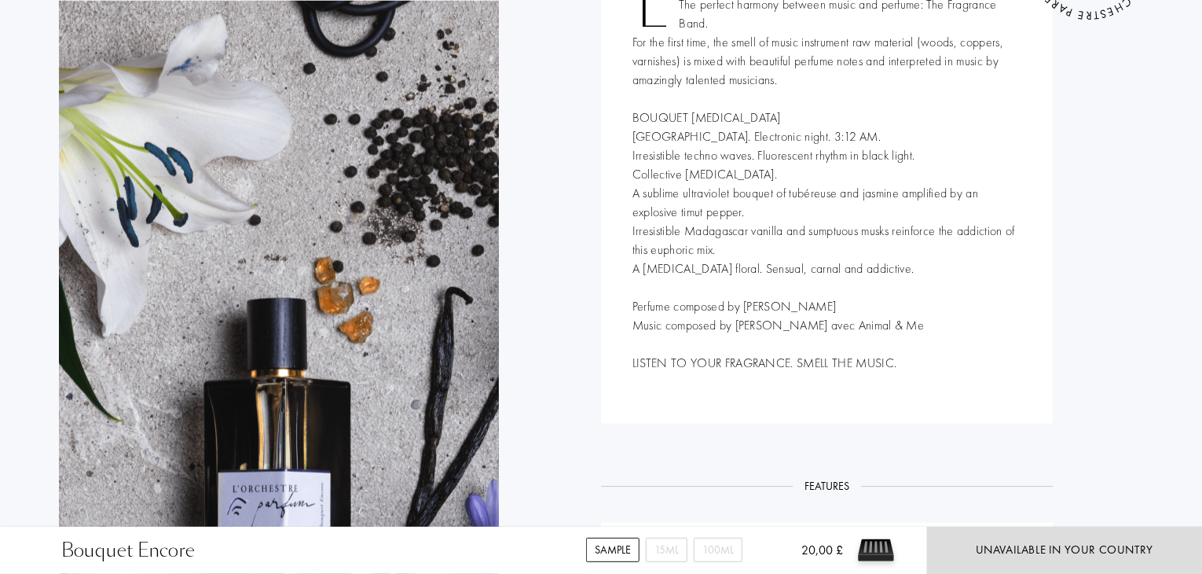
click at [890, 281] on div "L’ORCHESTRE PARFUM is a new alchemy. The perfect harmony between music and perf…" at bounding box center [827, 174] width 452 height 498
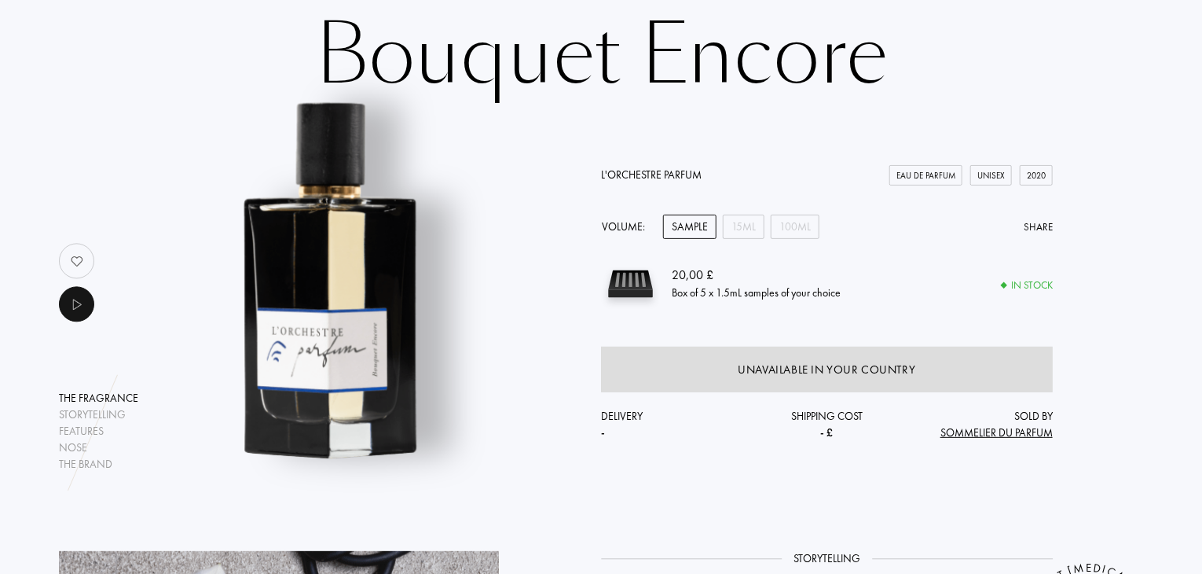
scroll to position [0, 0]
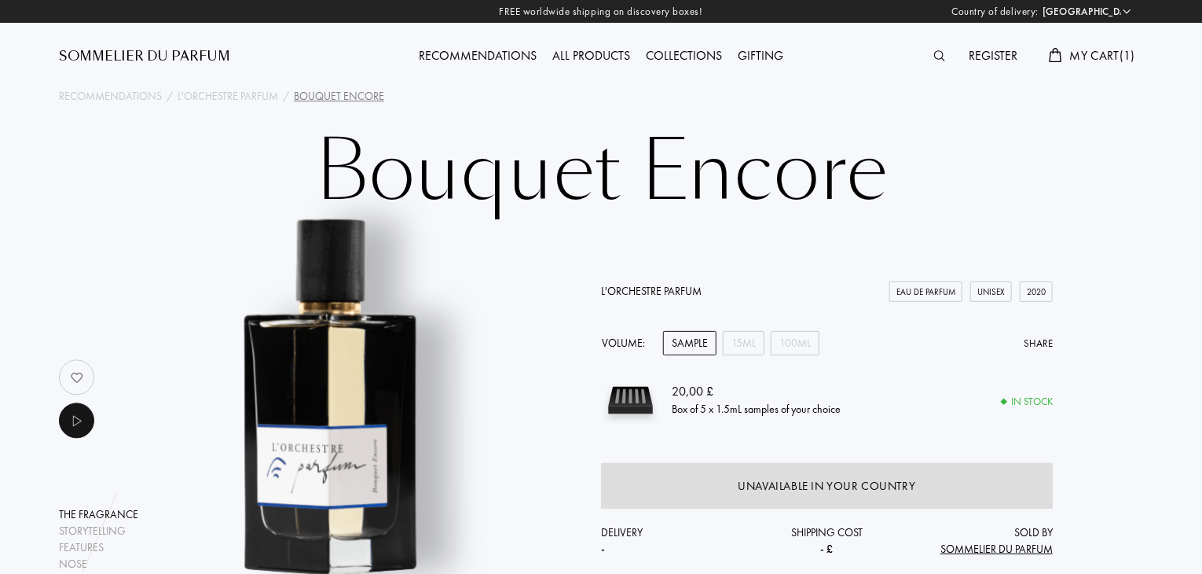
click at [1088, 57] on span "My Cart ( 1 )" at bounding box center [1102, 55] width 65 height 17
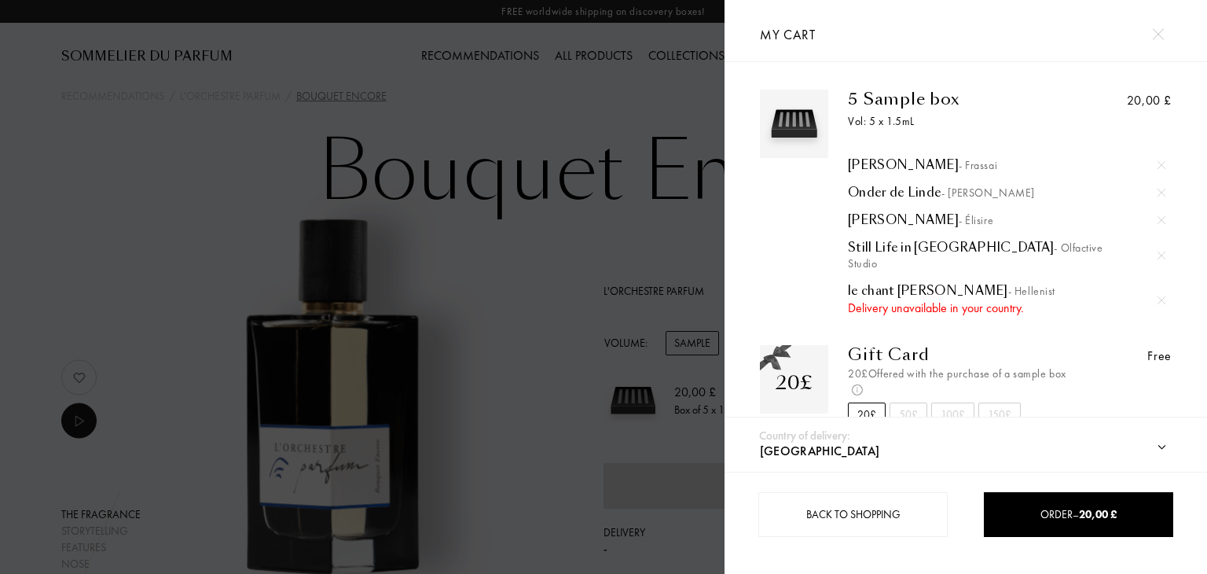
click at [1019, 445] on select "[GEOGRAPHIC_DATA] [GEOGRAPHIC_DATA] [GEOGRAPHIC_DATA] [GEOGRAPHIC_DATA] [GEOGRA…" at bounding box center [978, 451] width 444 height 41
select select "UK"
click at [756, 431] on select "[GEOGRAPHIC_DATA] [GEOGRAPHIC_DATA] [GEOGRAPHIC_DATA] [GEOGRAPHIC_DATA] [GEOGRA…" at bounding box center [978, 451] width 444 height 41
select select "UK"
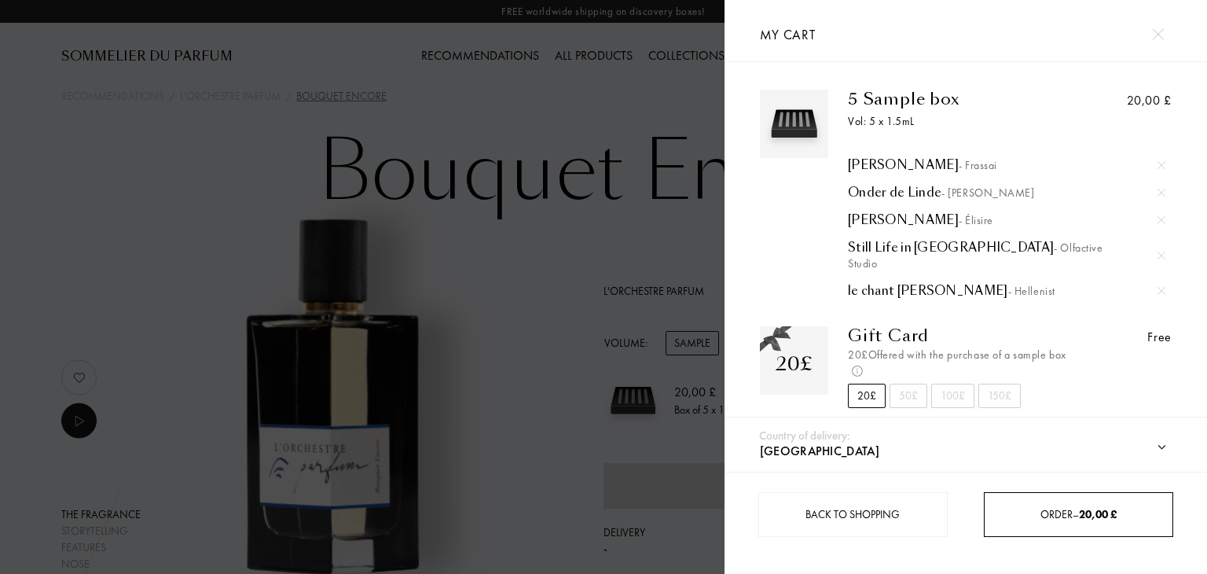
click at [1066, 519] on span "Order – 20,00 £" at bounding box center [1078, 514] width 76 height 14
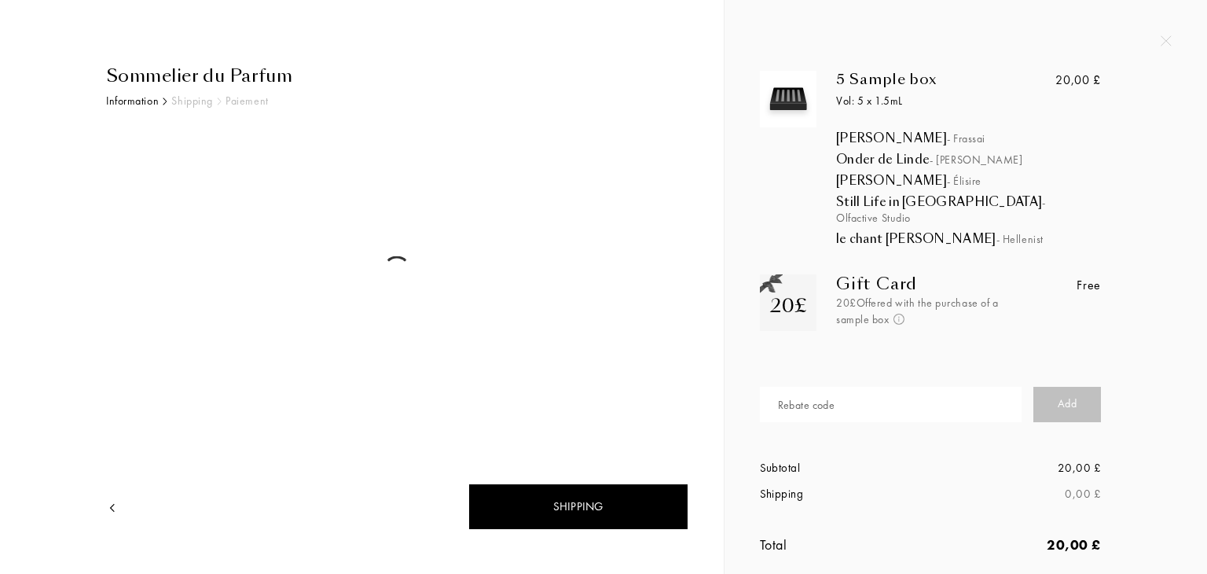
select select "UK"
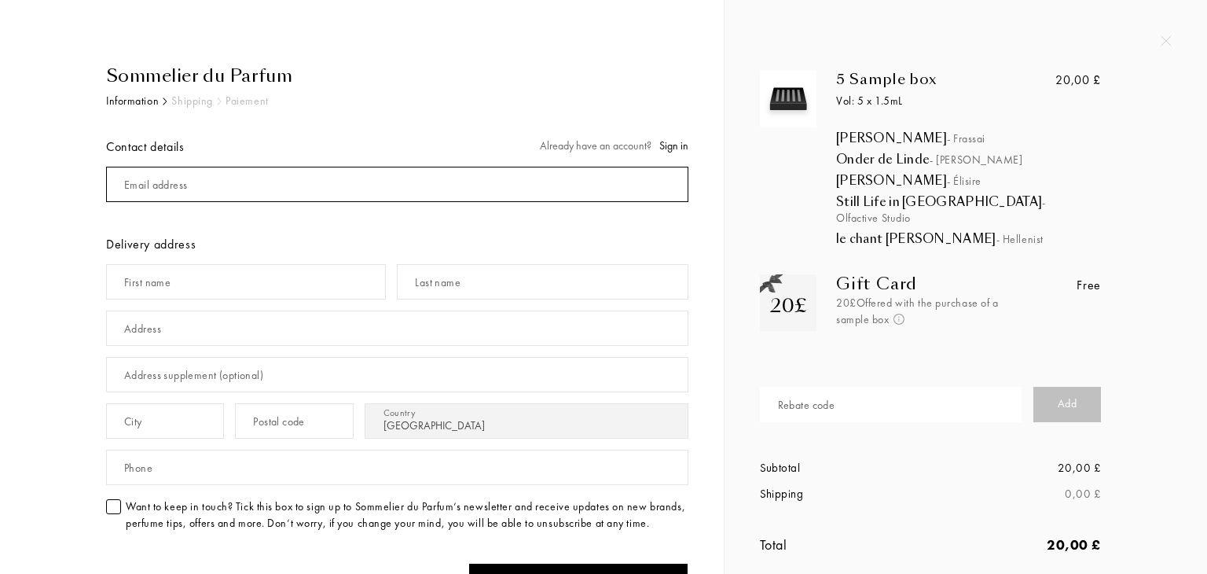
click at [322, 191] on input "mail" at bounding box center [397, 184] width 582 height 35
type input "[PERSON_NAME][EMAIL_ADDRESS][DOMAIN_NAME]"
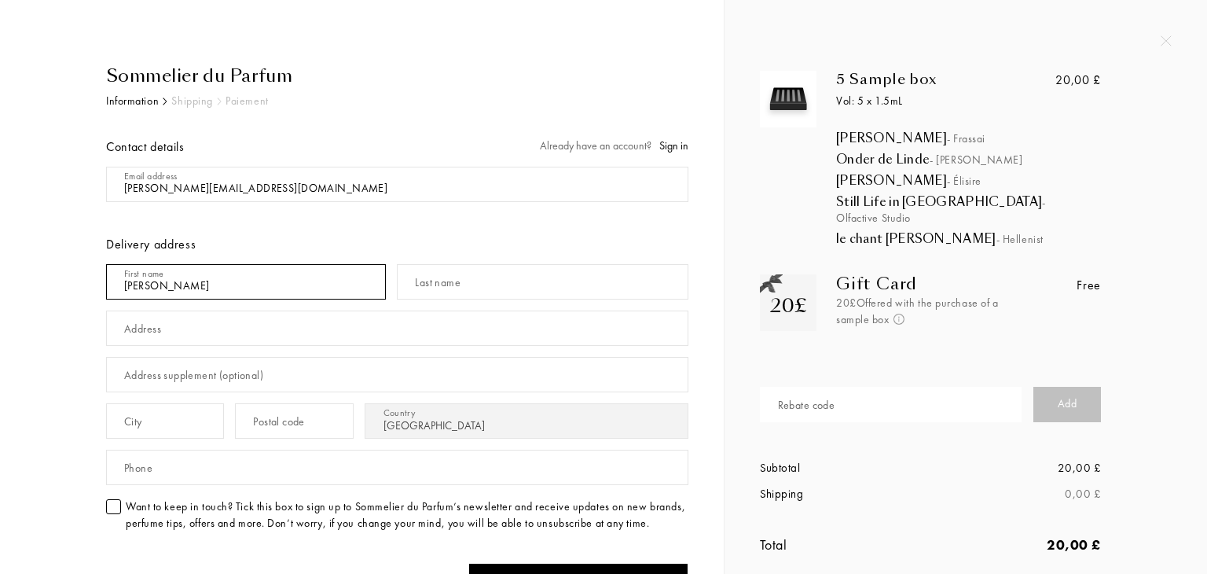
type input "shreen"
type input "ayob"
type input "21 Afan Road, Duffryn Rhondda, Neath Port Talbot, SA13 3ES"
click at [353, 416] on input "text" at bounding box center [294, 420] width 118 height 35
type input "s"
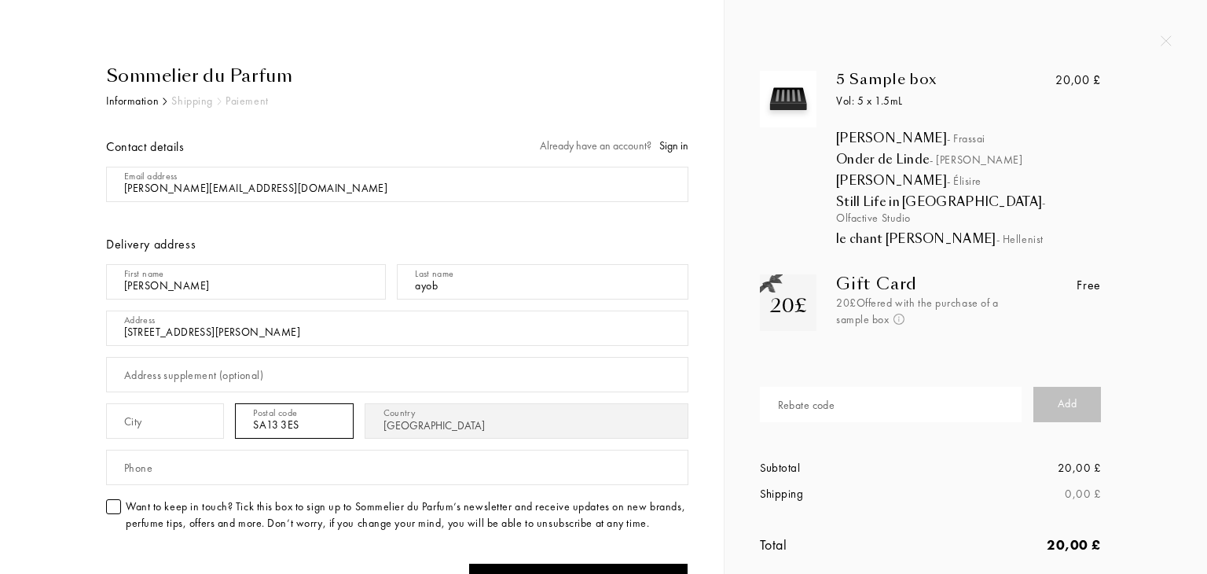
type input "SA13 3ES"
click at [204, 422] on input "text" at bounding box center [165, 420] width 118 height 35
type input "Port Talbot"
drag, startPoint x: 270, startPoint y: 331, endPoint x: 462, endPoint y: 332, distance: 191.7
click at [462, 332] on input "21 Afan Road, Duffryn Rhondda, Neath Port Talbot, SA13 3ES" at bounding box center [397, 327] width 582 height 35
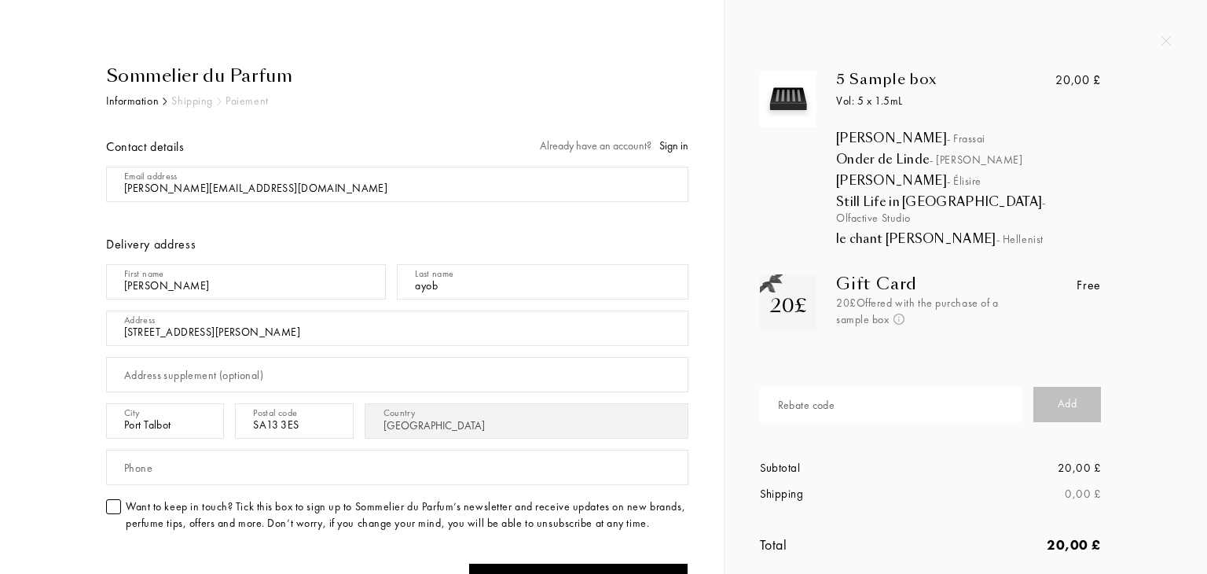
drag, startPoint x: 196, startPoint y: 336, endPoint x: 306, endPoint y: 332, distance: 110.9
click at [306, 332] on input "21 Afan Road, Duffryn Rhondda" at bounding box center [397, 327] width 582 height 35
type input "21 Afan Road, Duffryn Rhondda"
click at [249, 376] on div "Address supplement (optional)" at bounding box center [193, 375] width 139 height 17
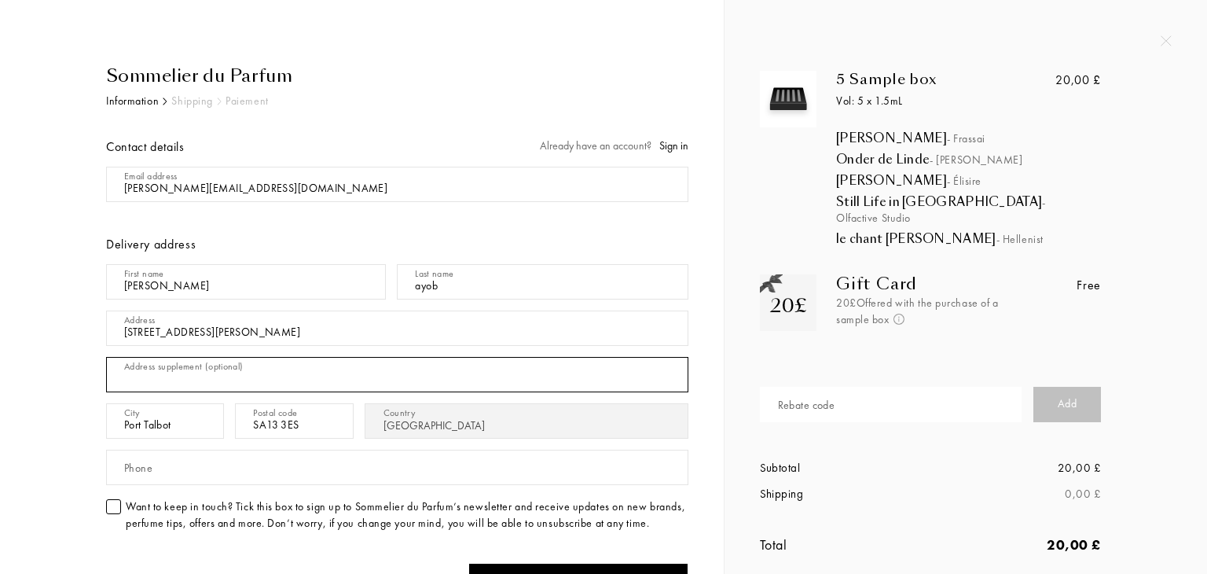
paste input "Duffryn Rhondda"
type input "Duffryn Rhondda"
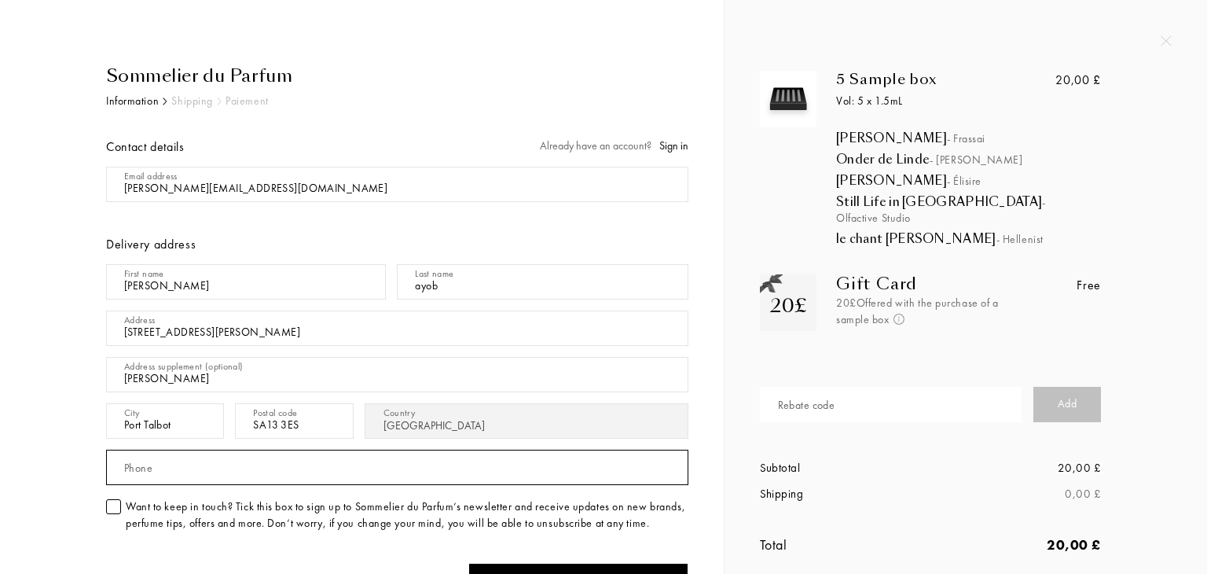
click at [266, 463] on input "text" at bounding box center [397, 466] width 582 height 35
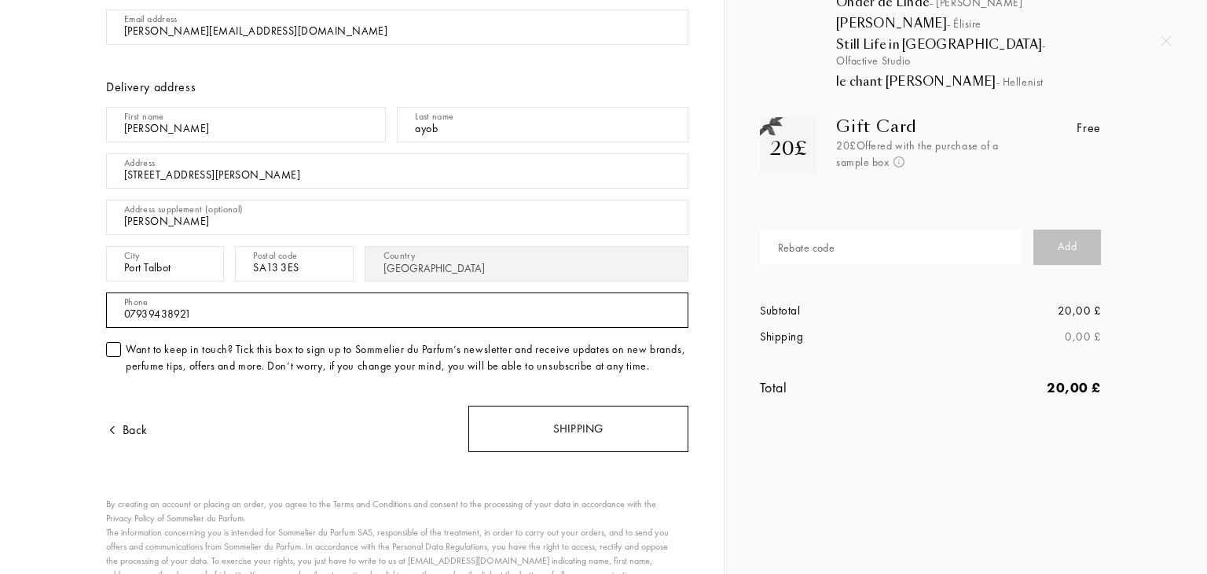
type input "07939438921"
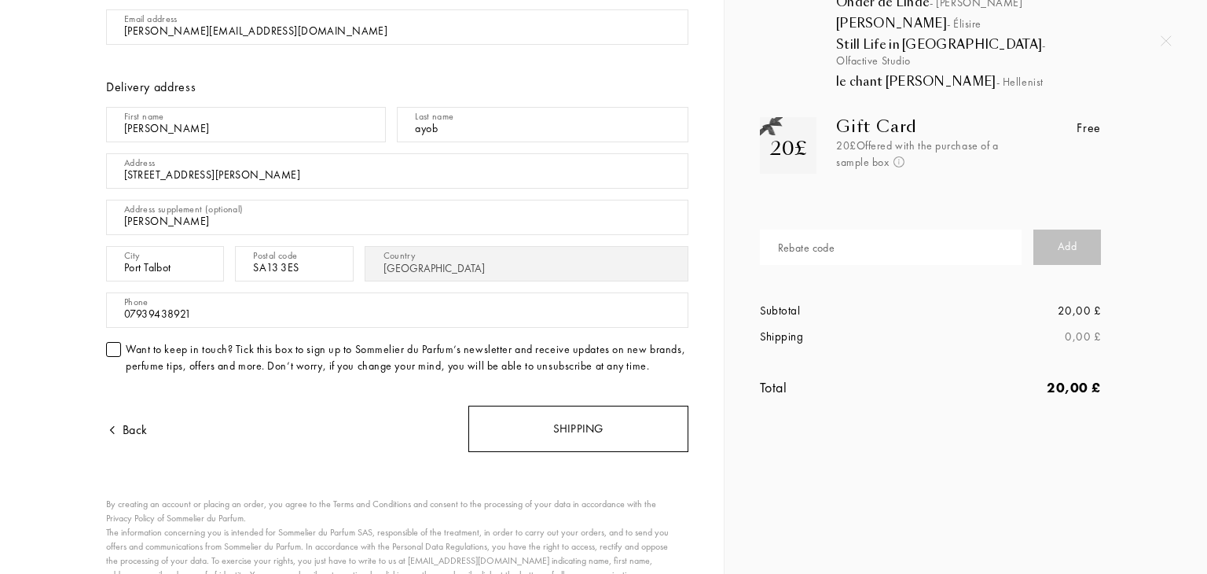
click at [563, 432] on div "Shipping" at bounding box center [578, 428] width 220 height 46
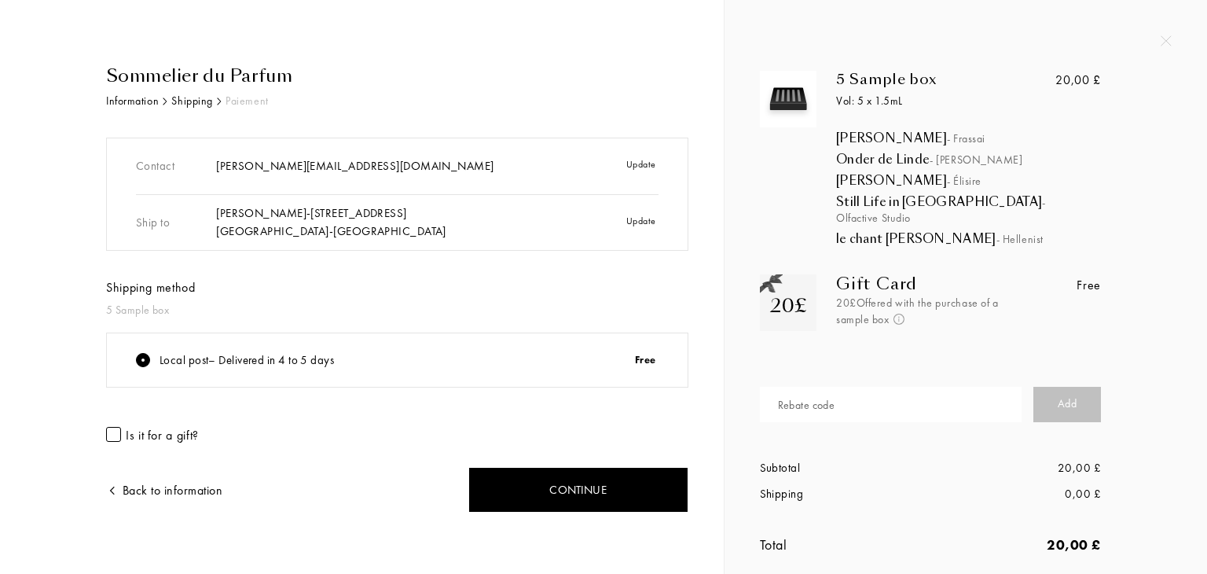
drag, startPoint x: 835, startPoint y: 139, endPoint x: 971, endPoint y: 135, distance: 136.0
click at [971, 135] on div "[PERSON_NAME] - Frassai" at bounding box center [981, 138] width 291 height 16
drag, startPoint x: 834, startPoint y: 160, endPoint x: 965, endPoint y: 159, distance: 131.2
click at [965, 159] on div "5 Sample box Vol: 5 x 1.5[PERSON_NAME] - Frassai [PERSON_NAME] [PERSON_NAME] - …" at bounding box center [930, 159] width 228 height 176
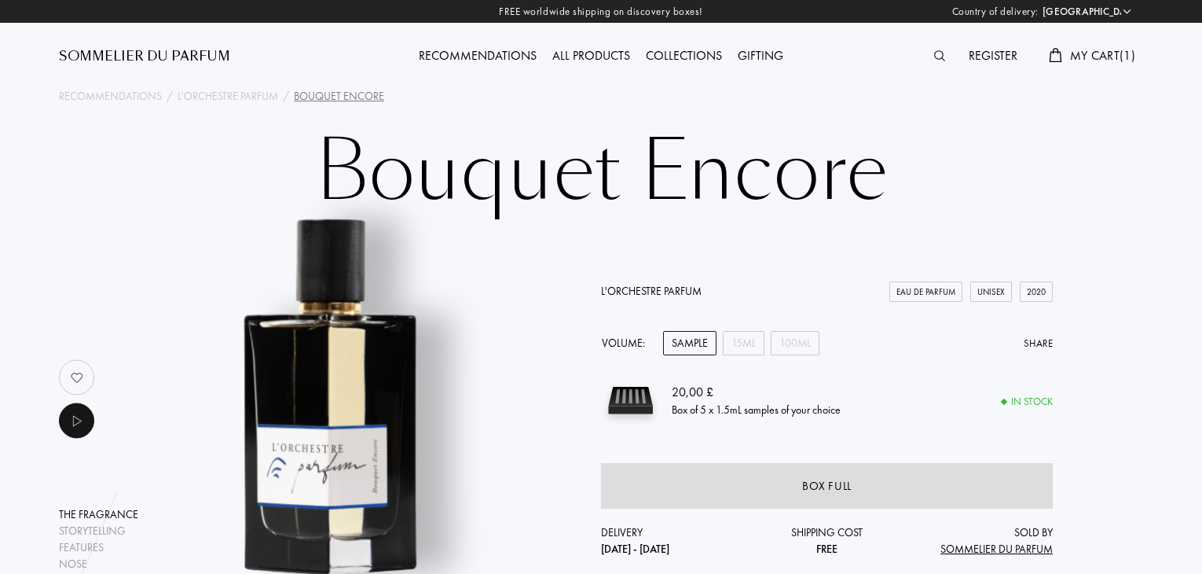
select select "UK"
click at [1083, 54] on span "My Cart ( 1 )" at bounding box center [1102, 55] width 65 height 17
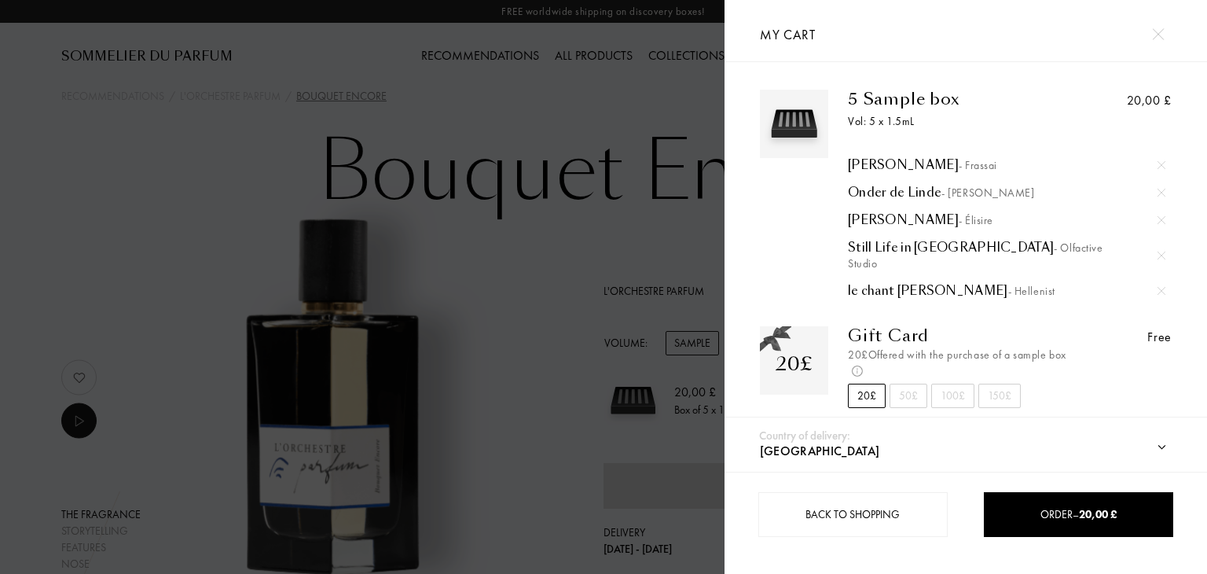
click at [1161, 164] on img at bounding box center [1161, 165] width 8 height 8
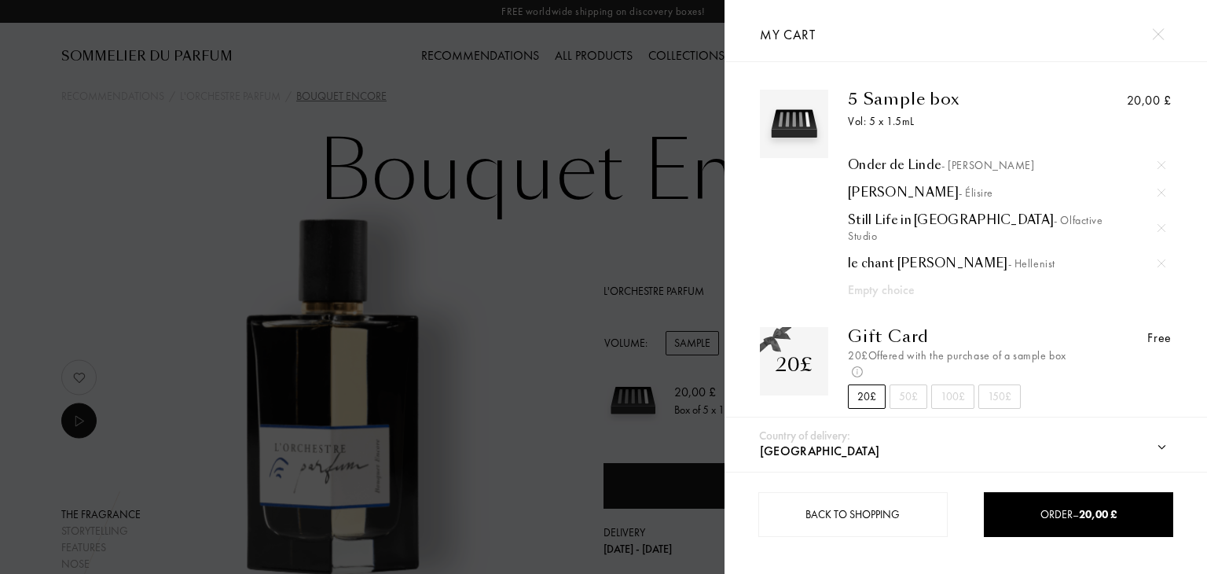
click at [1160, 164] on img at bounding box center [1161, 165] width 8 height 8
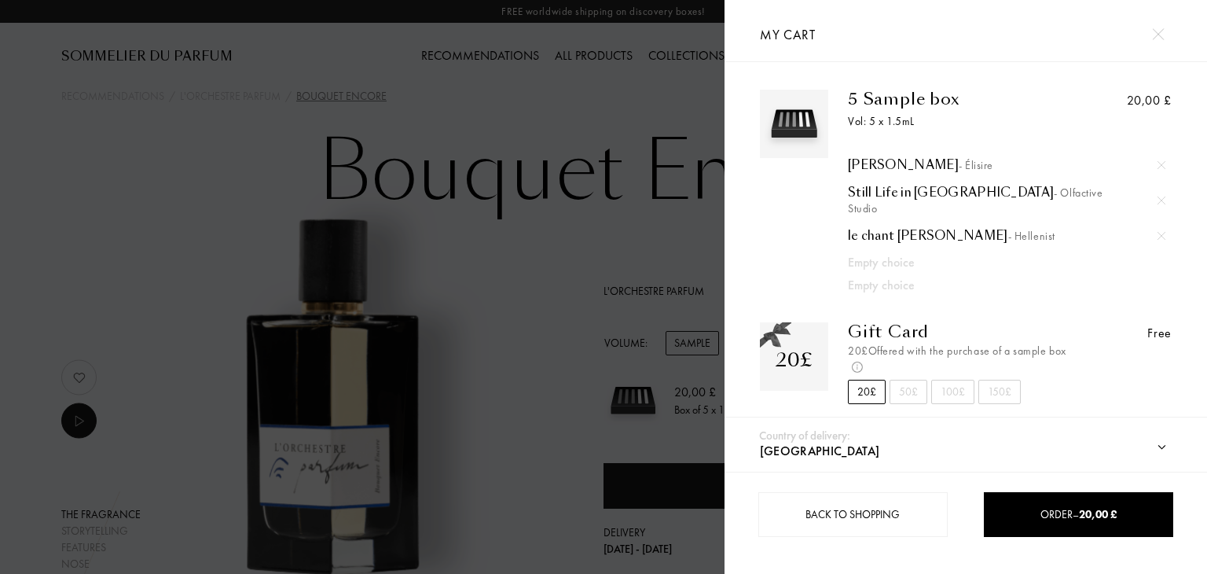
click at [1160, 164] on img at bounding box center [1161, 165] width 8 height 8
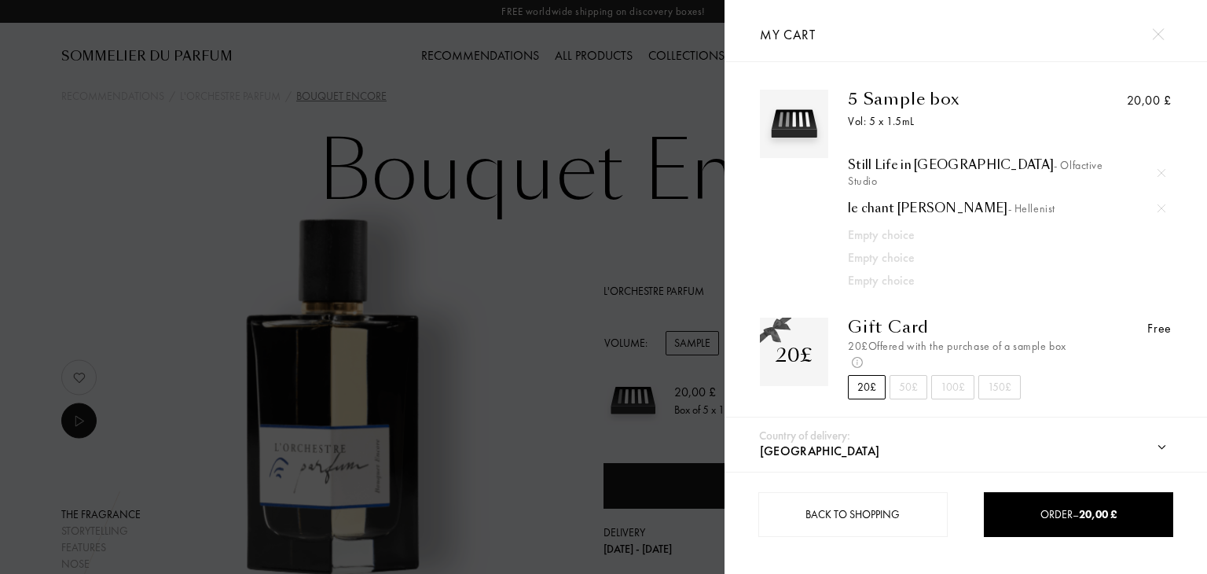
click at [1160, 169] on img at bounding box center [1161, 173] width 8 height 8
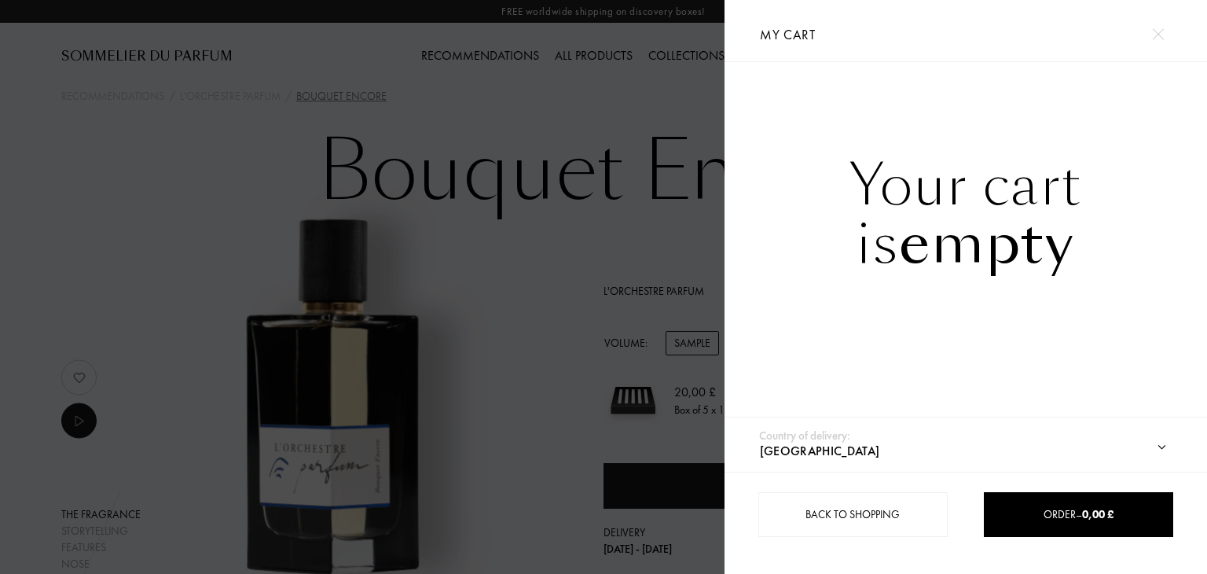
click at [1164, 27] on div at bounding box center [1158, 34] width 28 height 28
